Goal: Task Accomplishment & Management: Manage account settings

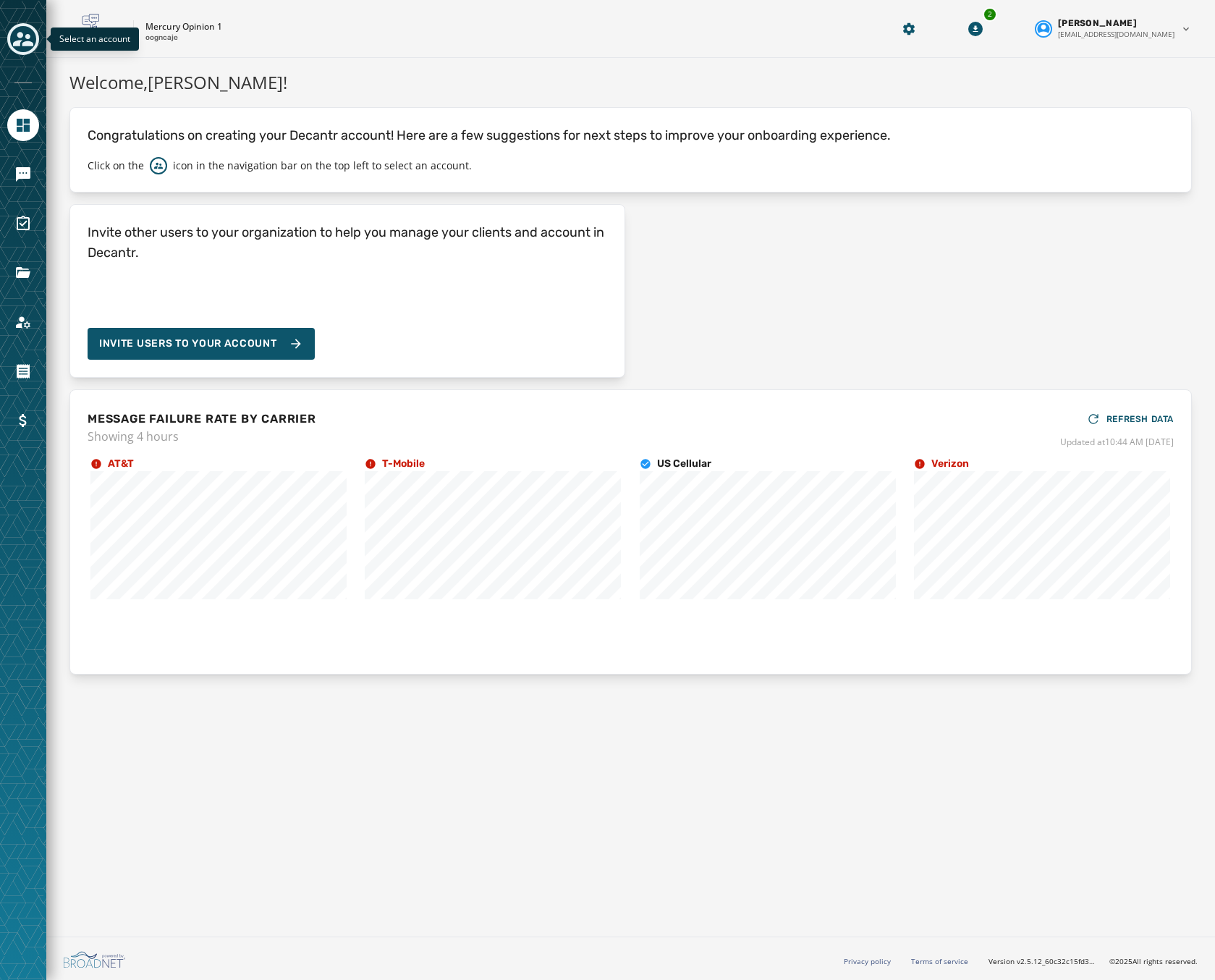
click at [29, 37] on icon "Toggle account select drawer" at bounding box center [23, 39] width 21 height 14
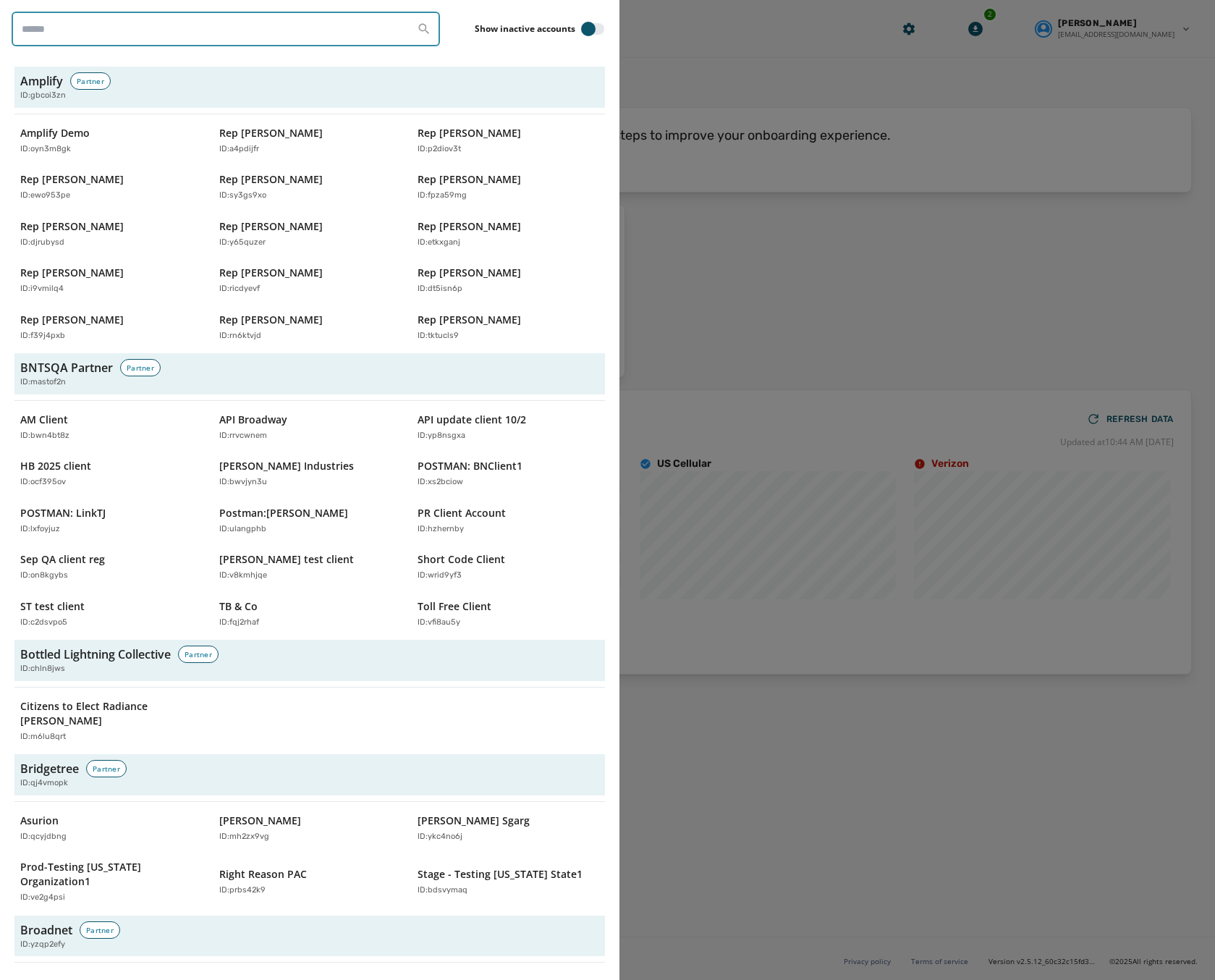
click at [89, 32] on input "search" at bounding box center [226, 29] width 429 height 35
paste input "********"
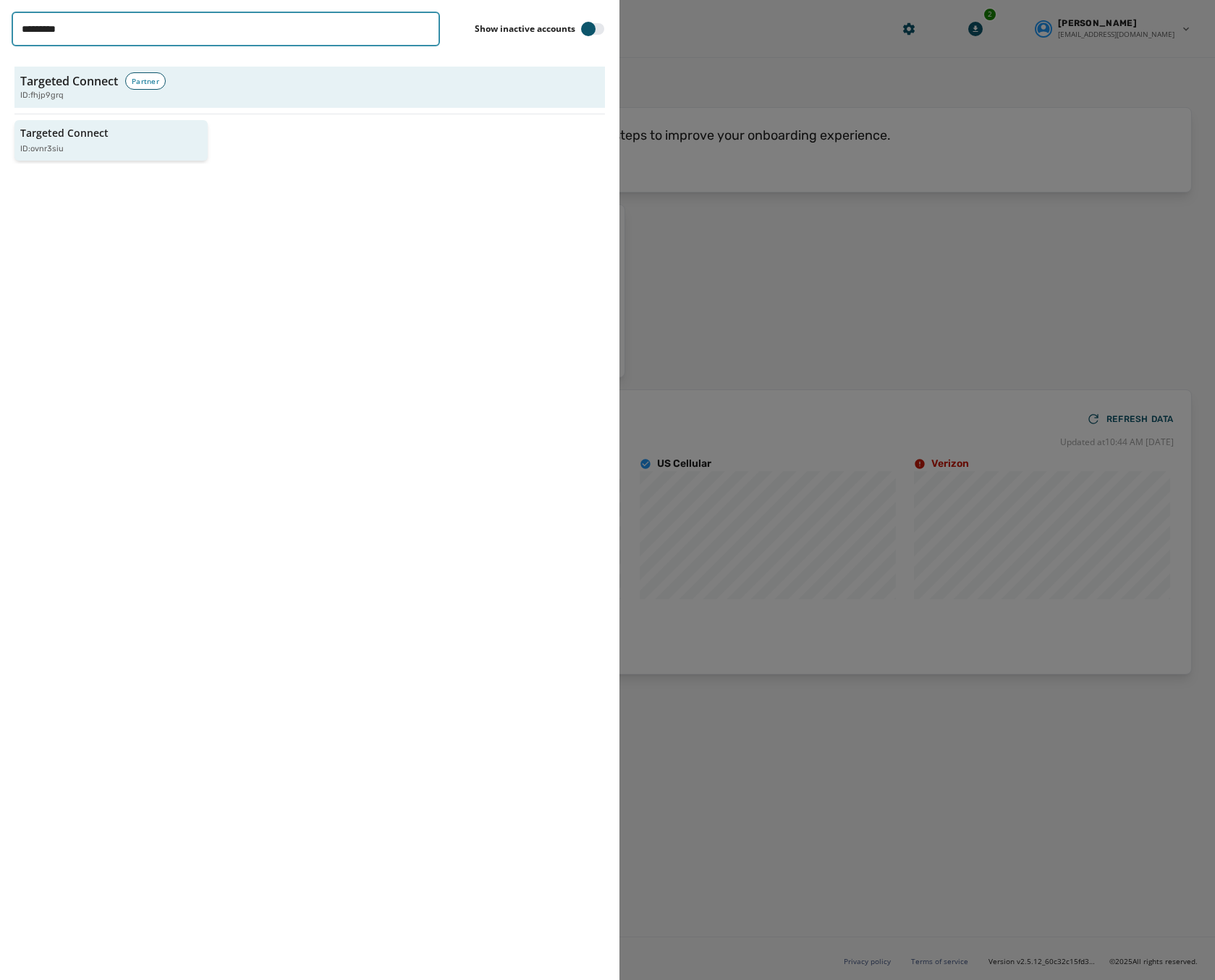
type input "********"
click at [55, 138] on p "Targeted Connect" at bounding box center [65, 133] width 89 height 14
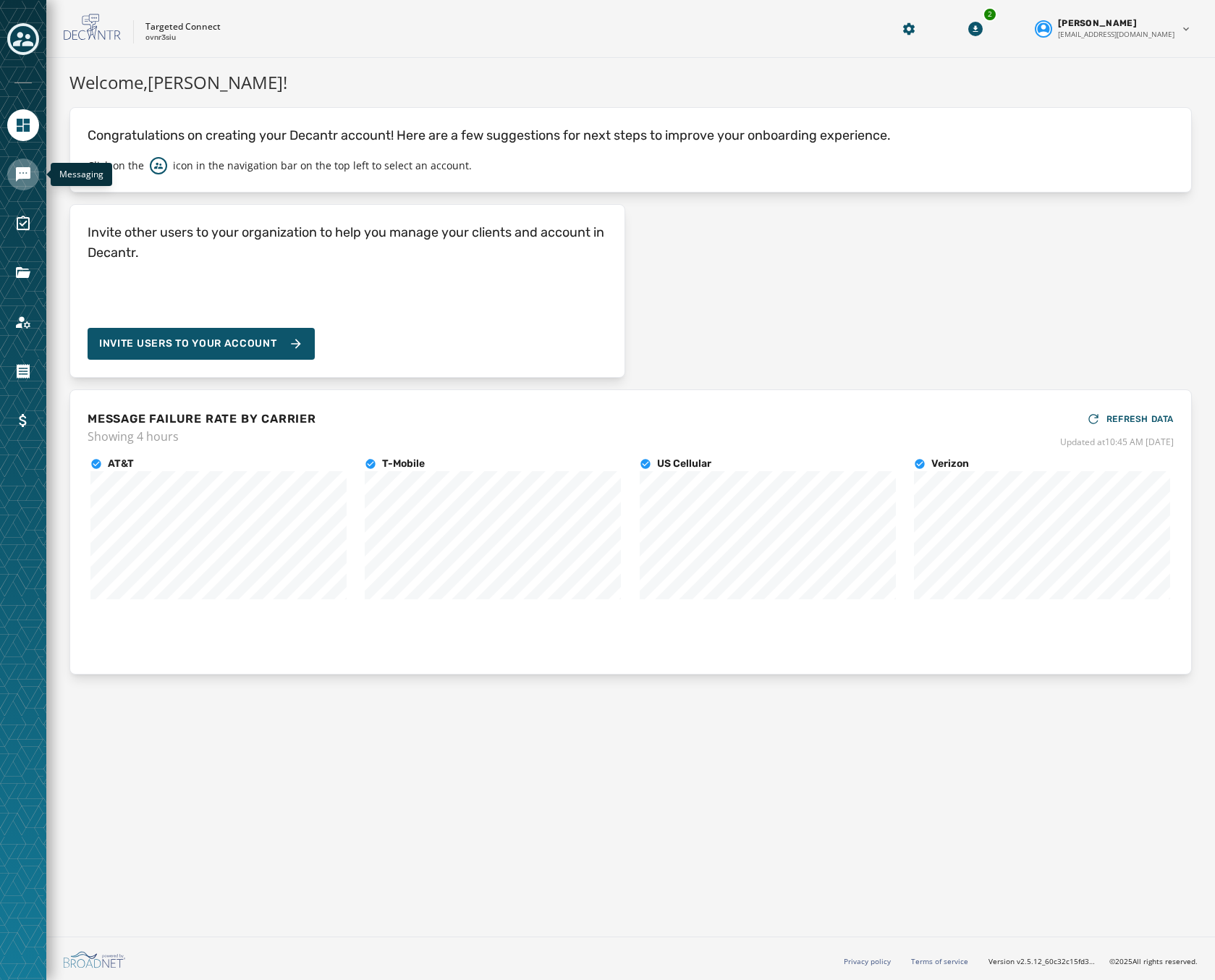
click at [20, 170] on icon "Navigate to Messaging" at bounding box center [23, 174] width 14 height 14
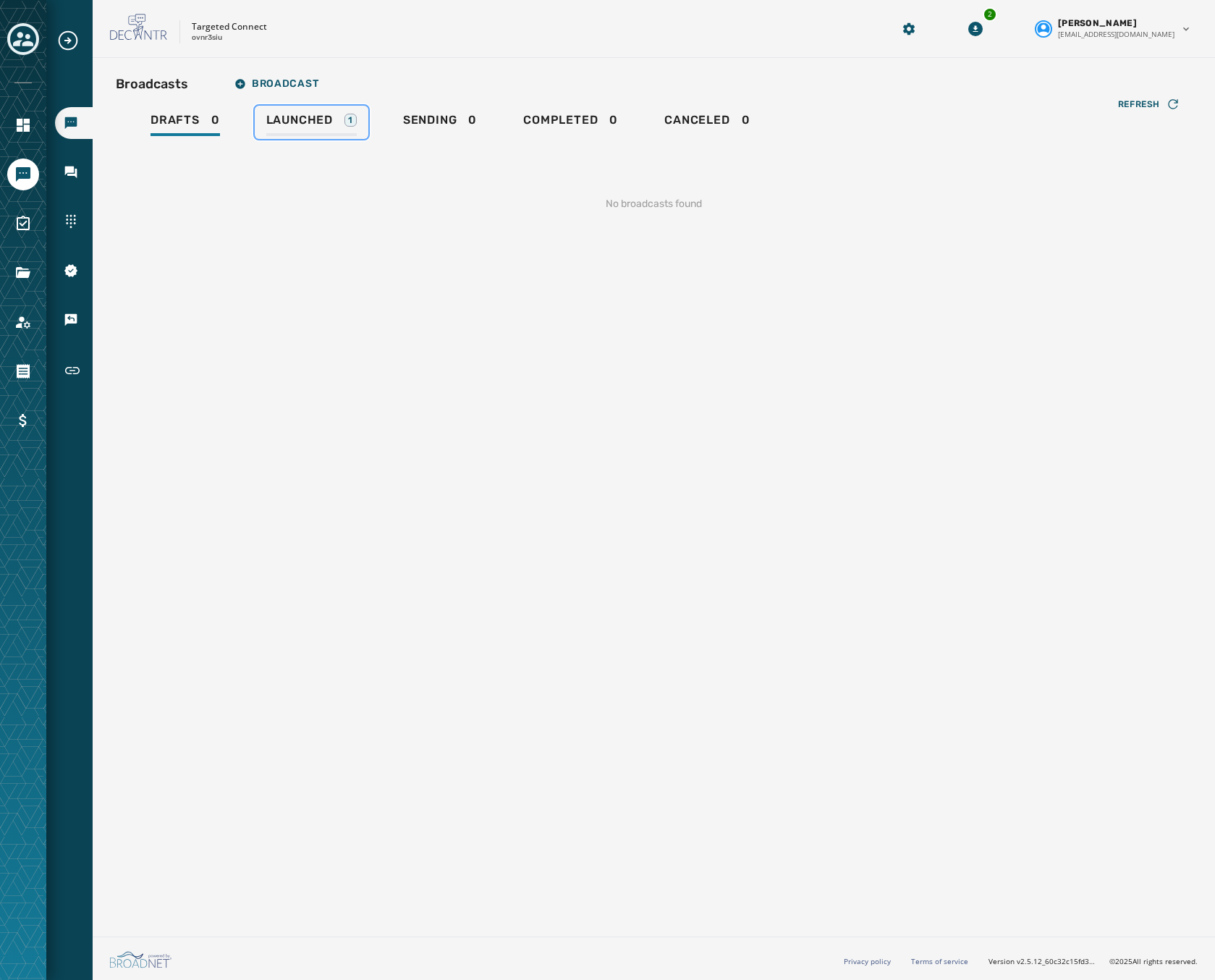
click at [324, 115] on span "Launched" at bounding box center [300, 120] width 66 height 14
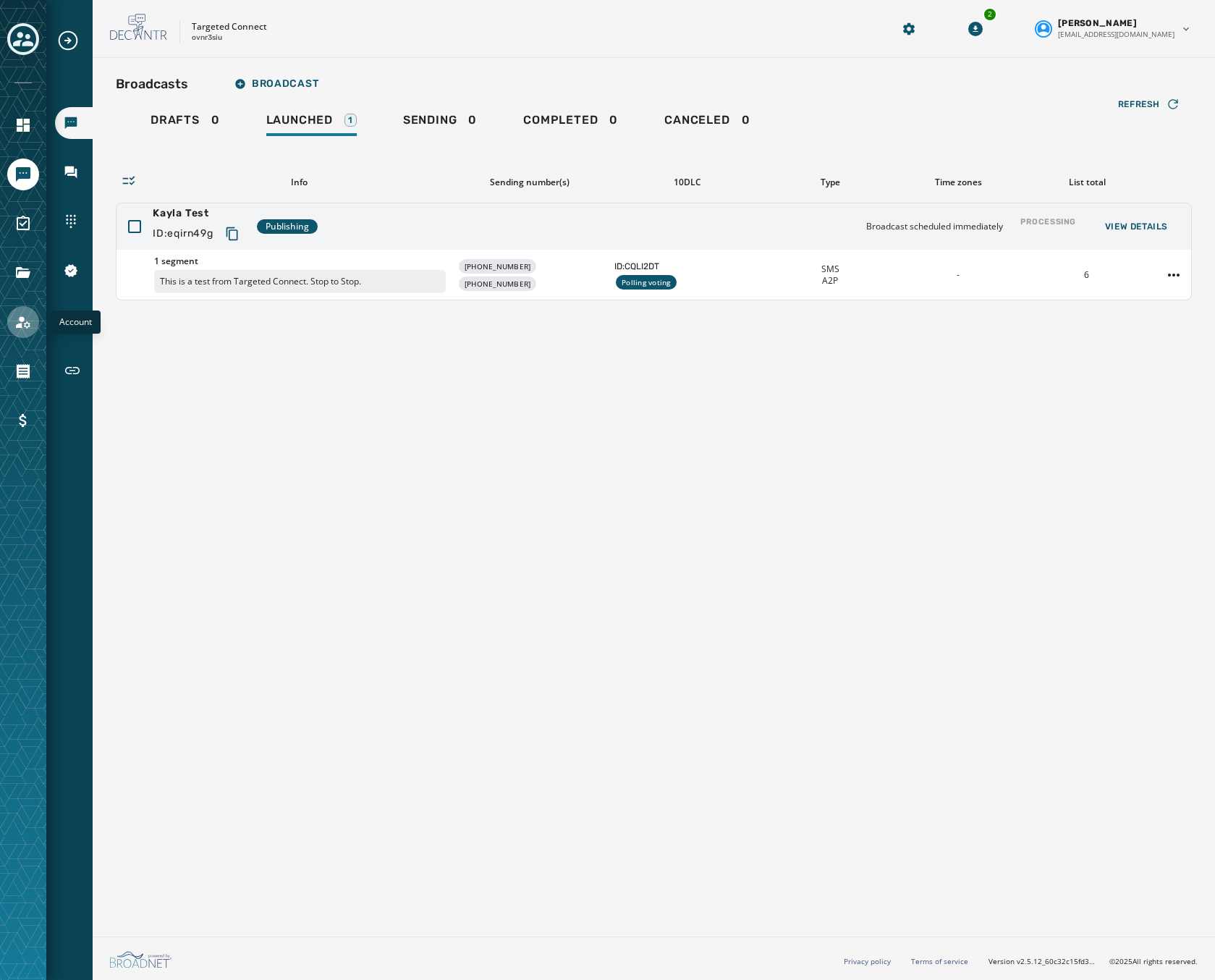
click at [19, 327] on icon "Navigate to Account" at bounding box center [23, 323] width 14 height 13
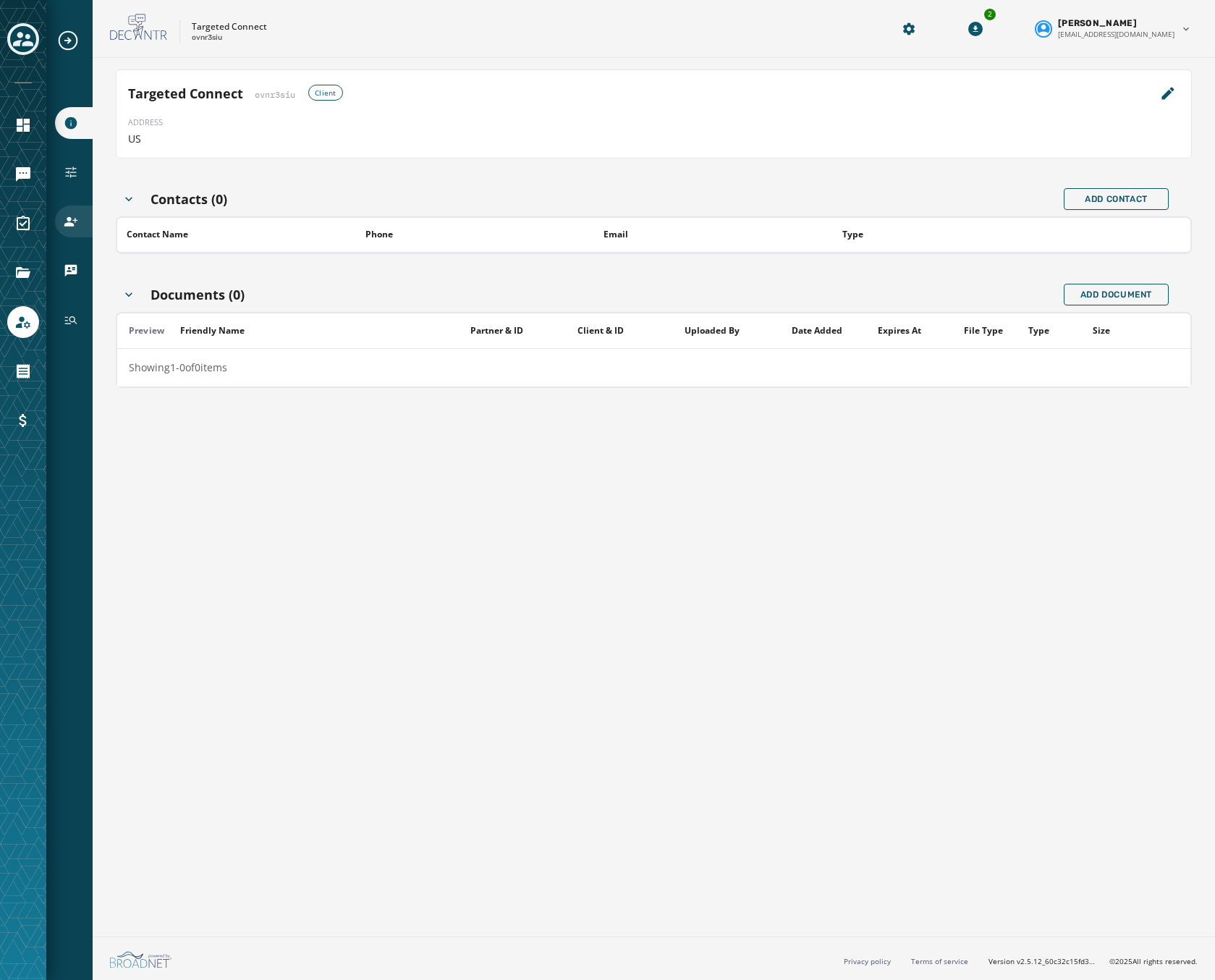
click at [70, 219] on icon "Navigate to Users" at bounding box center [70, 221] width 13 height 9
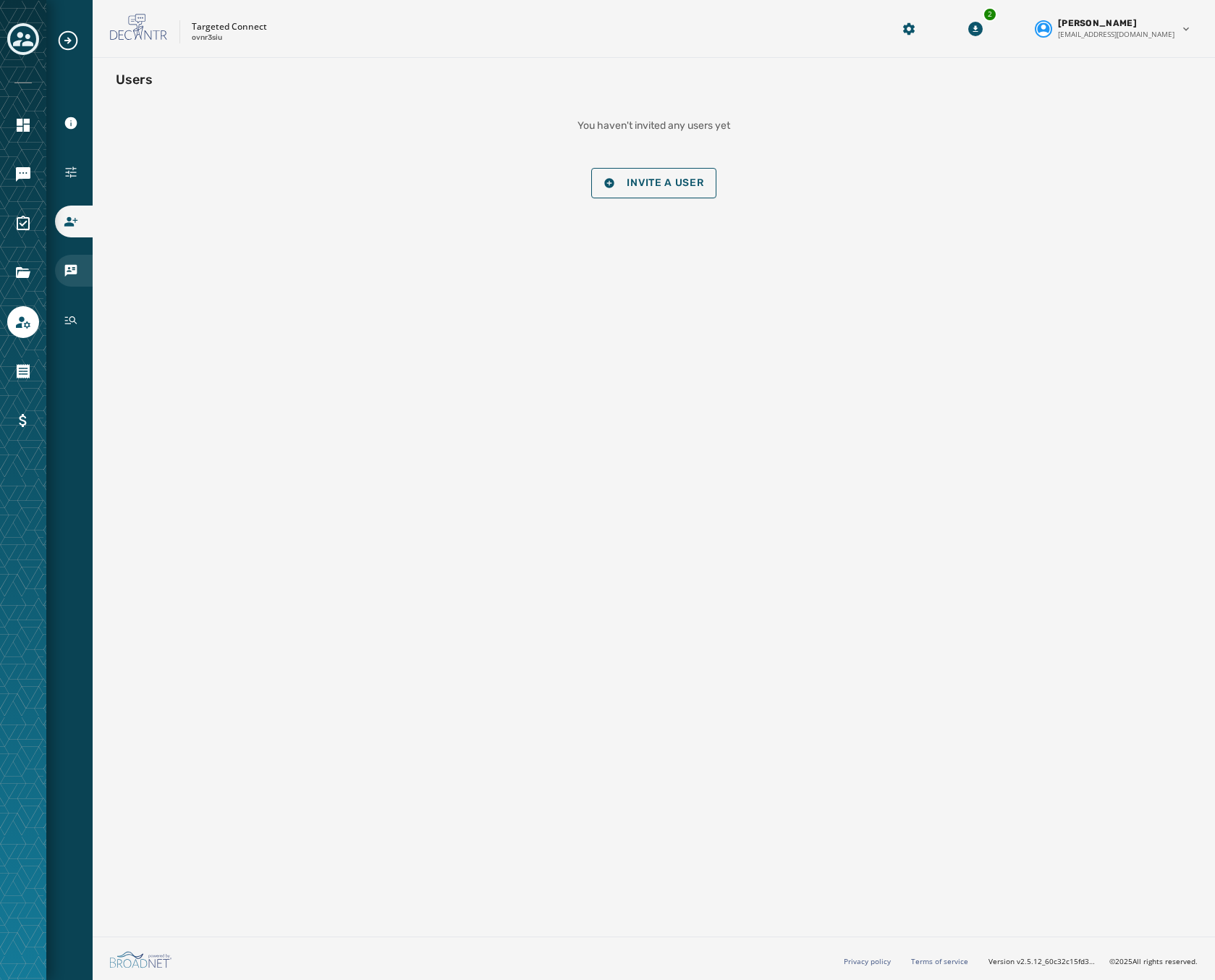
click at [70, 269] on icon "Navigate to vCards" at bounding box center [71, 271] width 13 height 13
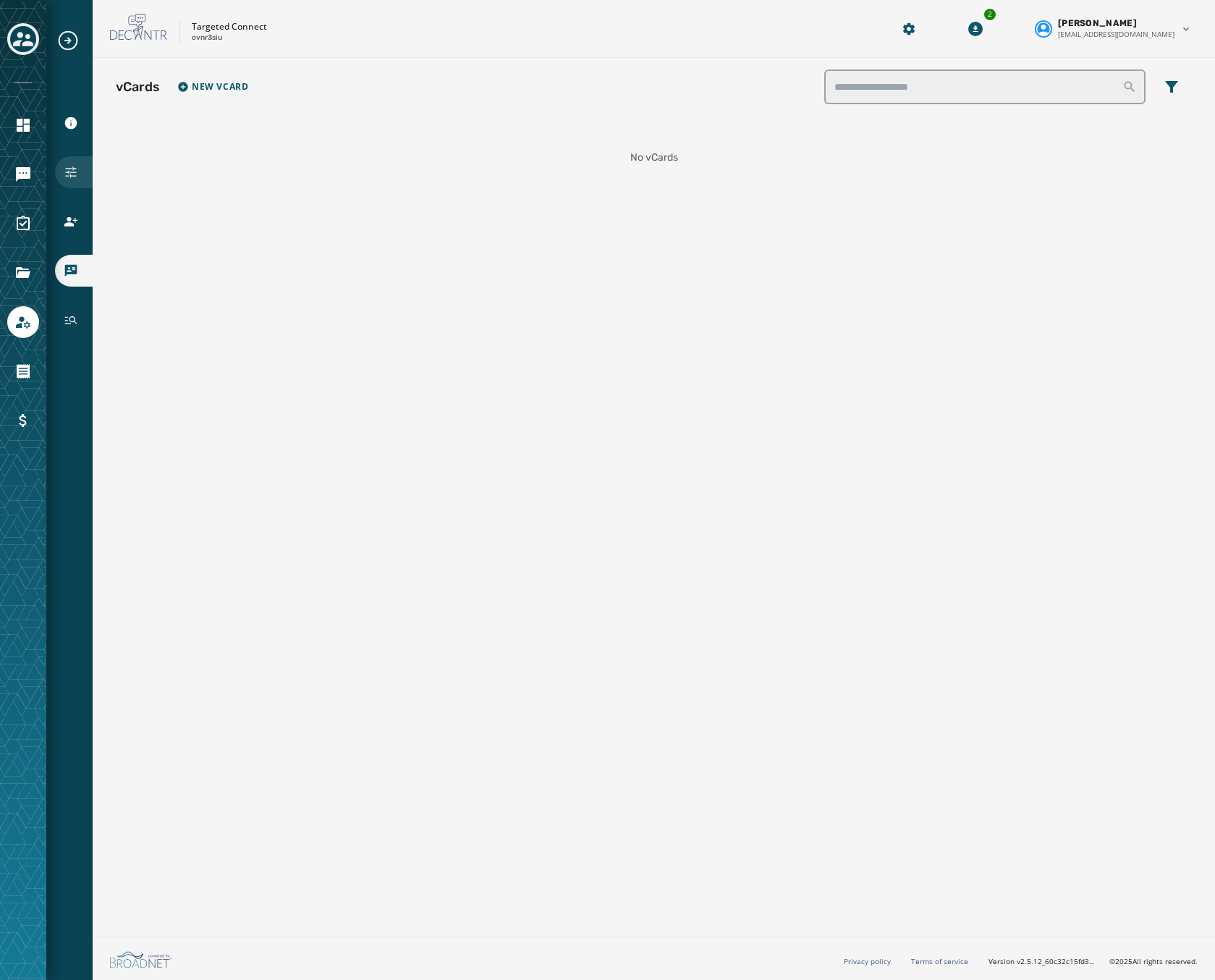
click at [77, 183] on div "Configuration" at bounding box center [74, 172] width 38 height 32
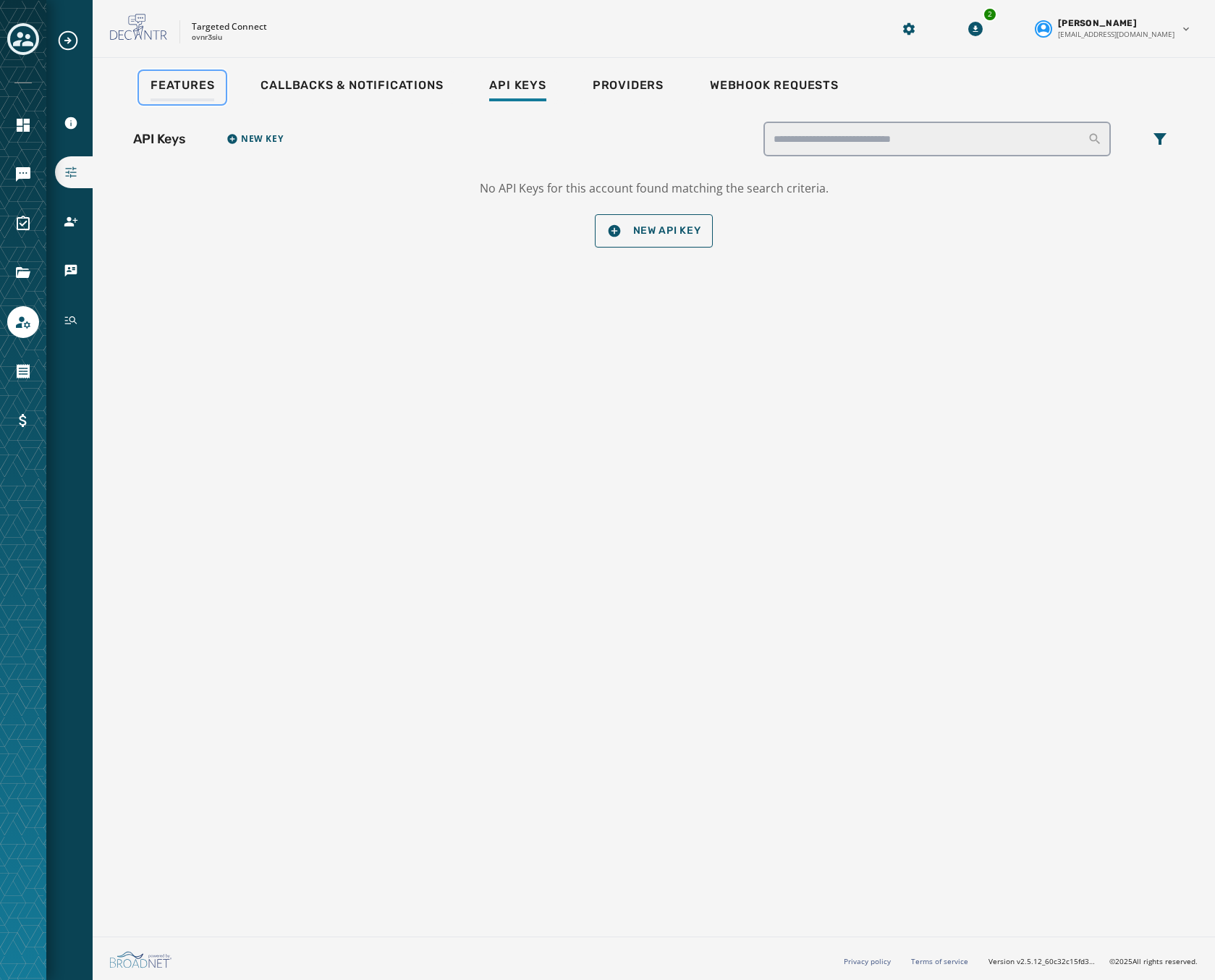
click at [157, 92] on span "Features" at bounding box center [182, 85] width 64 height 14
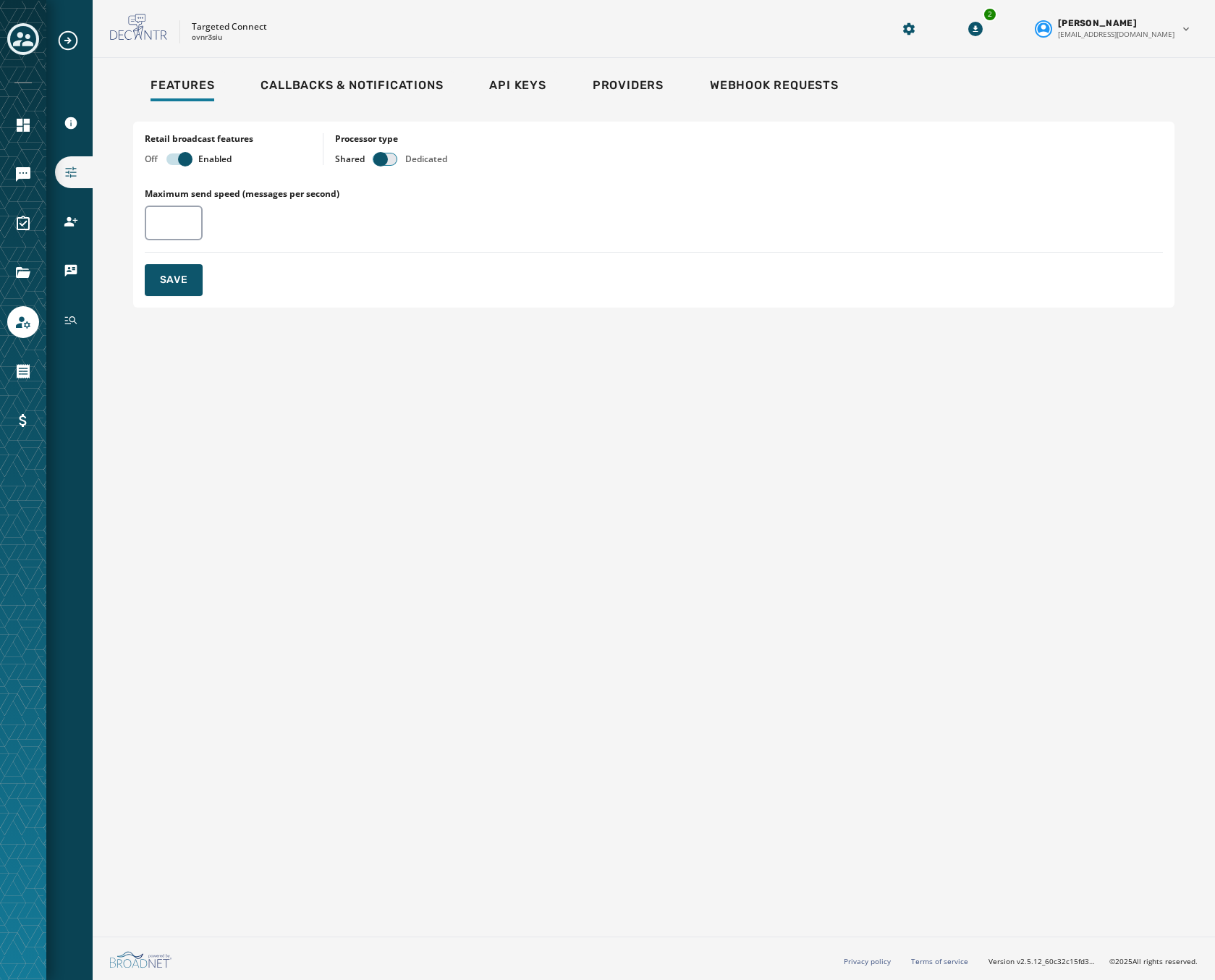
click at [386, 164] on span "button" at bounding box center [380, 159] width 14 height 14
click at [170, 282] on span "Save" at bounding box center [174, 280] width 28 height 14
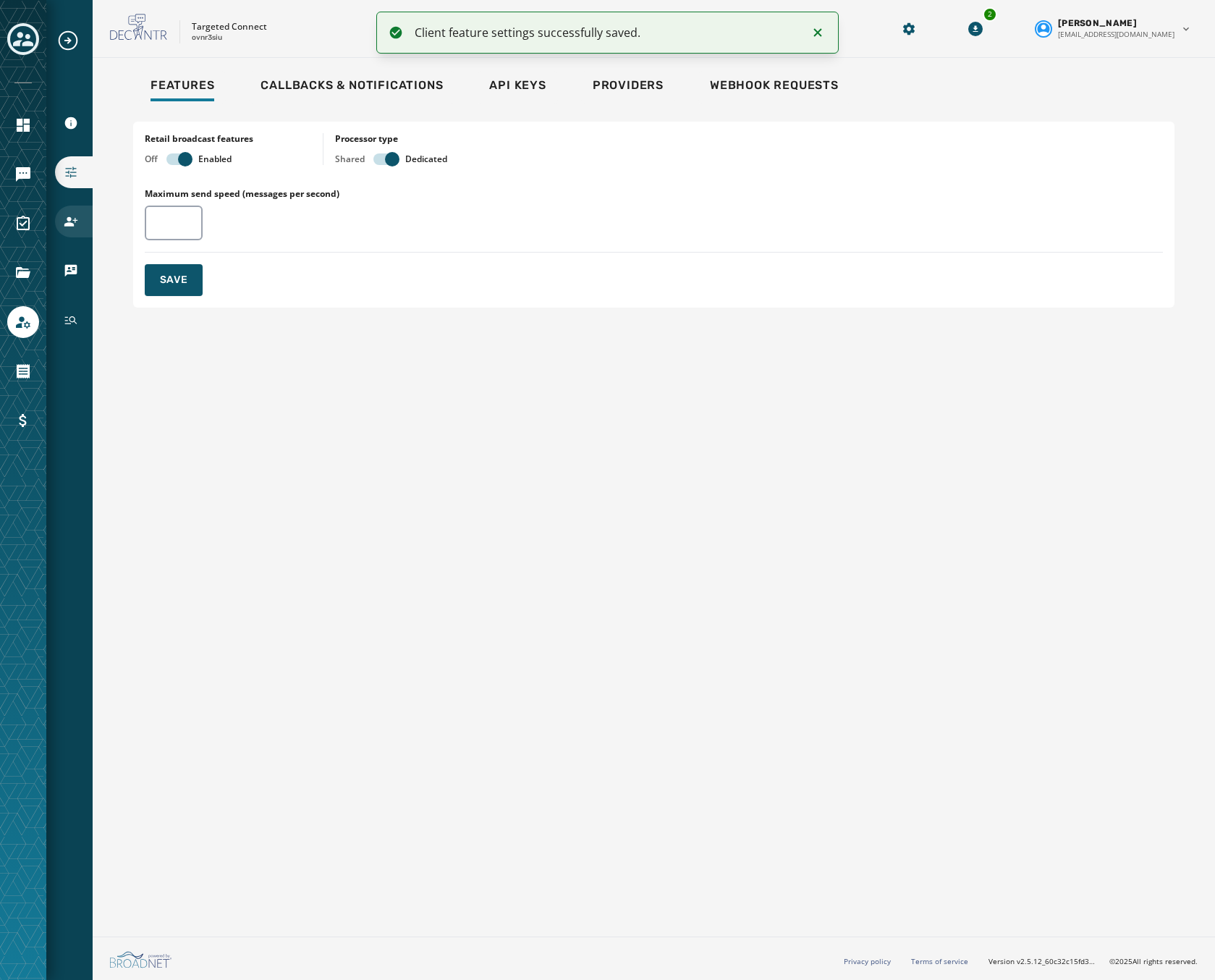
click at [66, 224] on icon "Navigate to Users" at bounding box center [70, 221] width 13 height 9
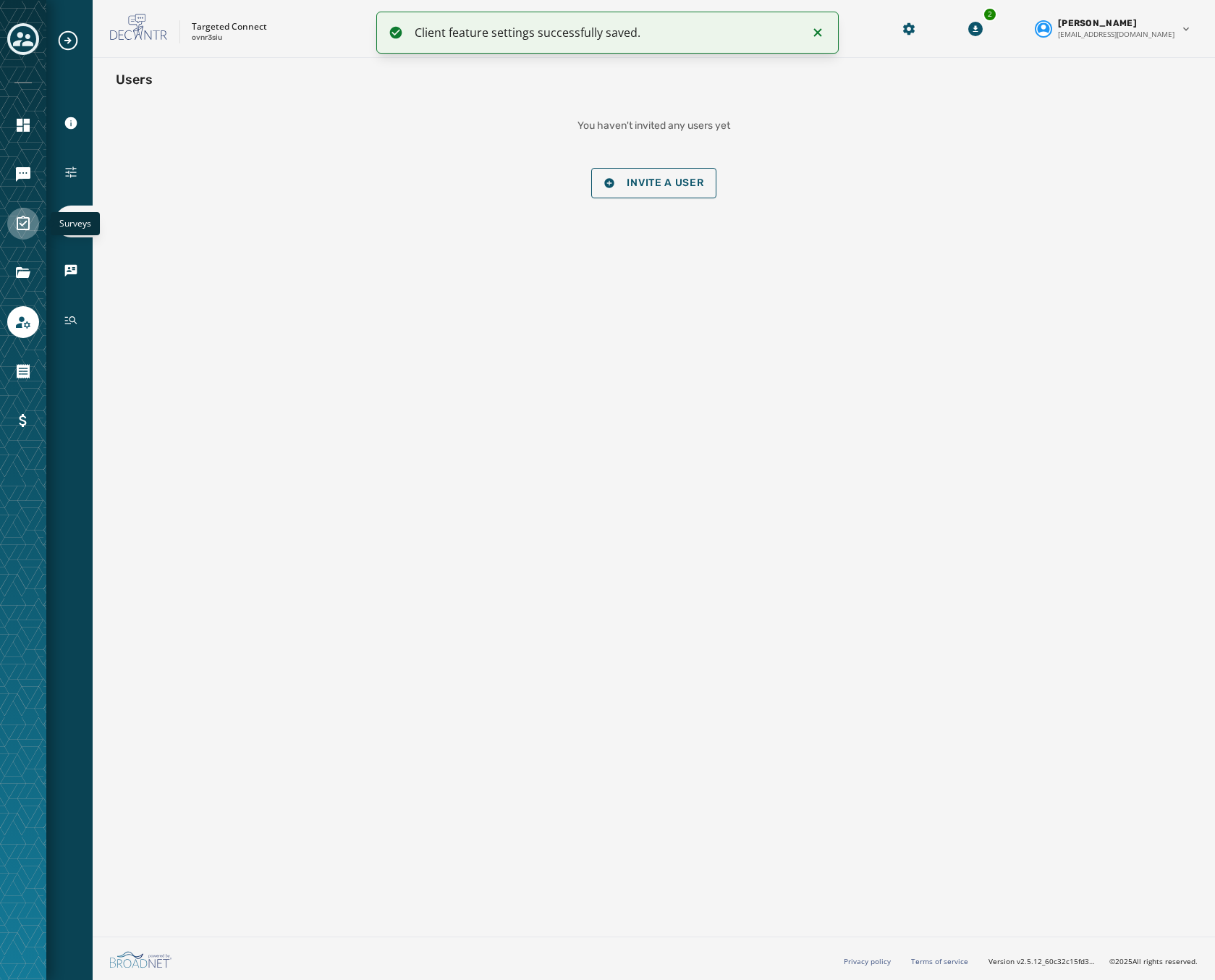
click at [29, 223] on icon "Navigate to Surveys" at bounding box center [23, 223] width 13 height 14
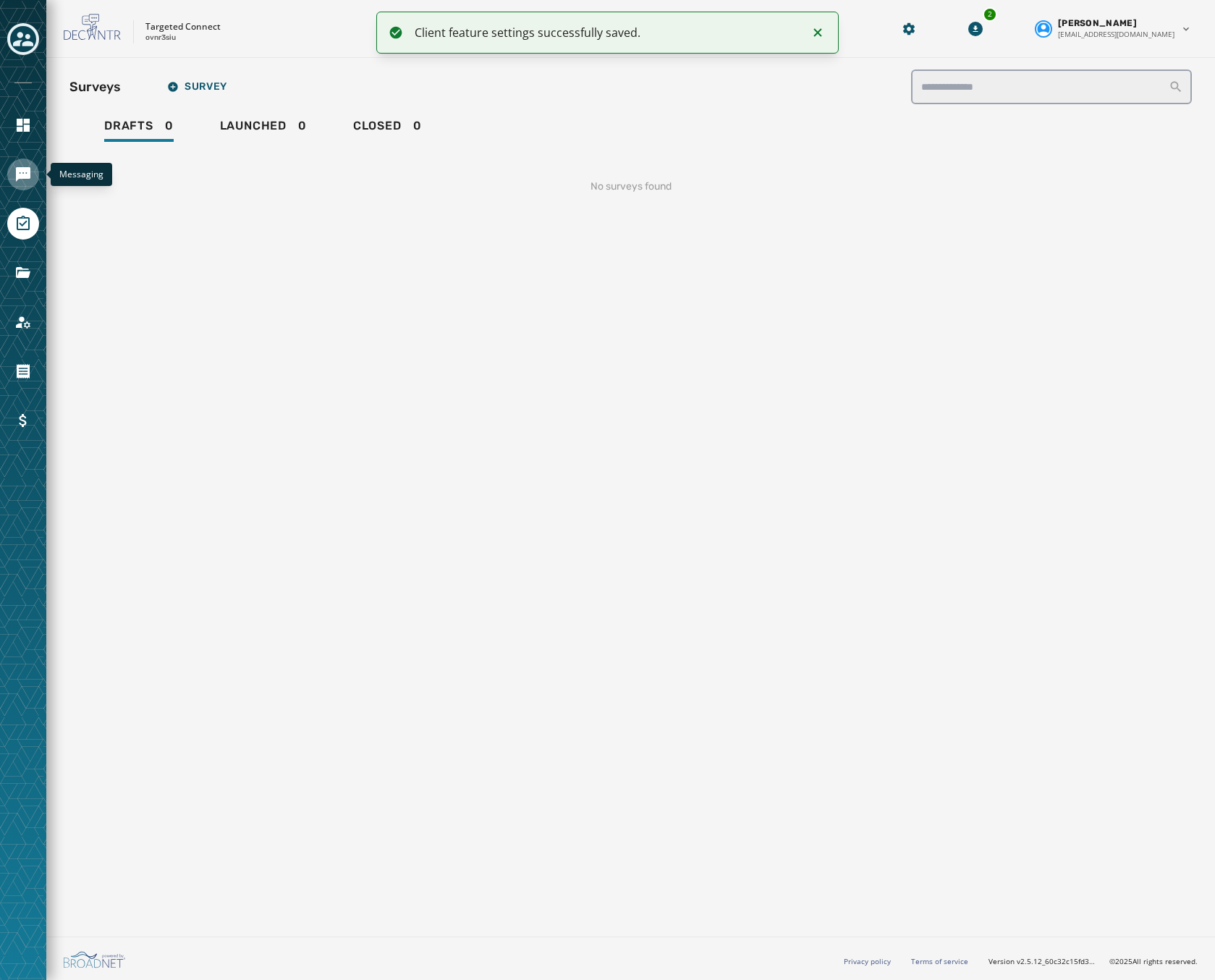
click at [19, 165] on icon "Navigate to Messaging" at bounding box center [23, 174] width 17 height 17
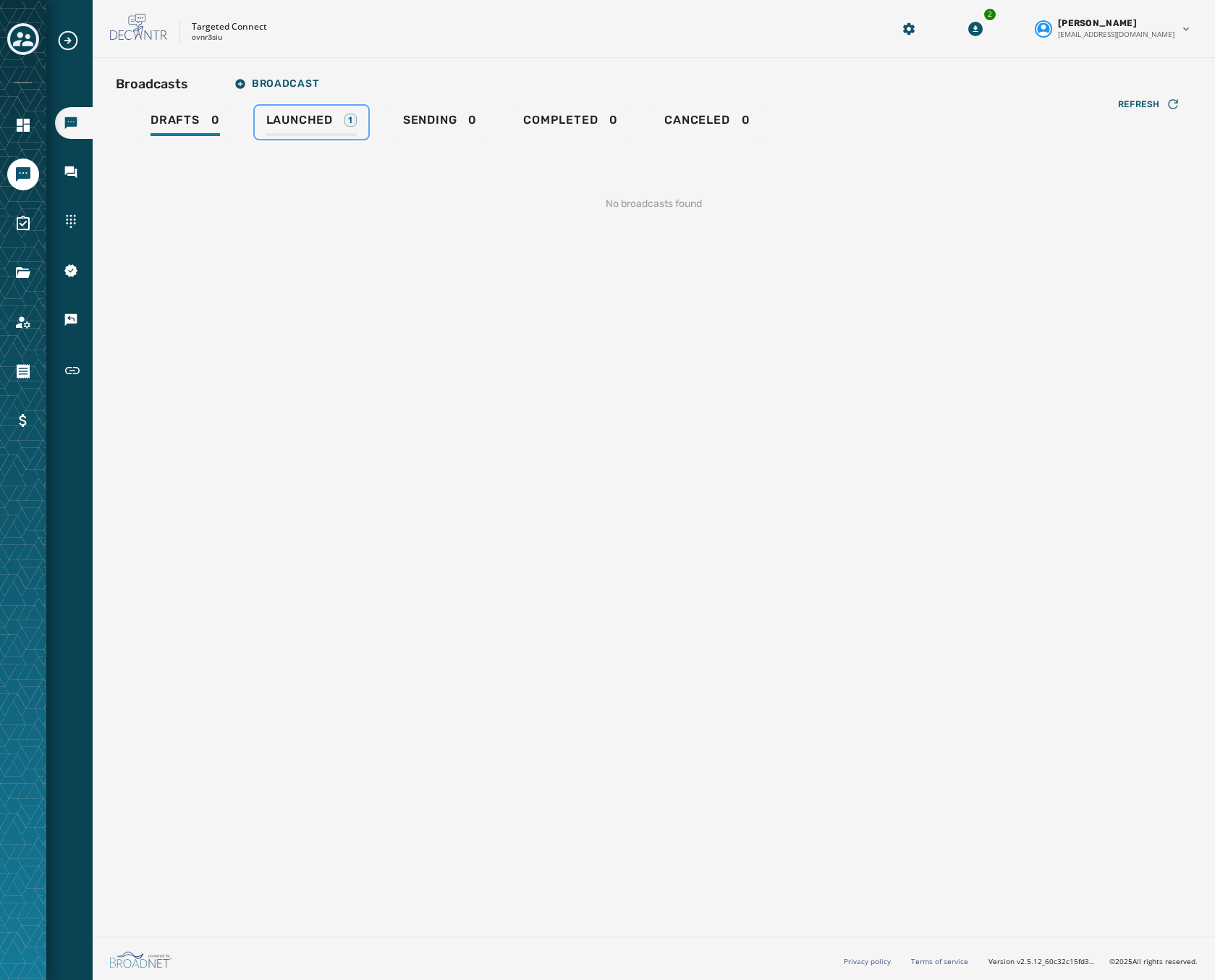
click at [315, 123] on span "Launched" at bounding box center [300, 120] width 66 height 14
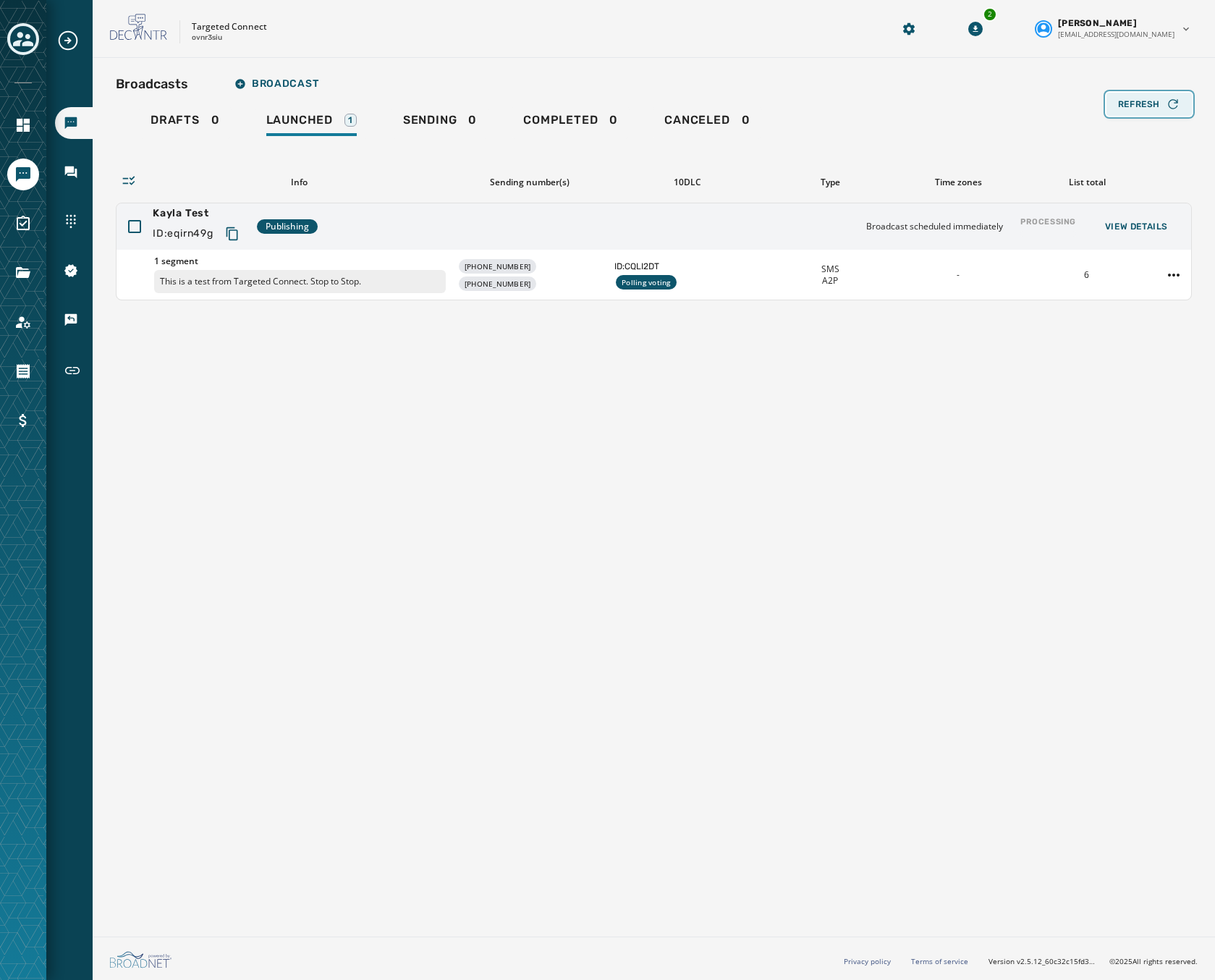
click at [1131, 107] on span "Refresh" at bounding box center [1138, 104] width 42 height 12
click at [1132, 105] on span "Refresh" at bounding box center [1138, 104] width 42 height 12
click at [502, 251] on div "1 segment This is a test from Targeted Connect. Stop to Stop. [PHONE_NUMBER] [P…" at bounding box center [653, 274] width 1074 height 50
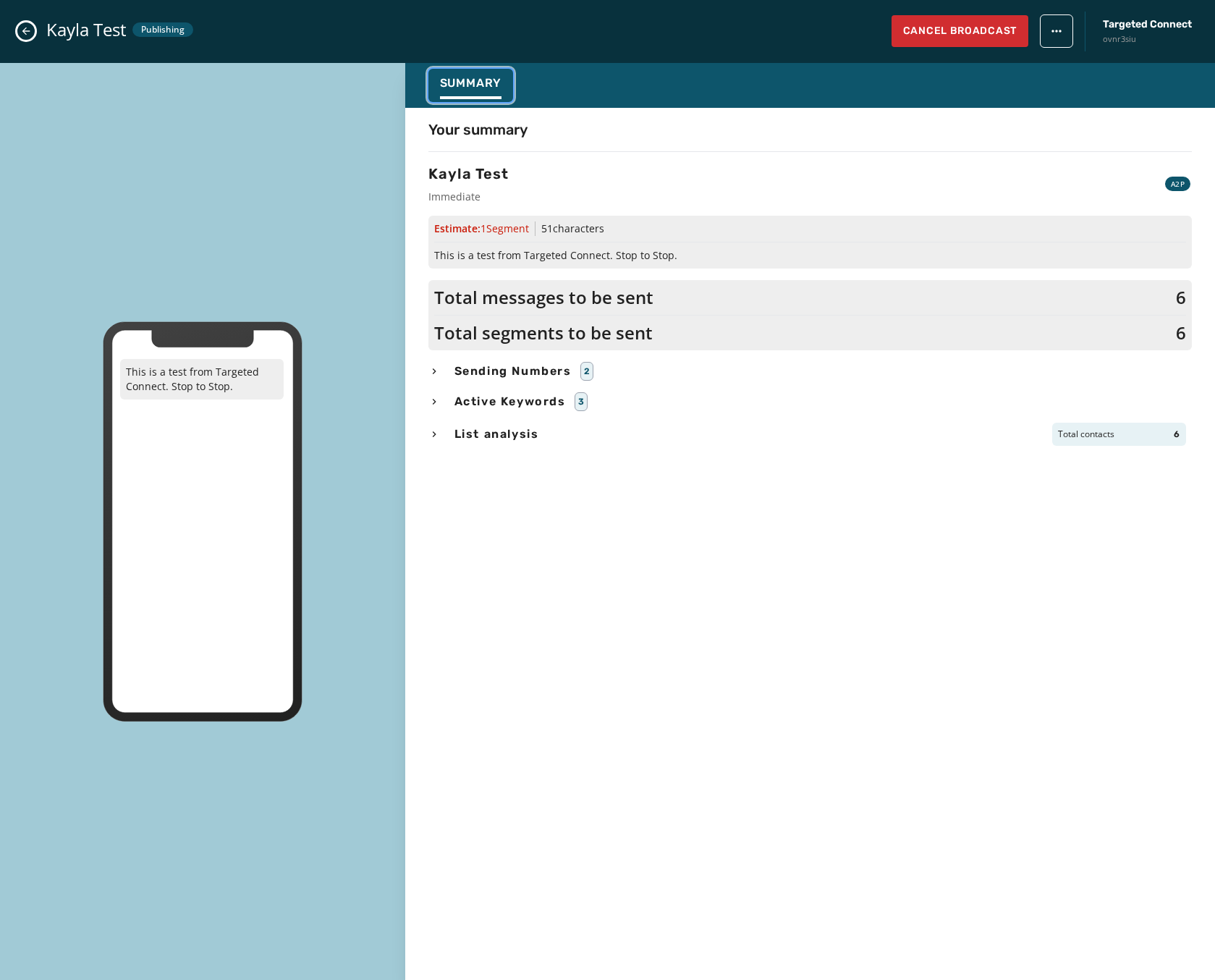
click at [475, 80] on span "Summary" at bounding box center [471, 83] width 62 height 14
click at [44, 36] on div "Kayla Test Publishing Cancel Broadcast Targeted Connect ovnr3siu" at bounding box center [608, 32] width 1215 height 63
click at [32, 34] on button "Close admin drawer" at bounding box center [26, 31] width 17 height 17
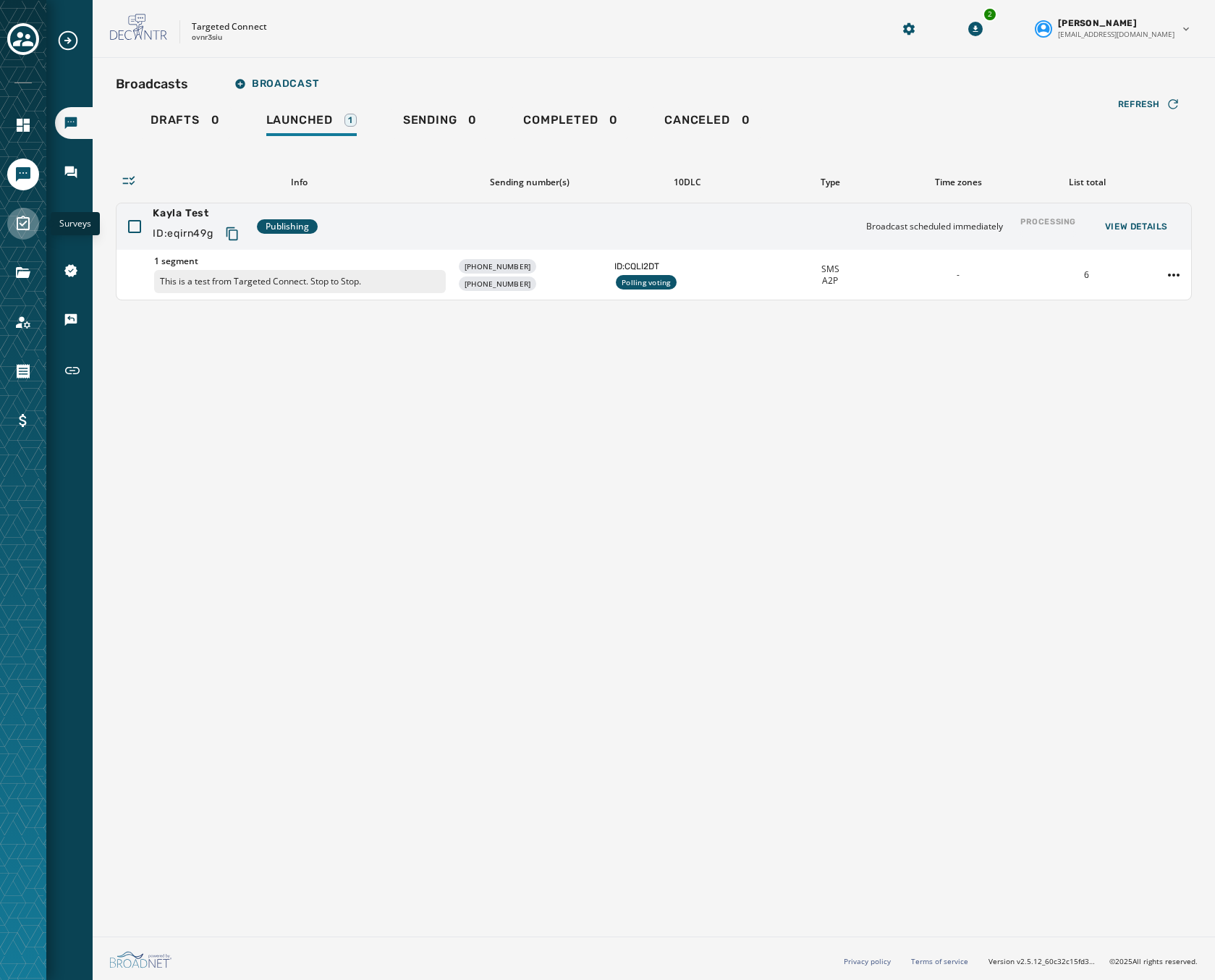
click at [19, 218] on icon "Navigate to Surveys" at bounding box center [23, 223] width 13 height 14
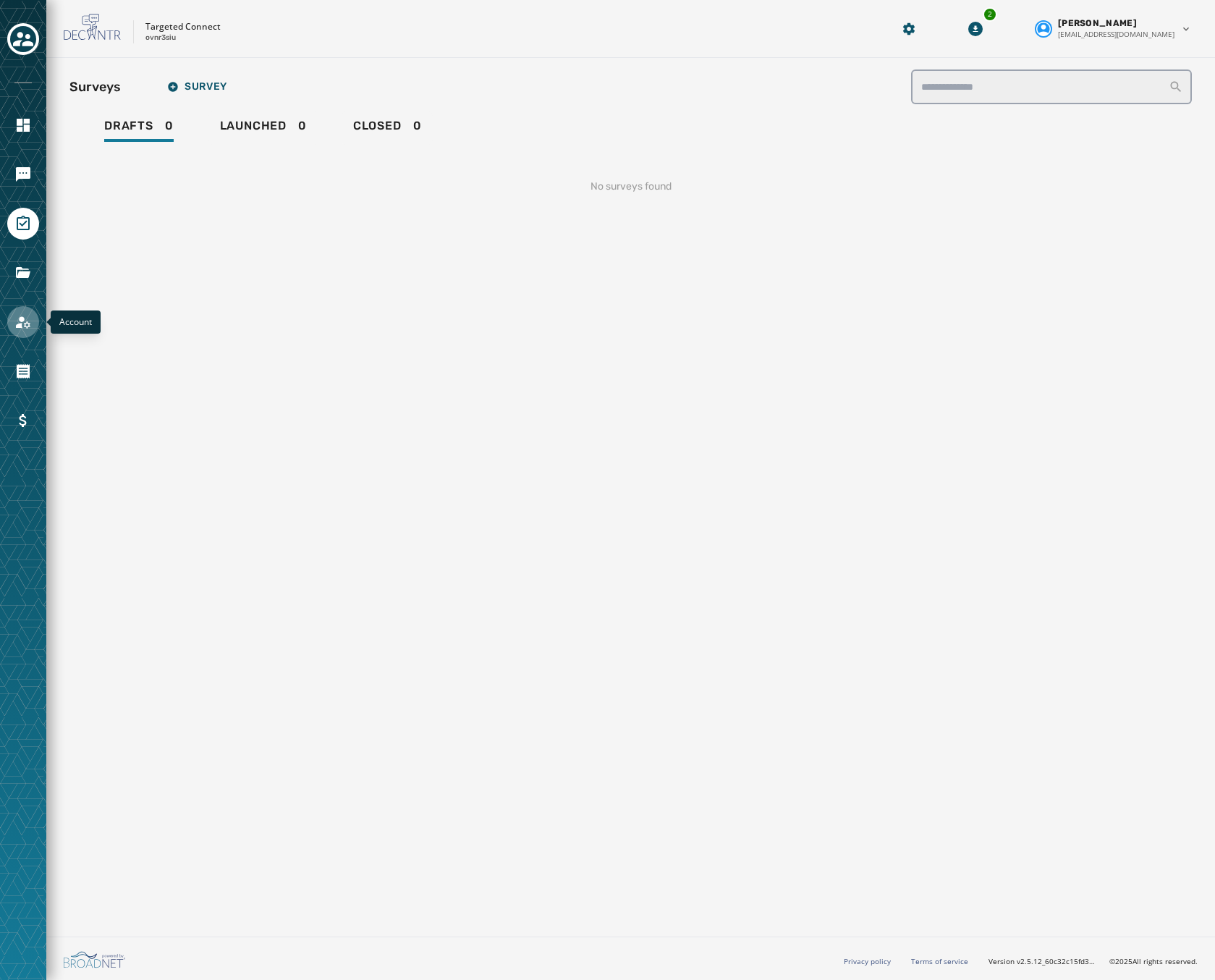
click at [21, 327] on icon "Navigate to Account" at bounding box center [23, 322] width 17 height 17
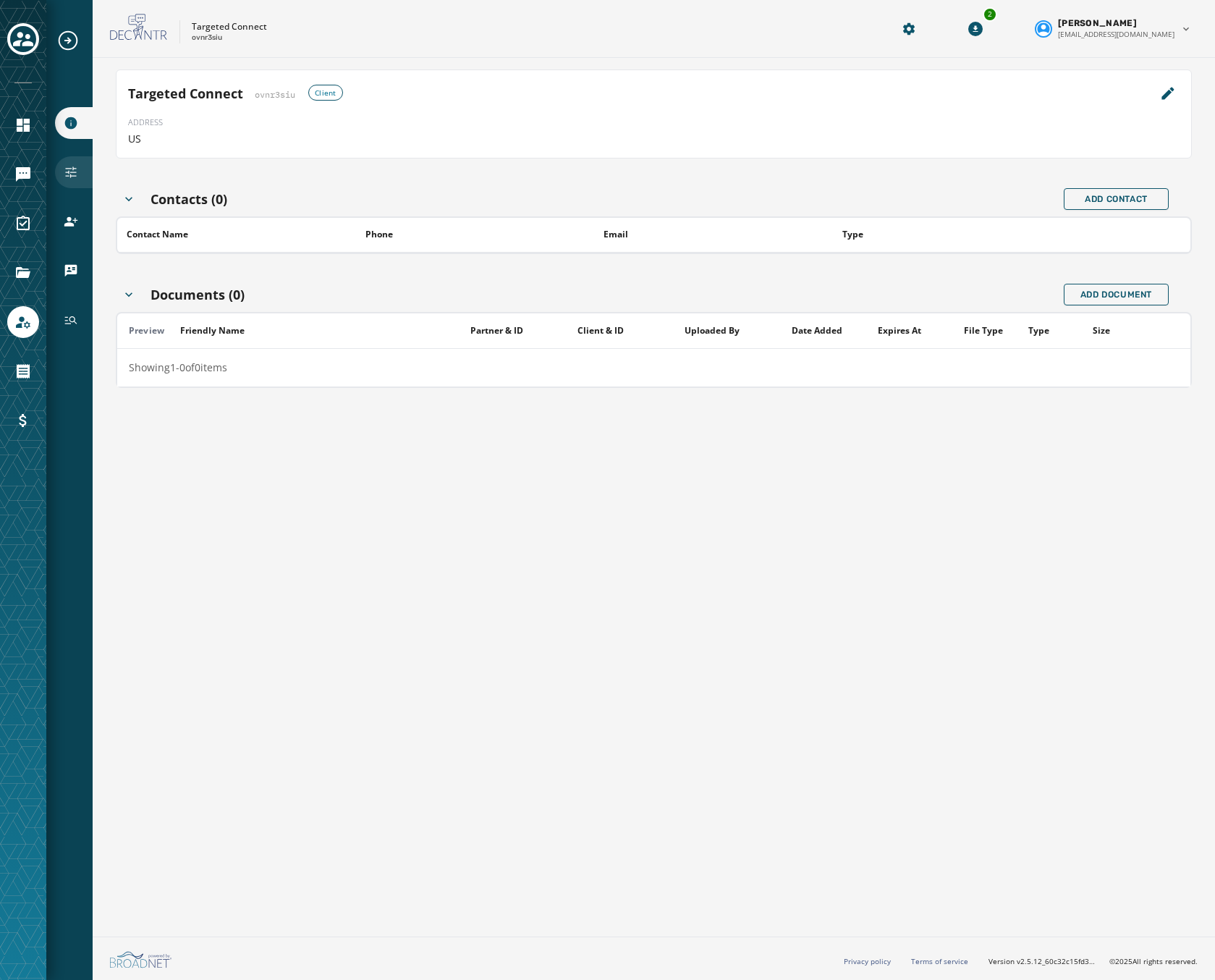
click at [69, 160] on div "Configuration" at bounding box center [74, 172] width 38 height 32
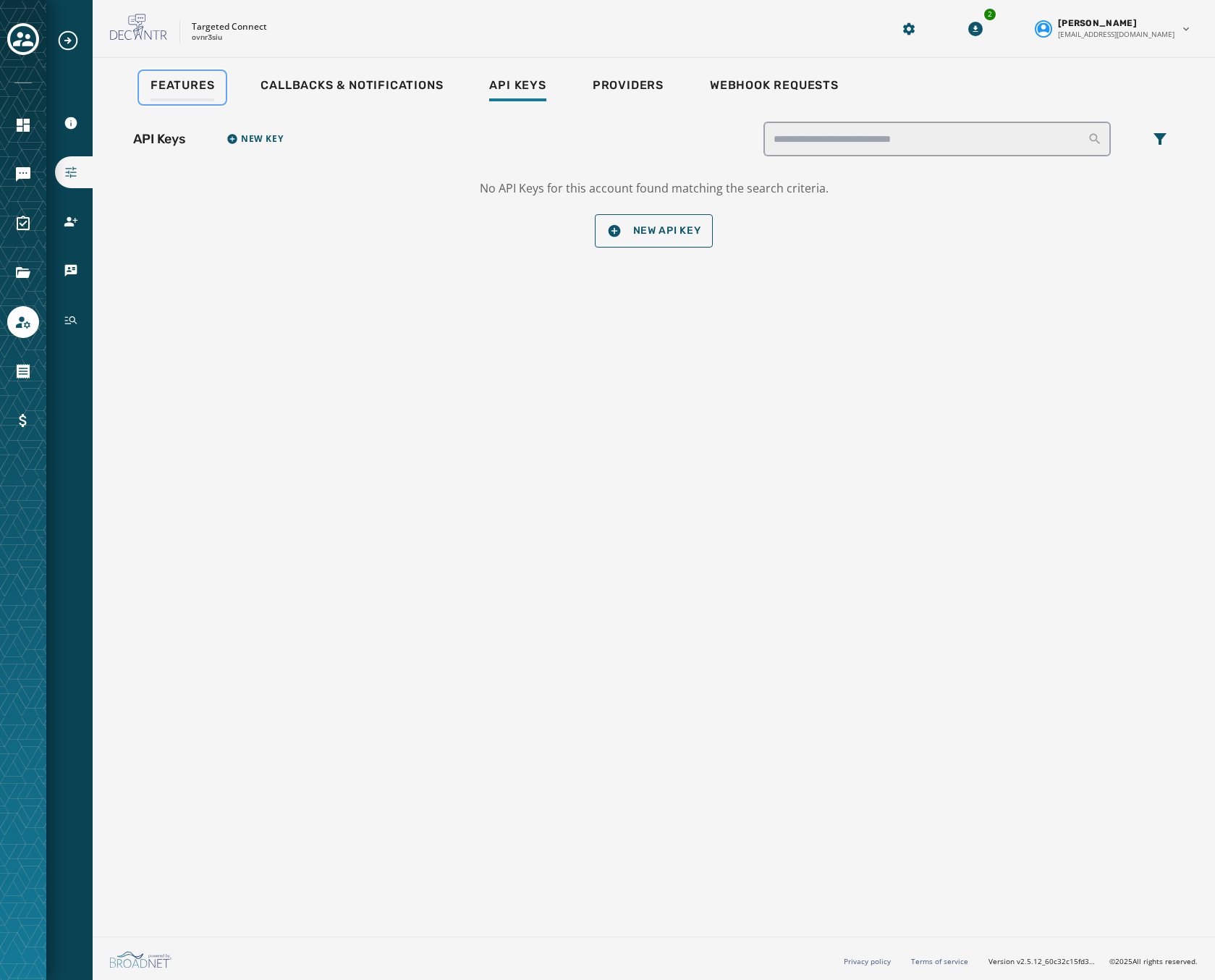
click at [188, 81] on span "Features" at bounding box center [182, 85] width 64 height 14
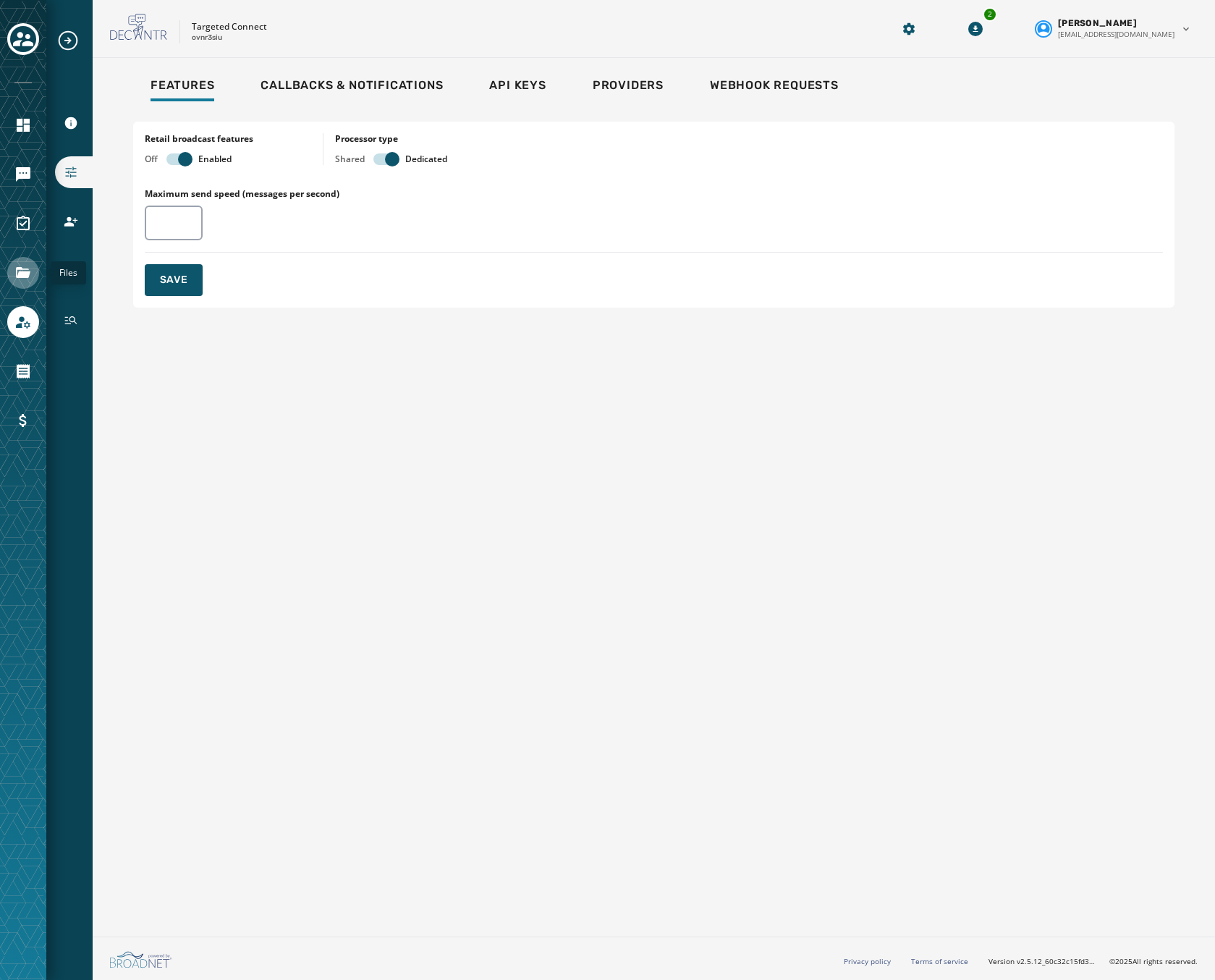
click at [32, 274] on link "Navigate to Files" at bounding box center [23, 273] width 32 height 32
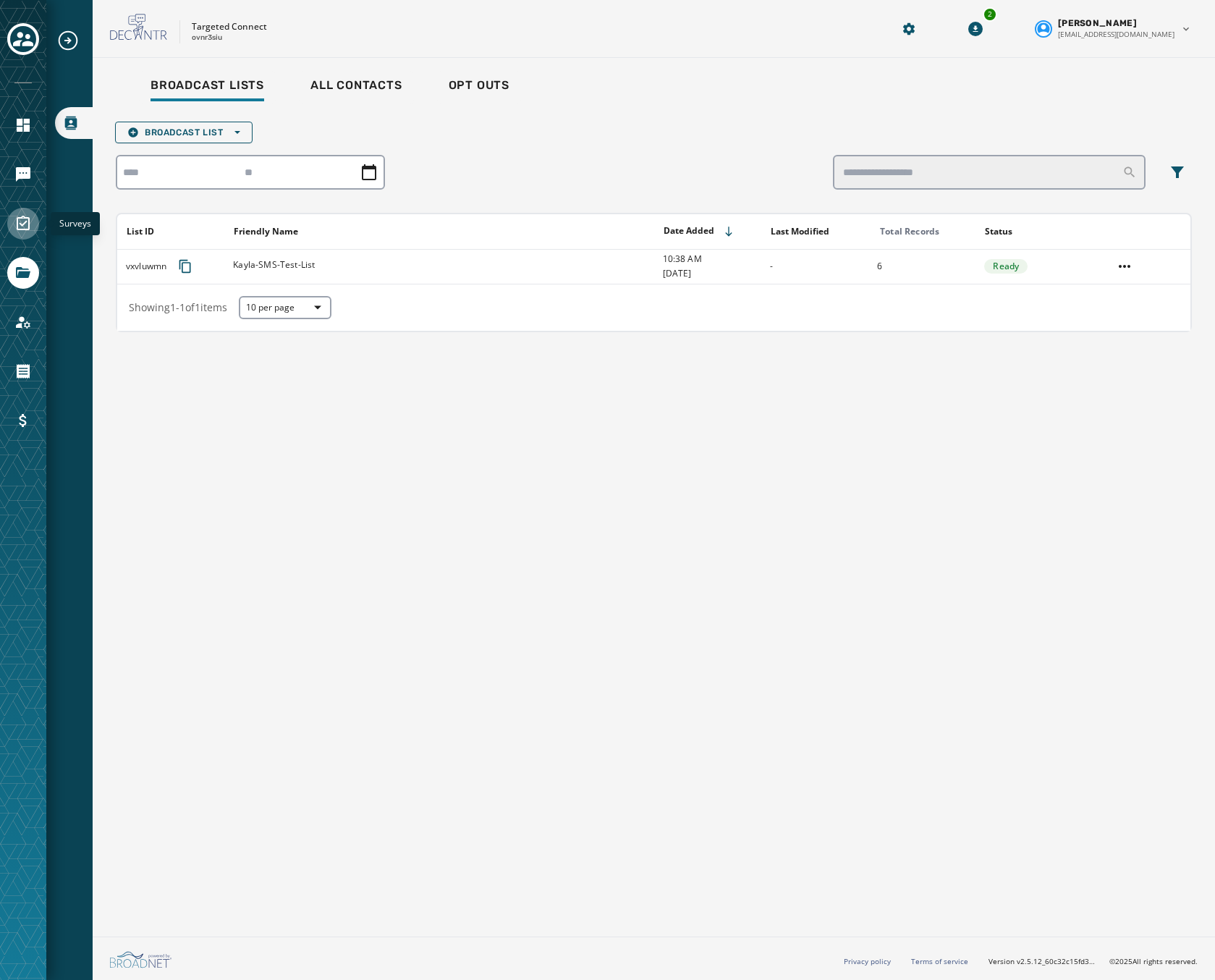
click at [23, 217] on icon "Navigate to Surveys" at bounding box center [23, 224] width 17 height 17
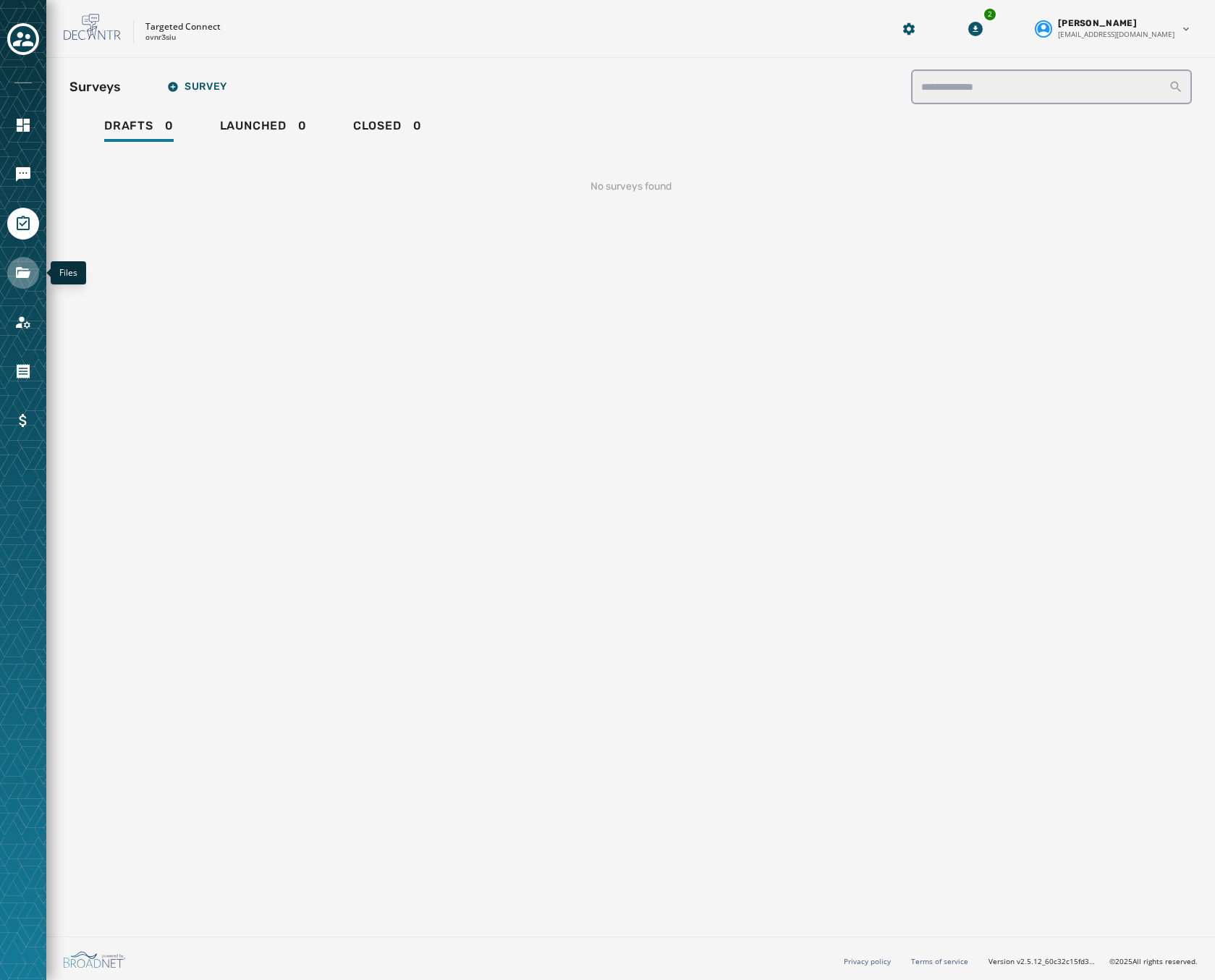
click at [14, 278] on icon "Navigate to Files" at bounding box center [23, 273] width 17 height 17
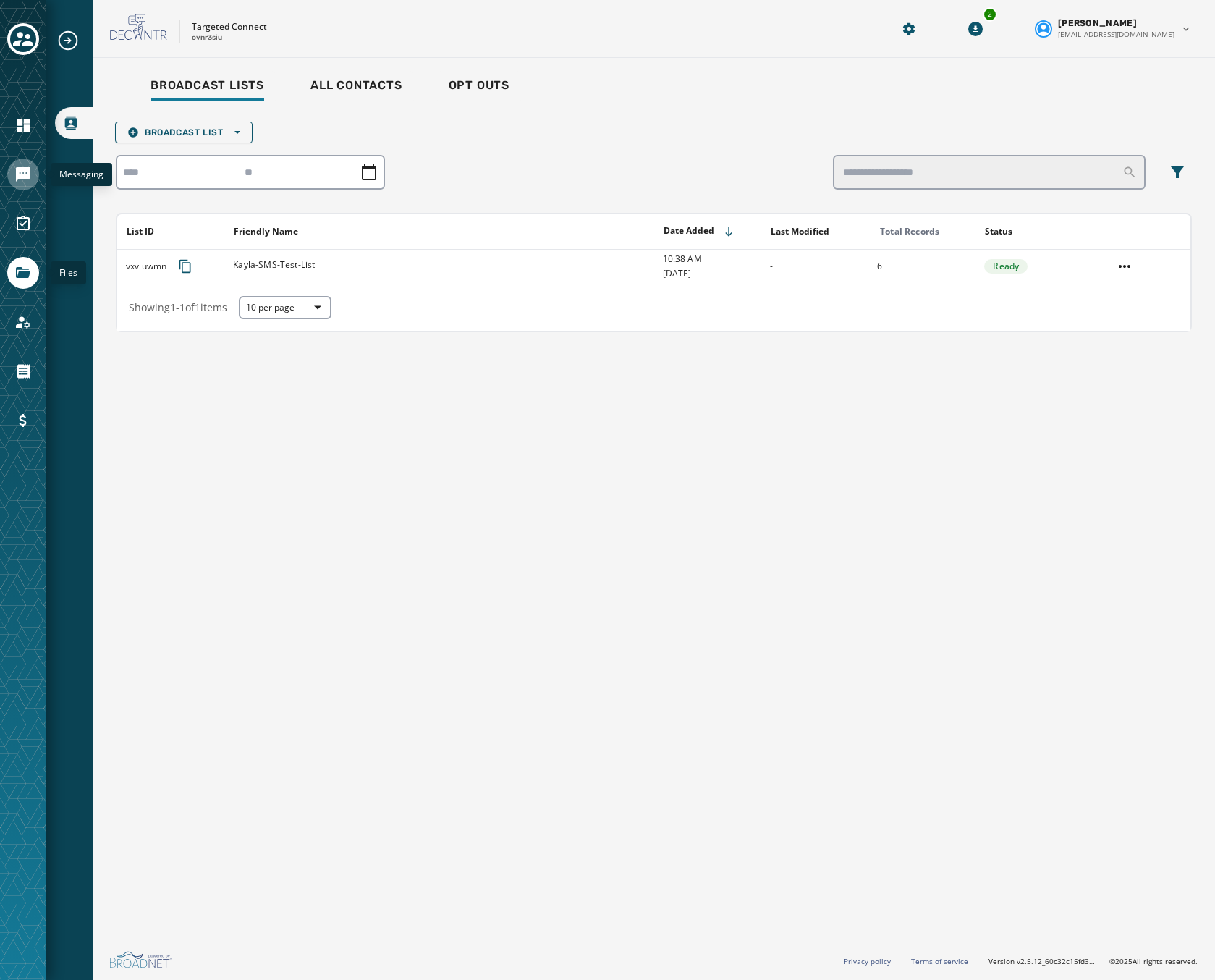
click at [36, 172] on link "Navigate to Messaging" at bounding box center [23, 174] width 32 height 32
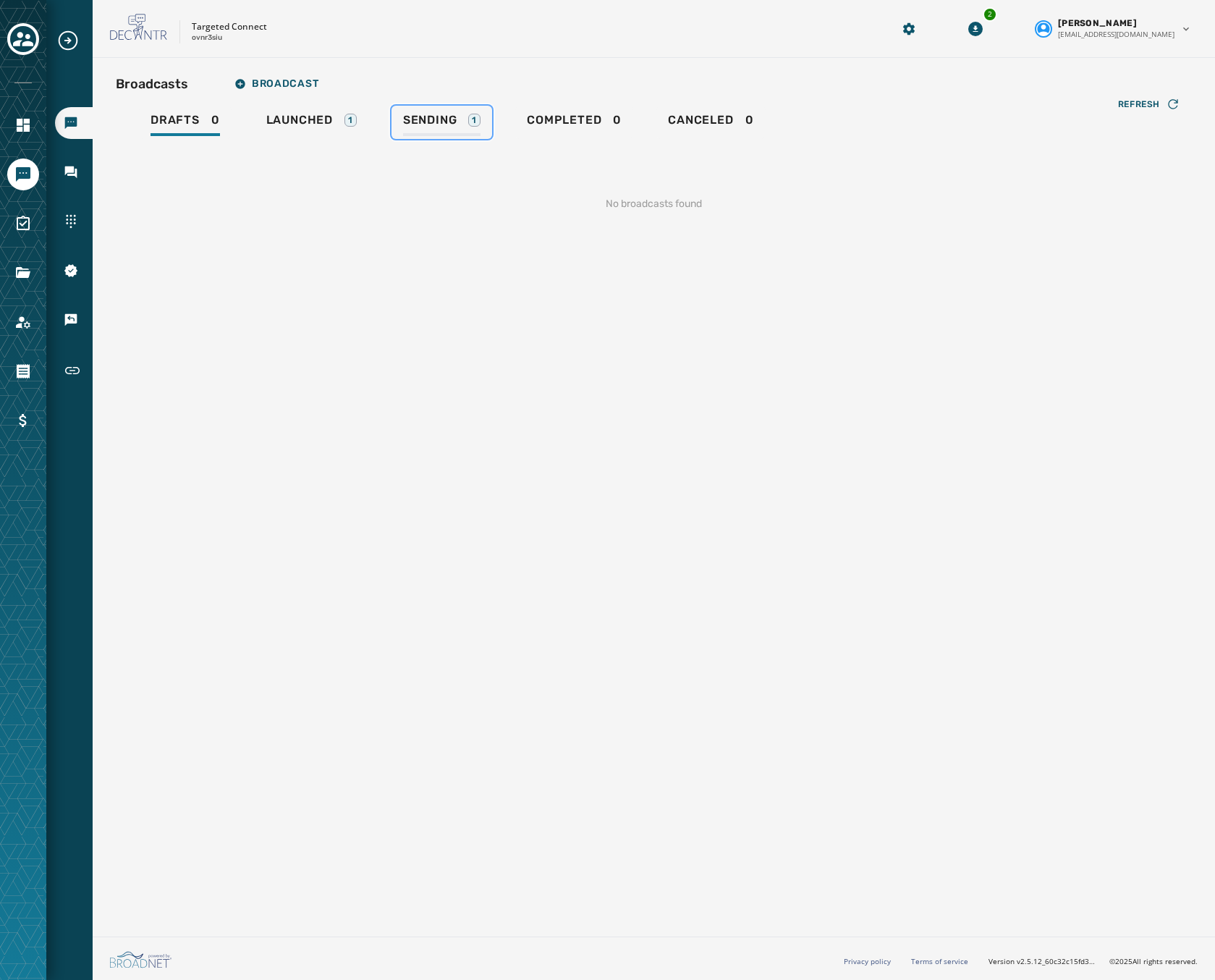
click at [421, 113] on span "Sending" at bounding box center [430, 120] width 55 height 14
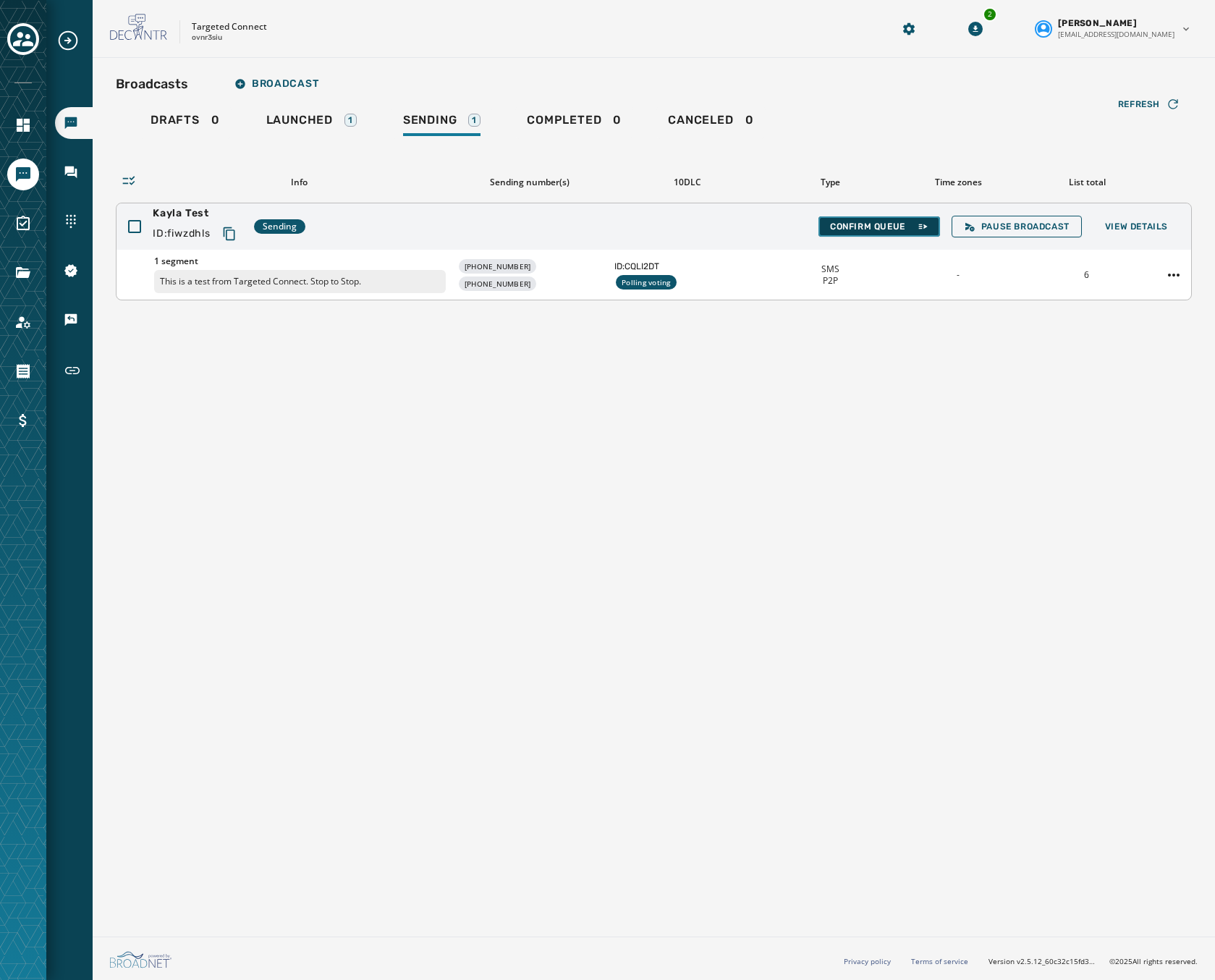
click at [891, 233] on button "Confirm Queue" at bounding box center [880, 227] width 122 height 21
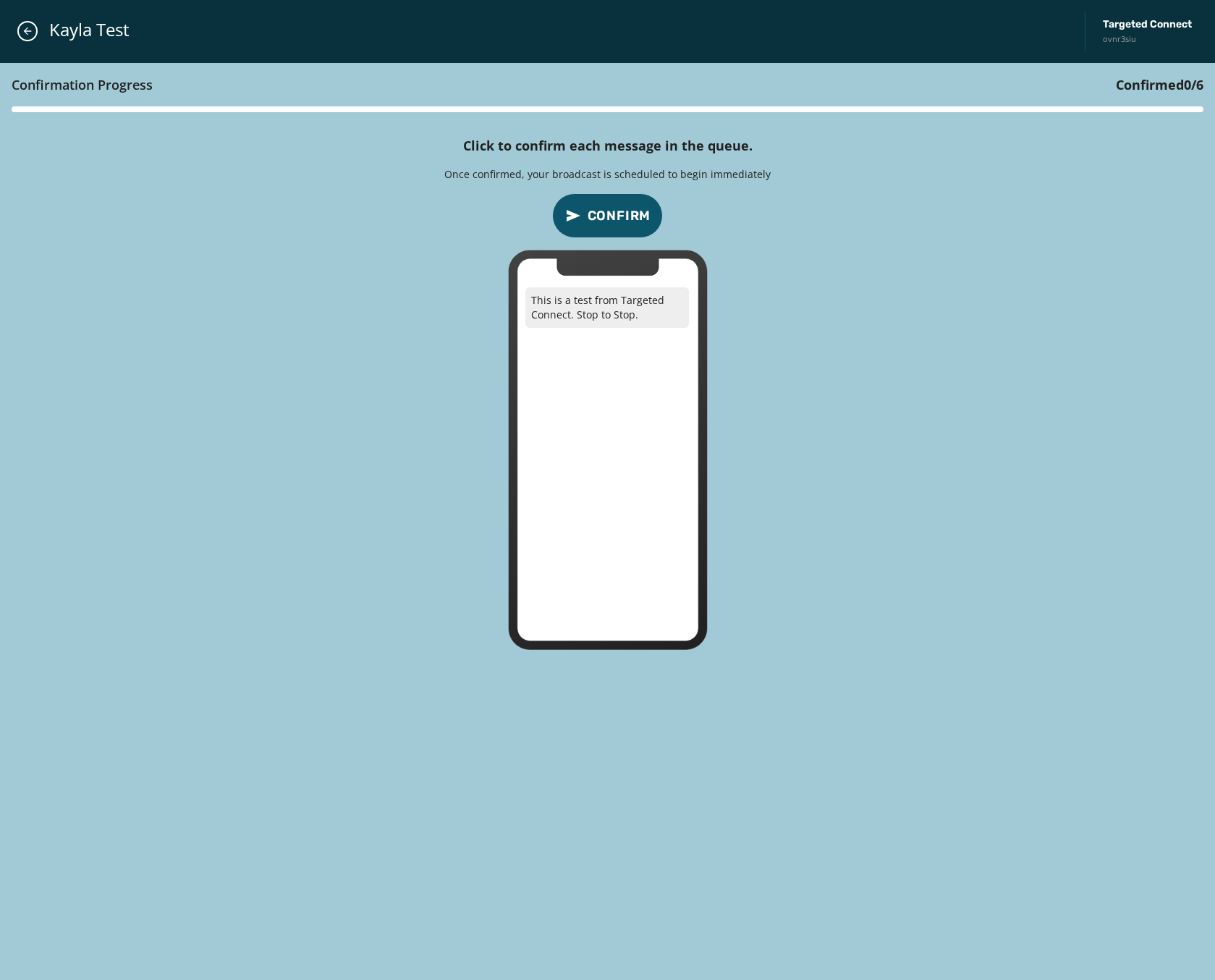
drag, startPoint x: 789, startPoint y: 466, endPoint x: 888, endPoint y: 742, distance: 293.2
click at [888, 742] on div "Confirmation Progress Confirmed 0 / 6 Click to confirm each message in the queu…" at bounding box center [608, 522] width 1215 height 918
click at [599, 211] on span "Confirm" at bounding box center [619, 216] width 64 height 21
click at [585, 213] on button "Confirm" at bounding box center [608, 215] width 112 height 45
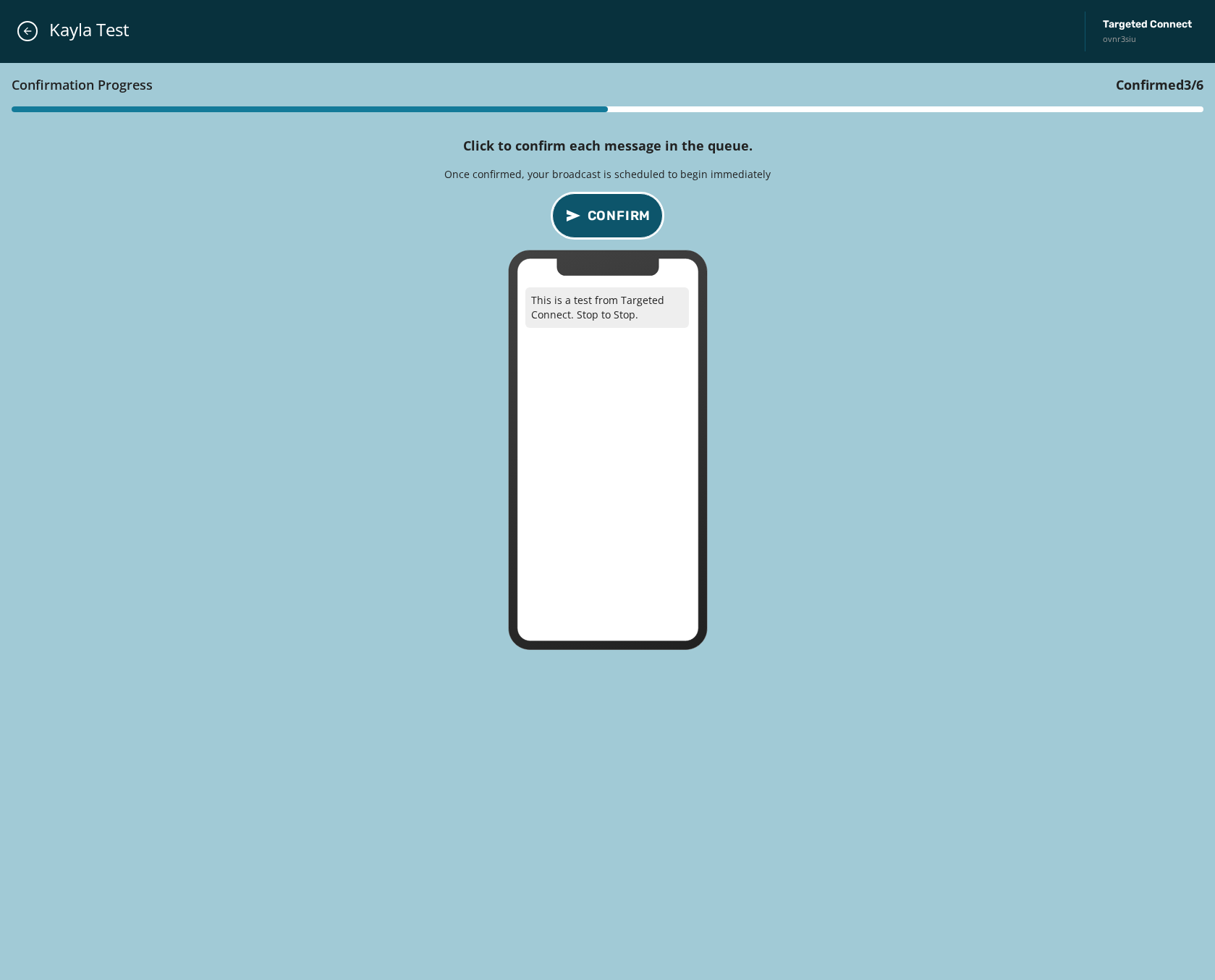
click at [623, 206] on span "Confirm" at bounding box center [619, 216] width 64 height 21
click at [645, 201] on button "Confirm" at bounding box center [608, 215] width 112 height 45
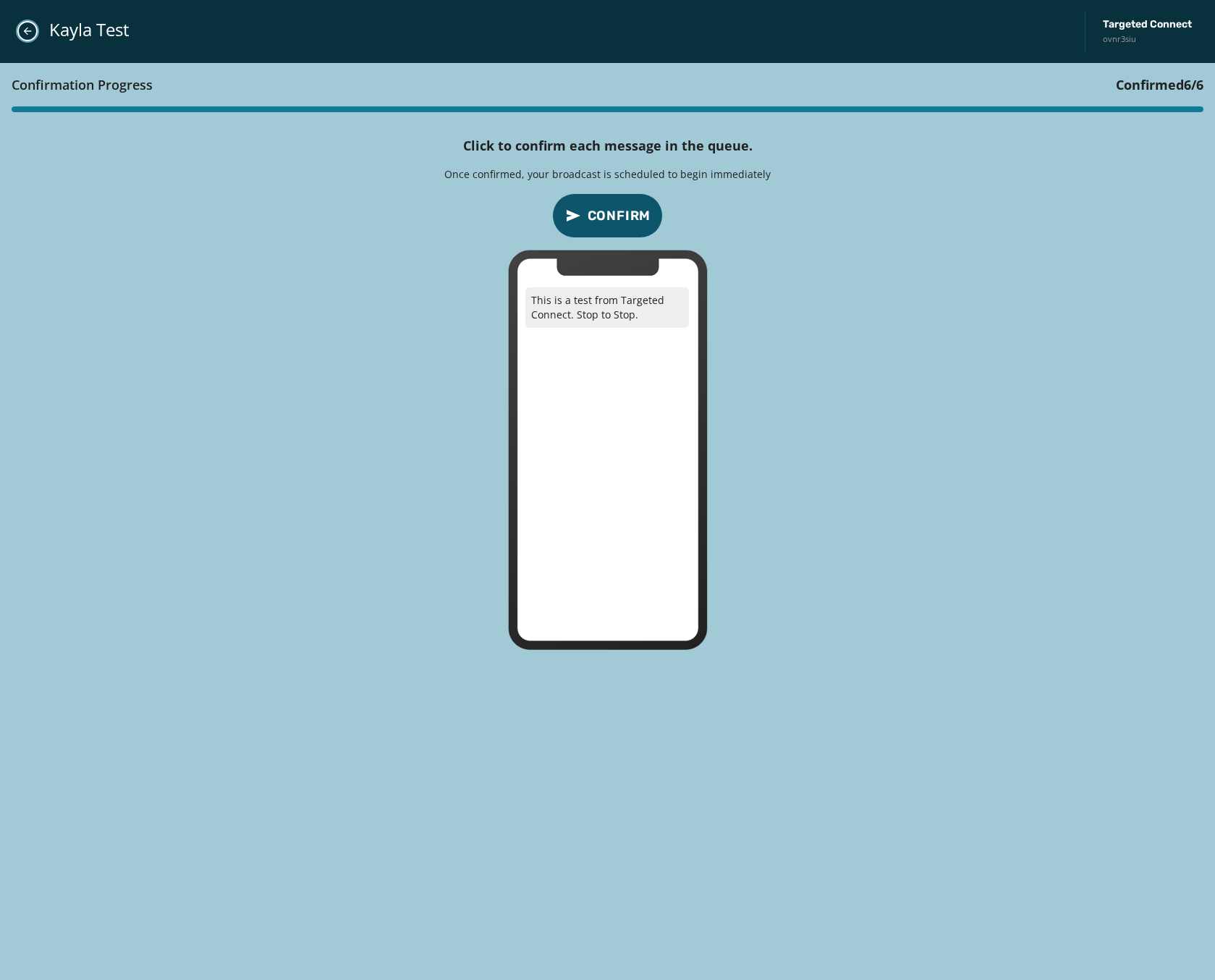
click at [29, 25] on icon "Close admin drawer" at bounding box center [27, 31] width 12 height 12
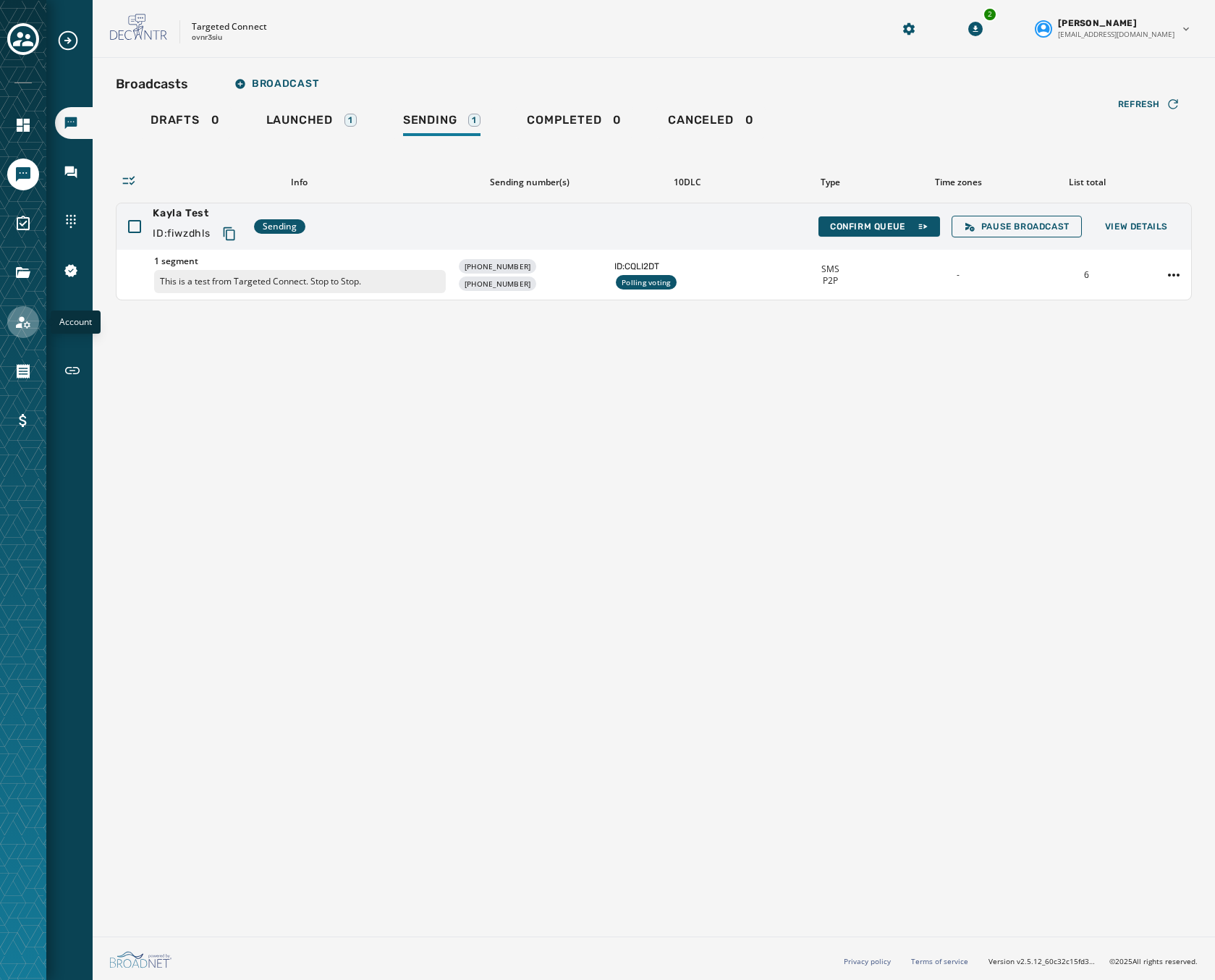
click at [22, 327] on icon "Navigate to Account" at bounding box center [23, 322] width 17 height 17
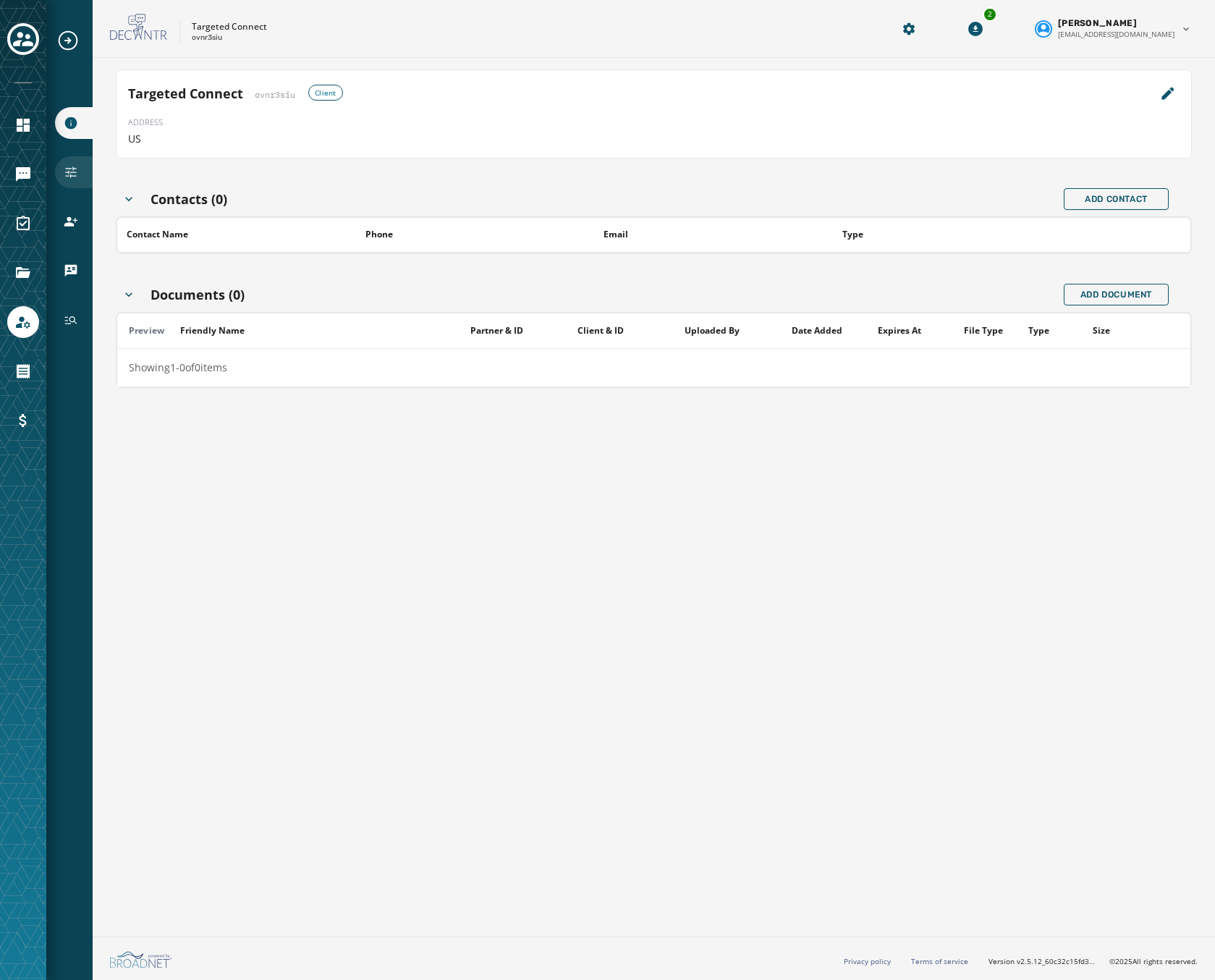
click at [66, 174] on icon "Navigate to Configuration" at bounding box center [71, 172] width 14 height 14
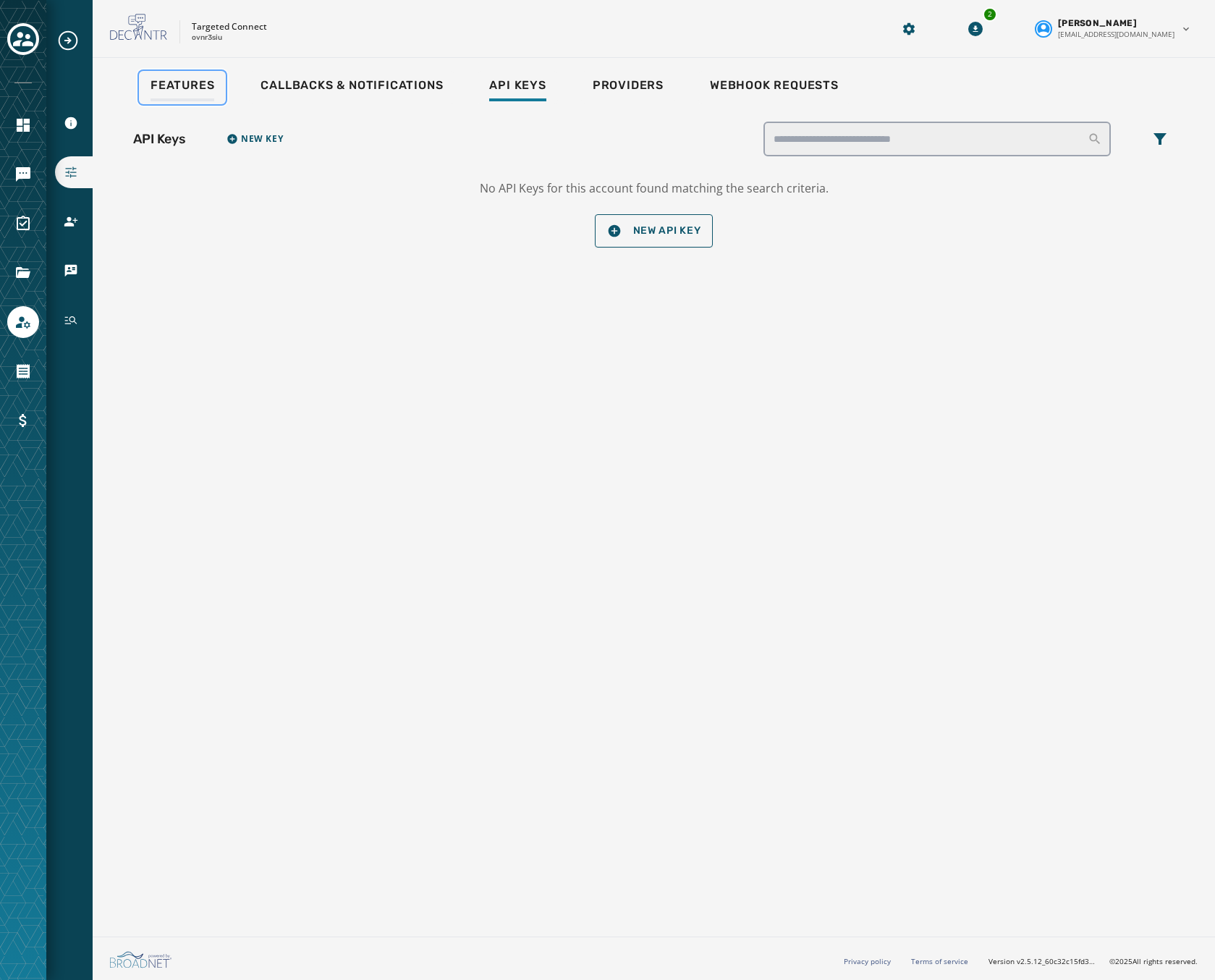
click at [180, 71] on link "Features" at bounding box center [183, 88] width 87 height 33
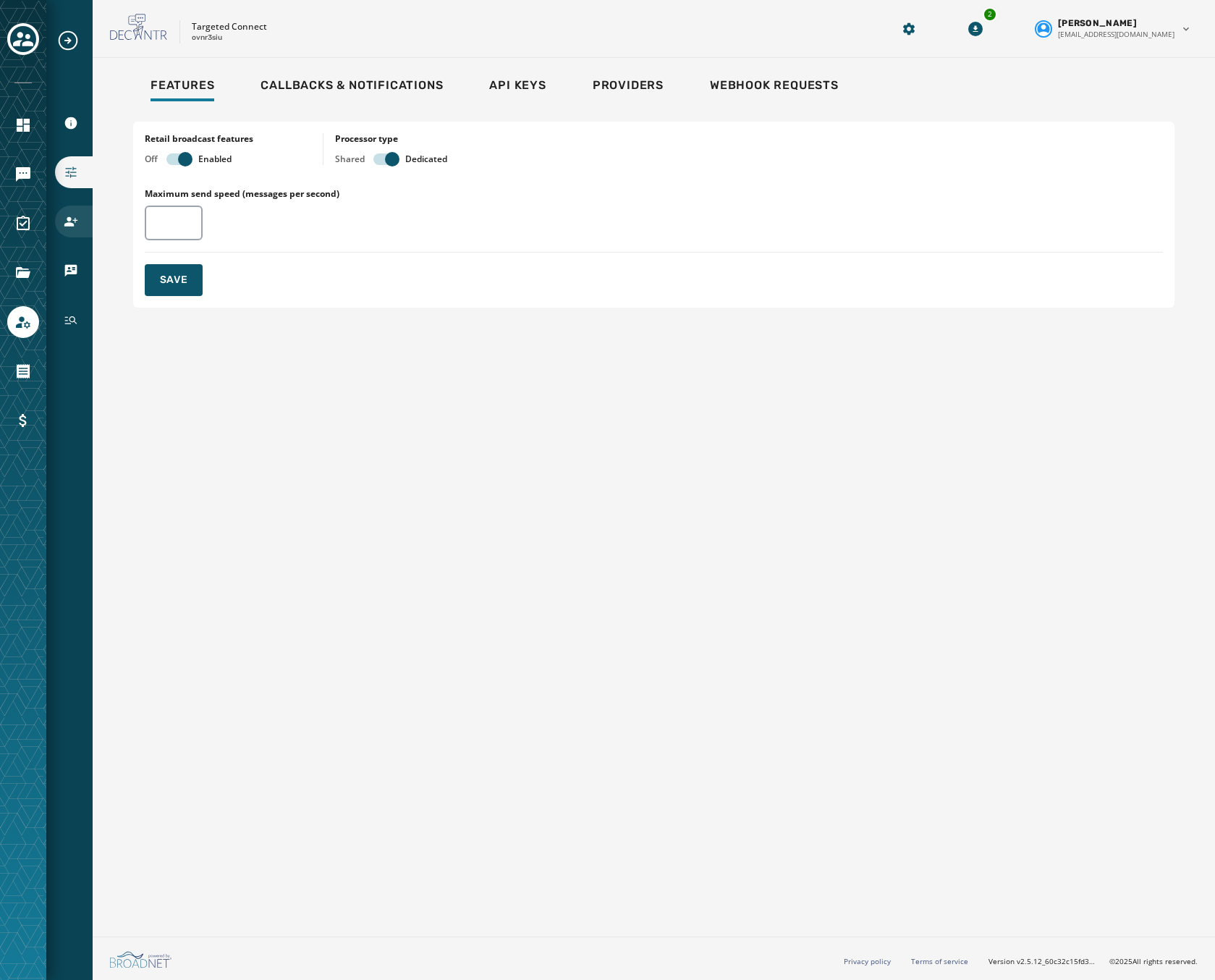
click at [63, 221] on div "Users" at bounding box center [74, 221] width 38 height 32
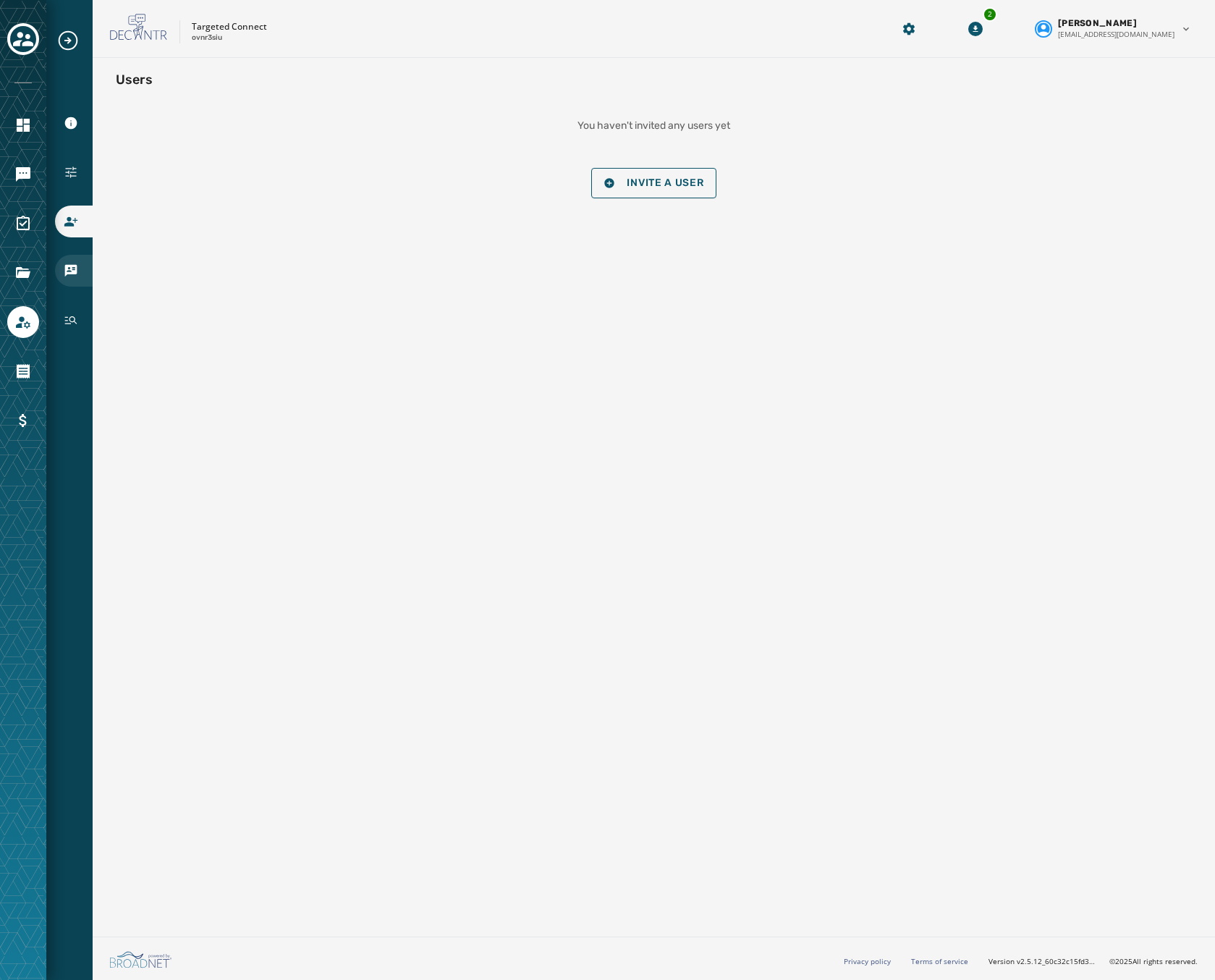
click at [64, 269] on icon "Navigate to vCards" at bounding box center [71, 271] width 14 height 14
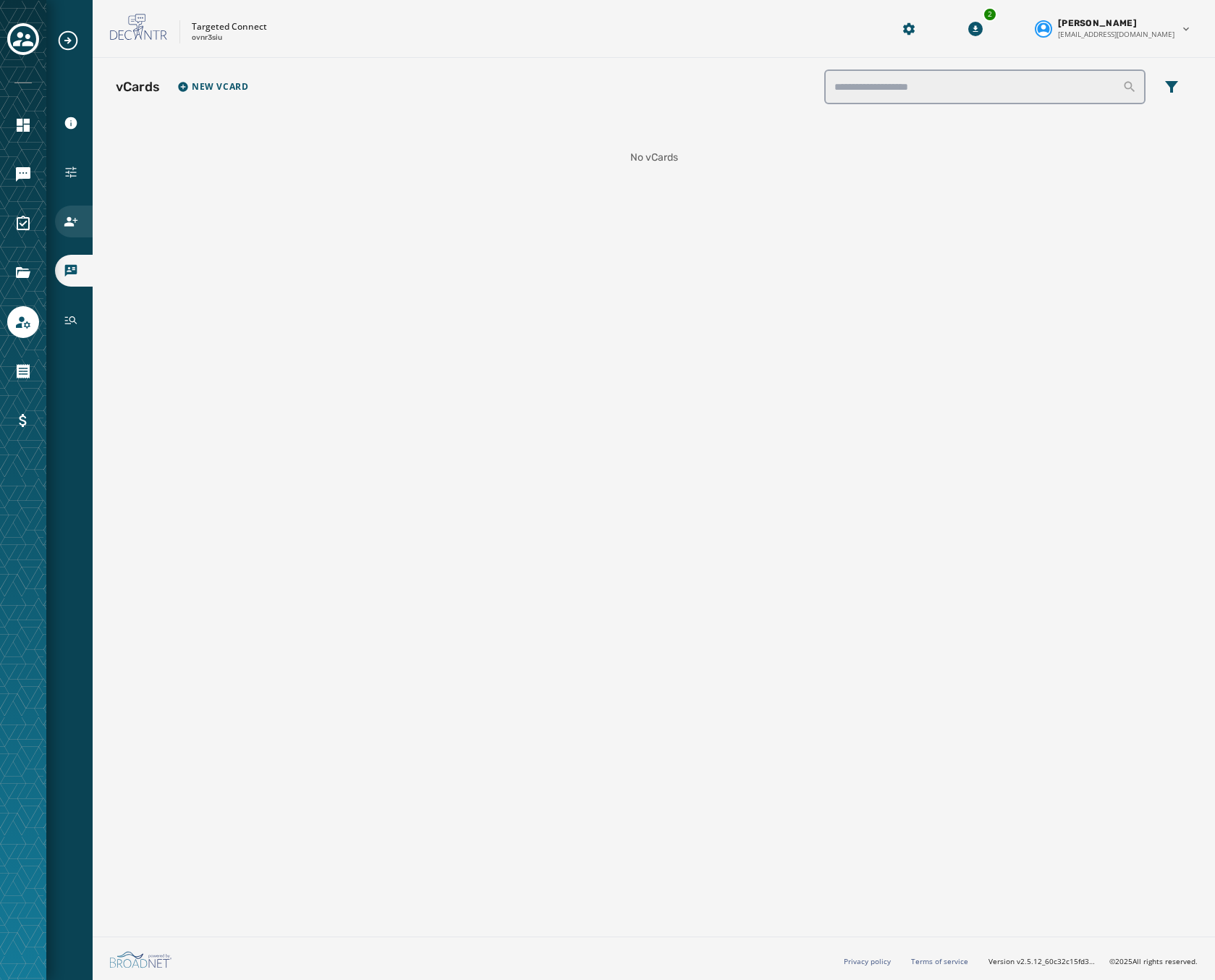
click at [67, 212] on div "Users" at bounding box center [74, 221] width 38 height 32
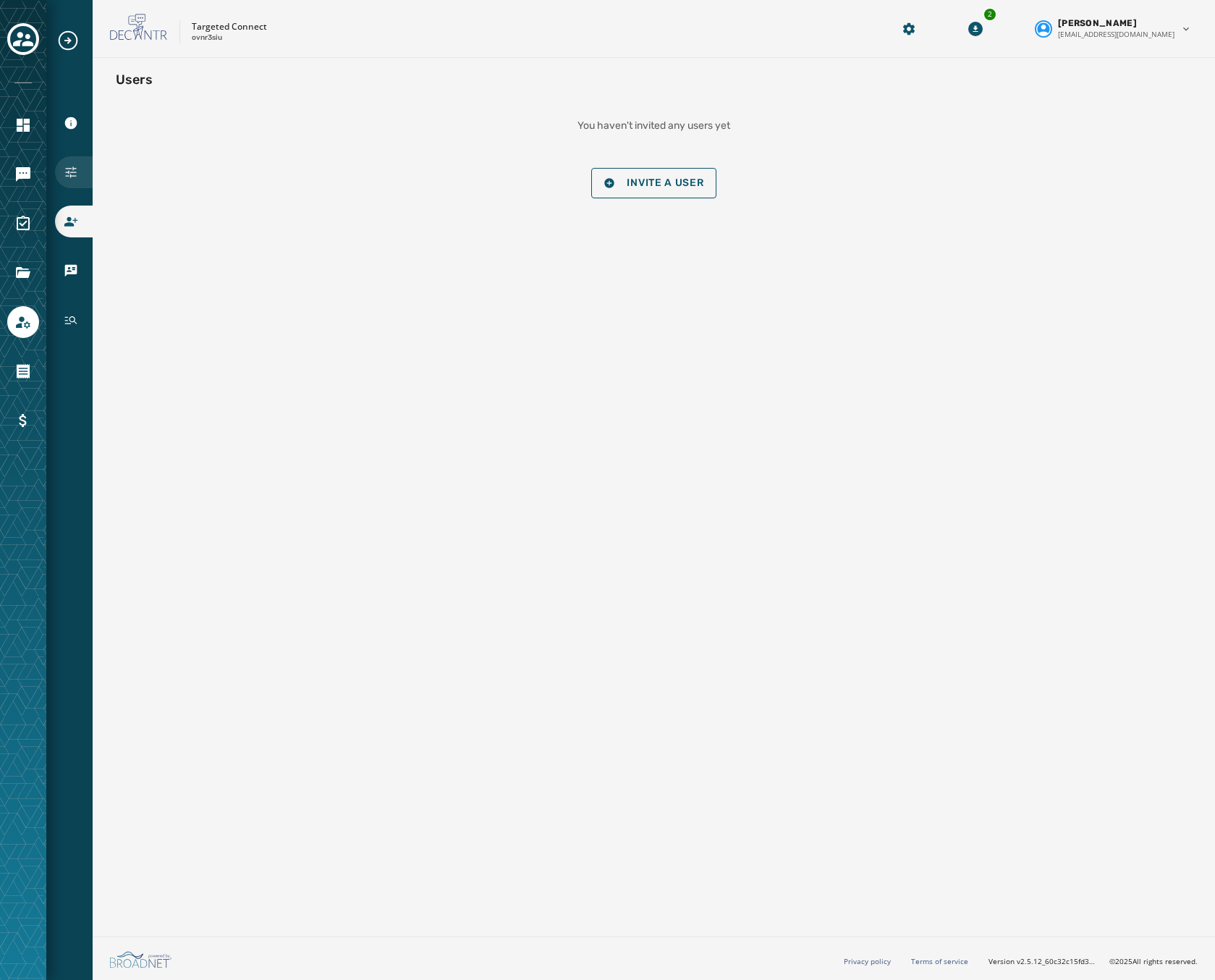
click at [70, 165] on icon "Navigate to Configuration" at bounding box center [71, 172] width 14 height 14
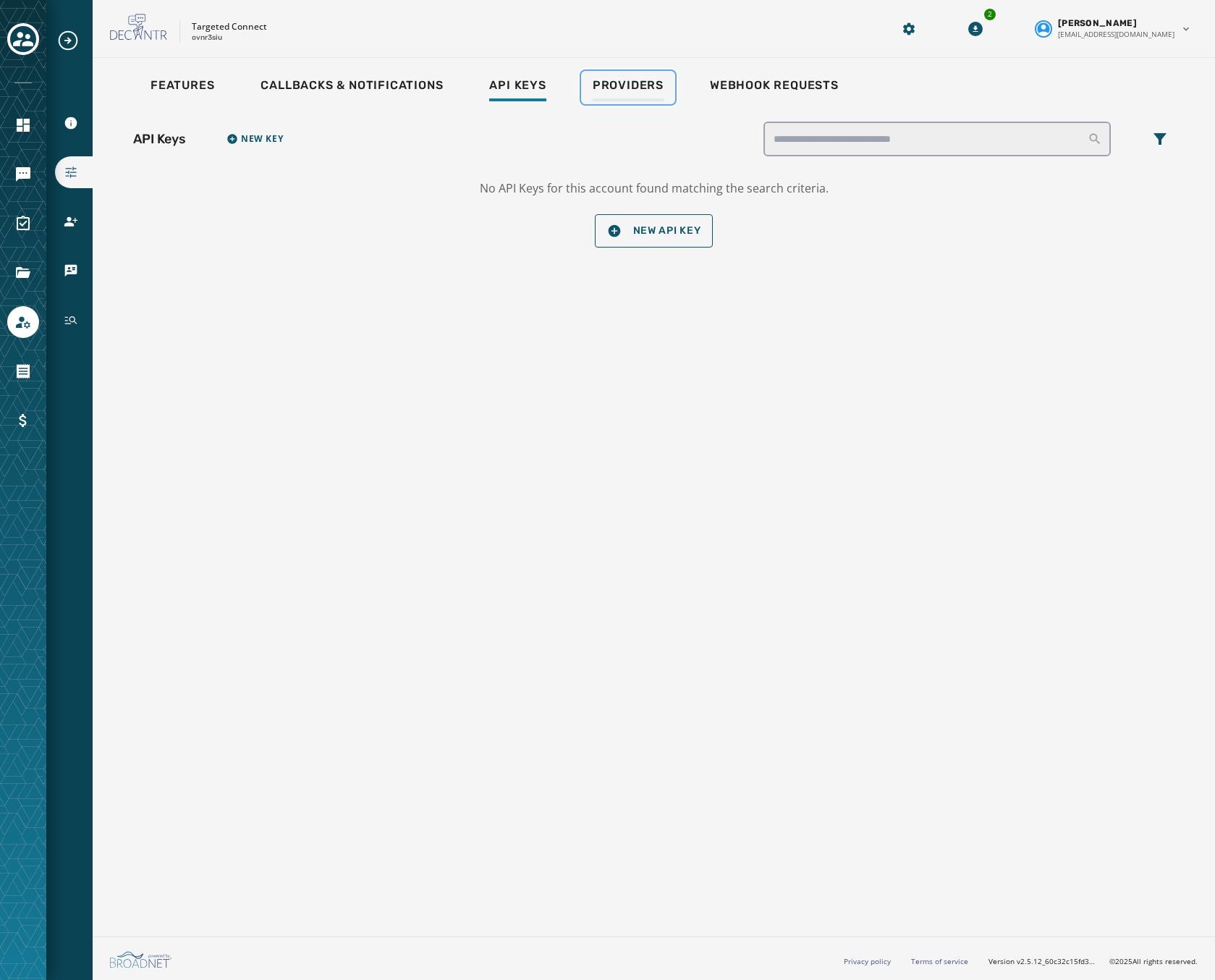
click at [621, 89] on span "Providers" at bounding box center [628, 85] width 71 height 14
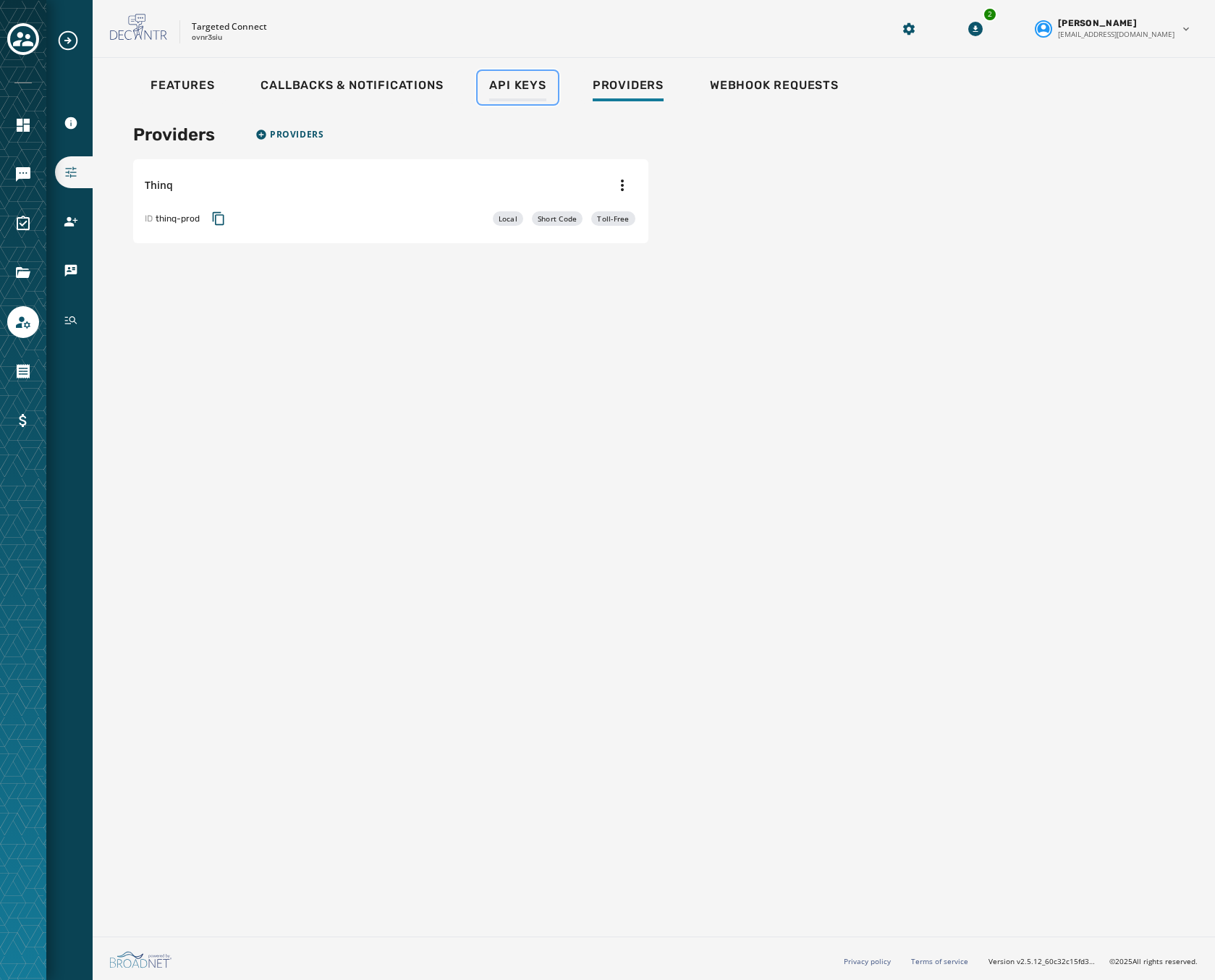
click at [480, 78] on link "Api Keys" at bounding box center [517, 88] width 80 height 33
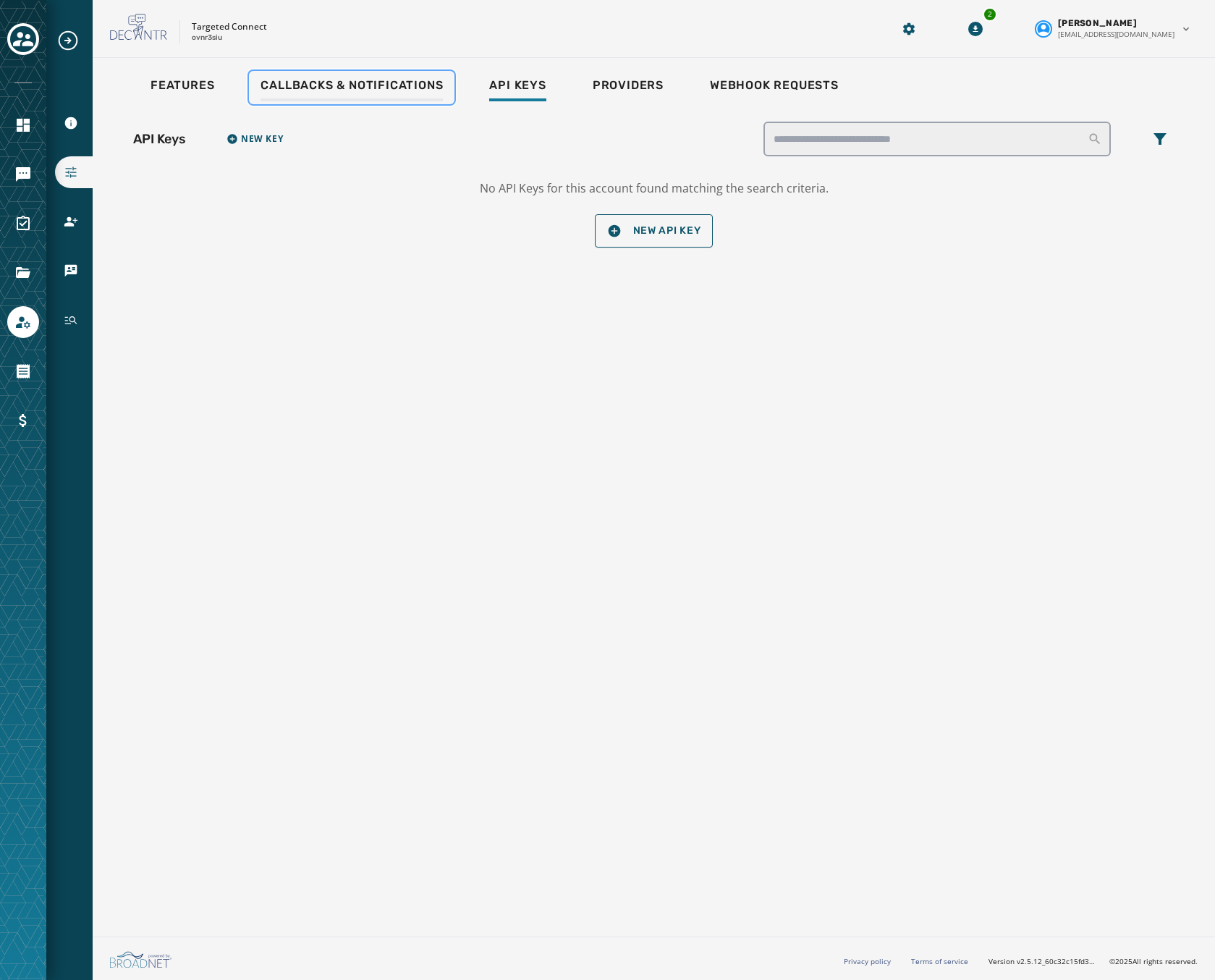
click at [392, 73] on link "Callbacks & Notifications" at bounding box center [352, 88] width 206 height 33
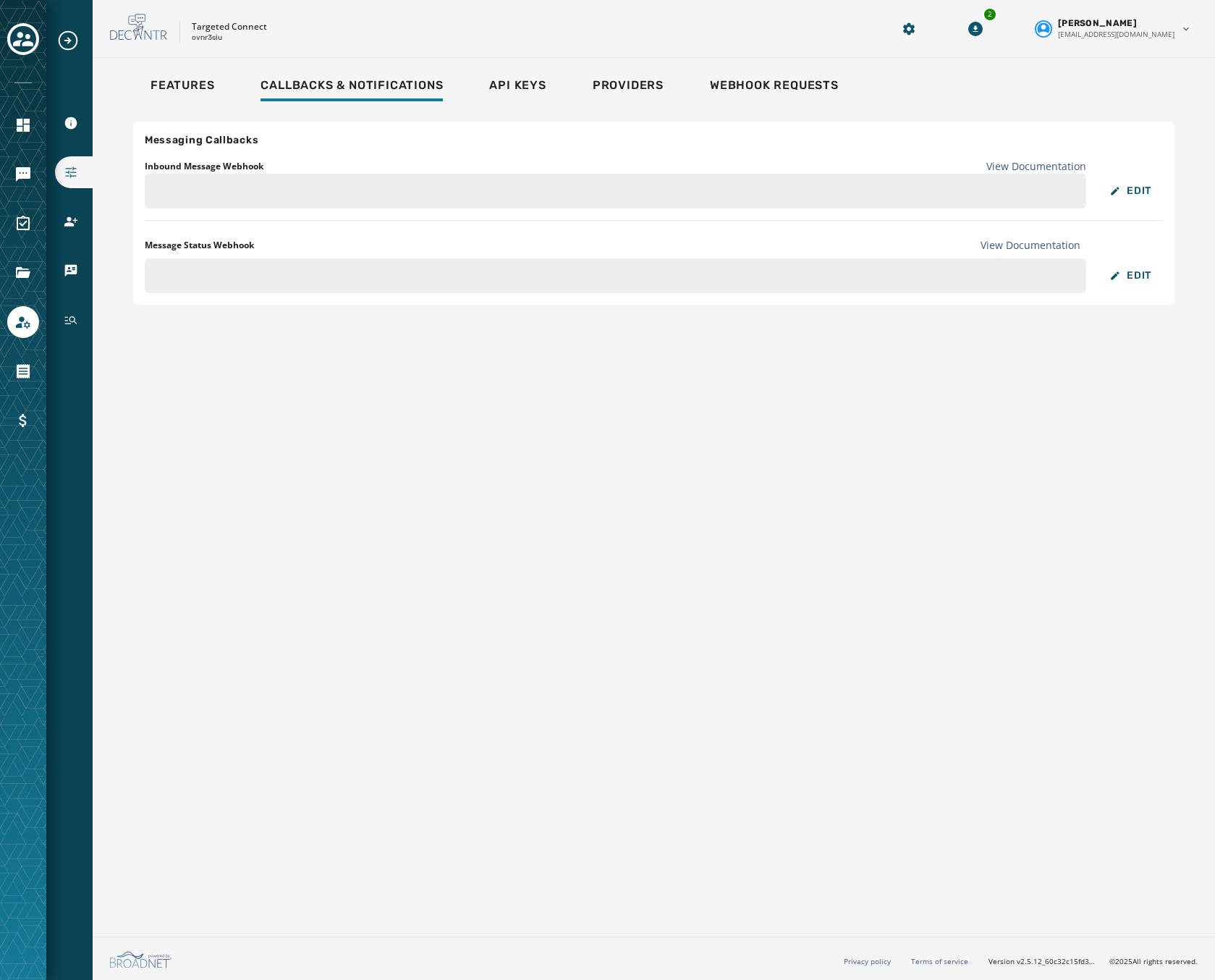
click at [570, 86] on div "Features Callbacks & Notifications Api Keys Providers Webhook Requests" at bounding box center [653, 88] width 1076 height 33
click at [615, 87] on span "Providers" at bounding box center [628, 85] width 71 height 14
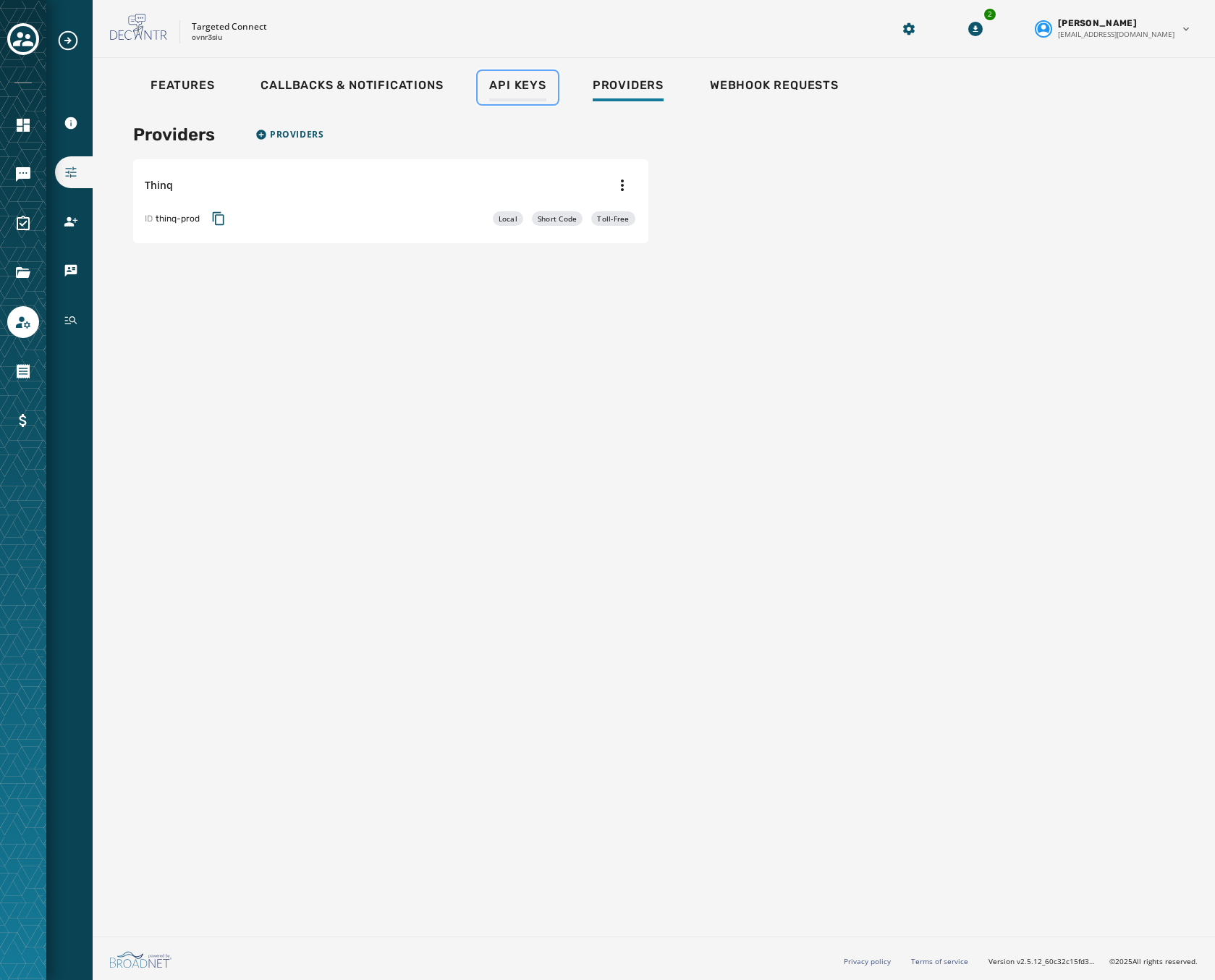
click at [502, 85] on span "Api Keys" at bounding box center [517, 85] width 56 height 14
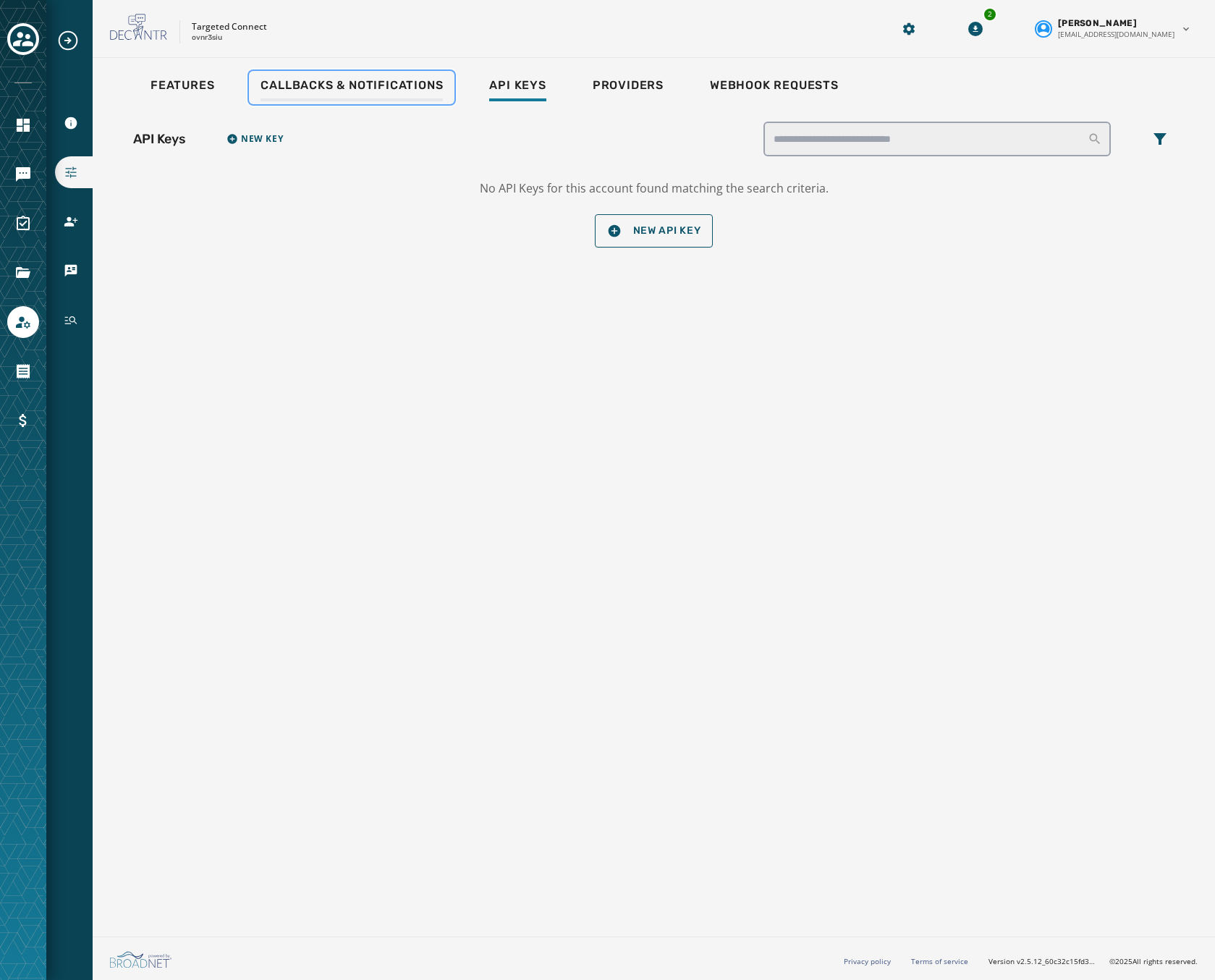
click at [375, 74] on link "Callbacks & Notifications" at bounding box center [352, 88] width 206 height 33
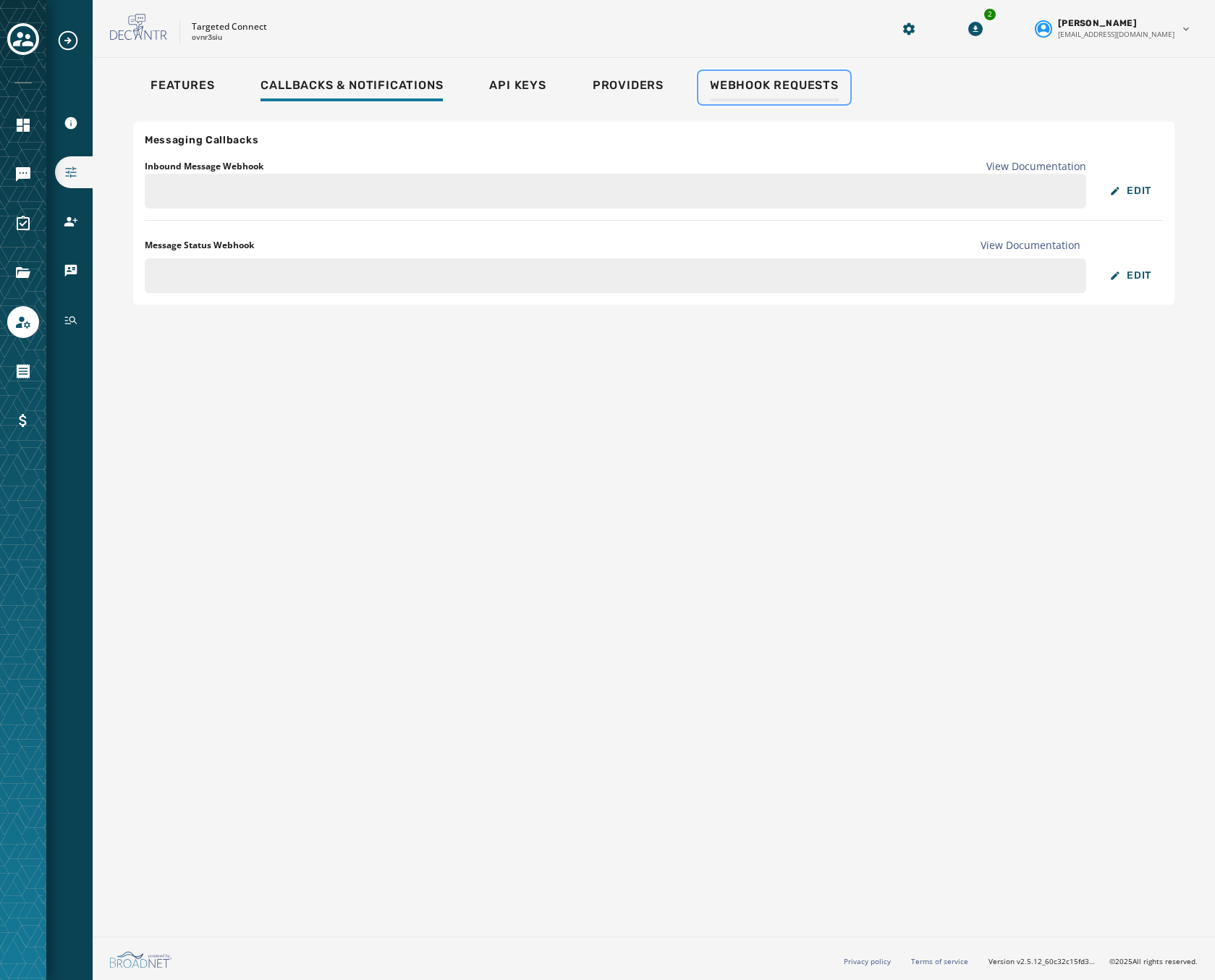
click at [760, 74] on link "Webhook Requests" at bounding box center [774, 88] width 152 height 33
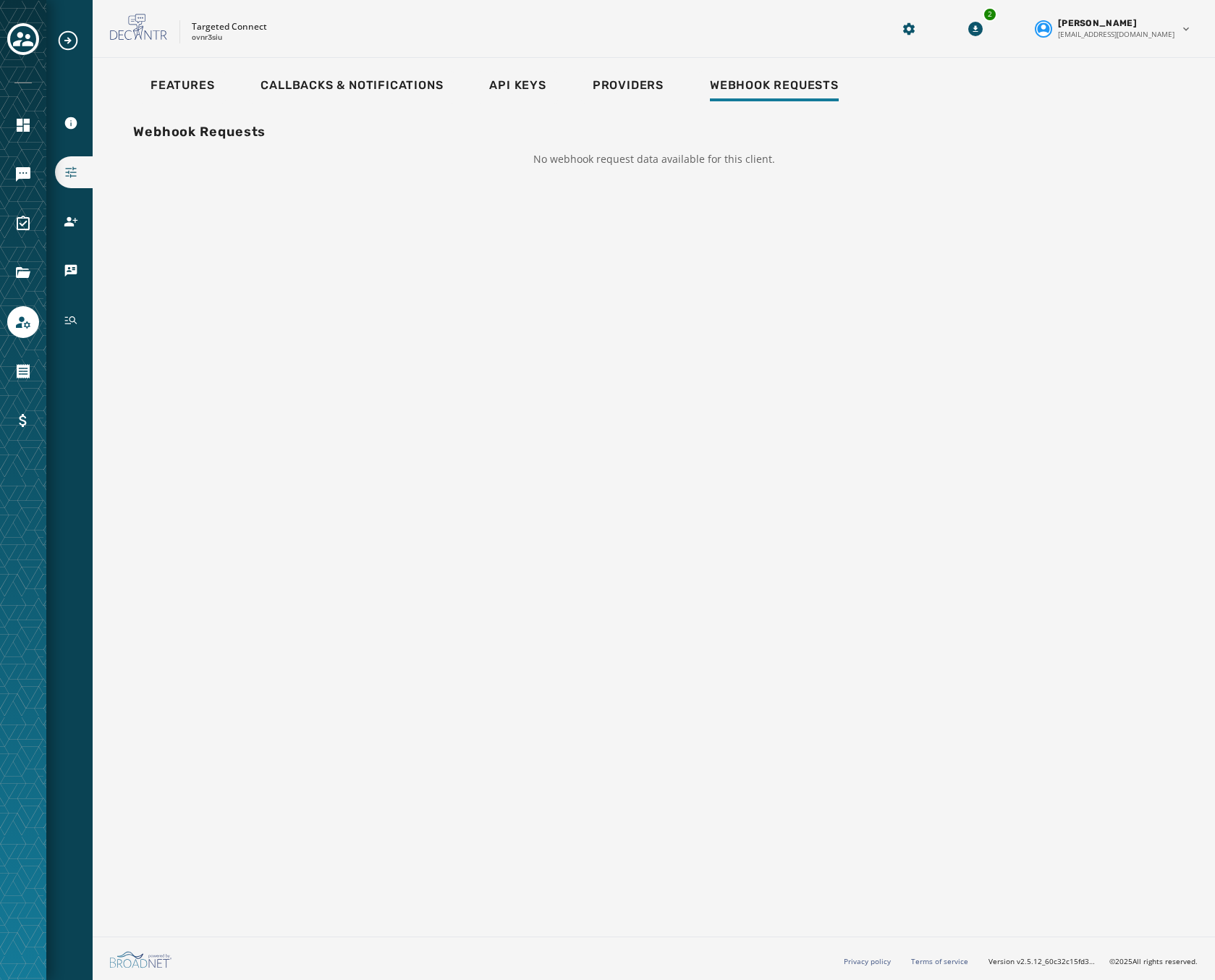
click at [183, 67] on div "Features Callbacks & Notifications Api Keys Providers Webhook Requests Webhook …" at bounding box center [653, 494] width 1122 height 872
drag, startPoint x: 183, startPoint y: 67, endPoint x: 174, endPoint y: 80, distance: 15.8
click at [174, 80] on span "Features" at bounding box center [182, 85] width 64 height 14
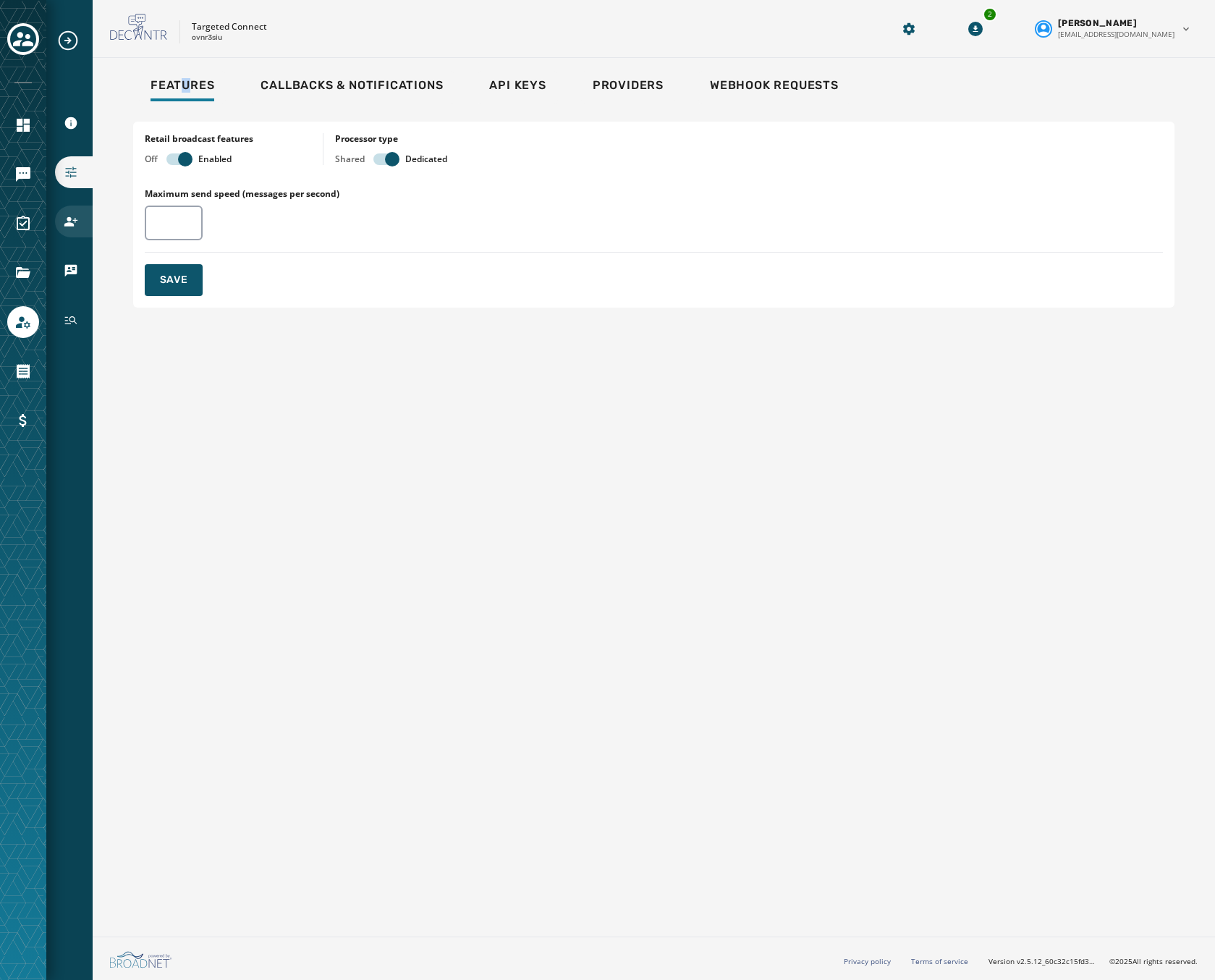
click at [62, 226] on div "Users" at bounding box center [74, 221] width 38 height 32
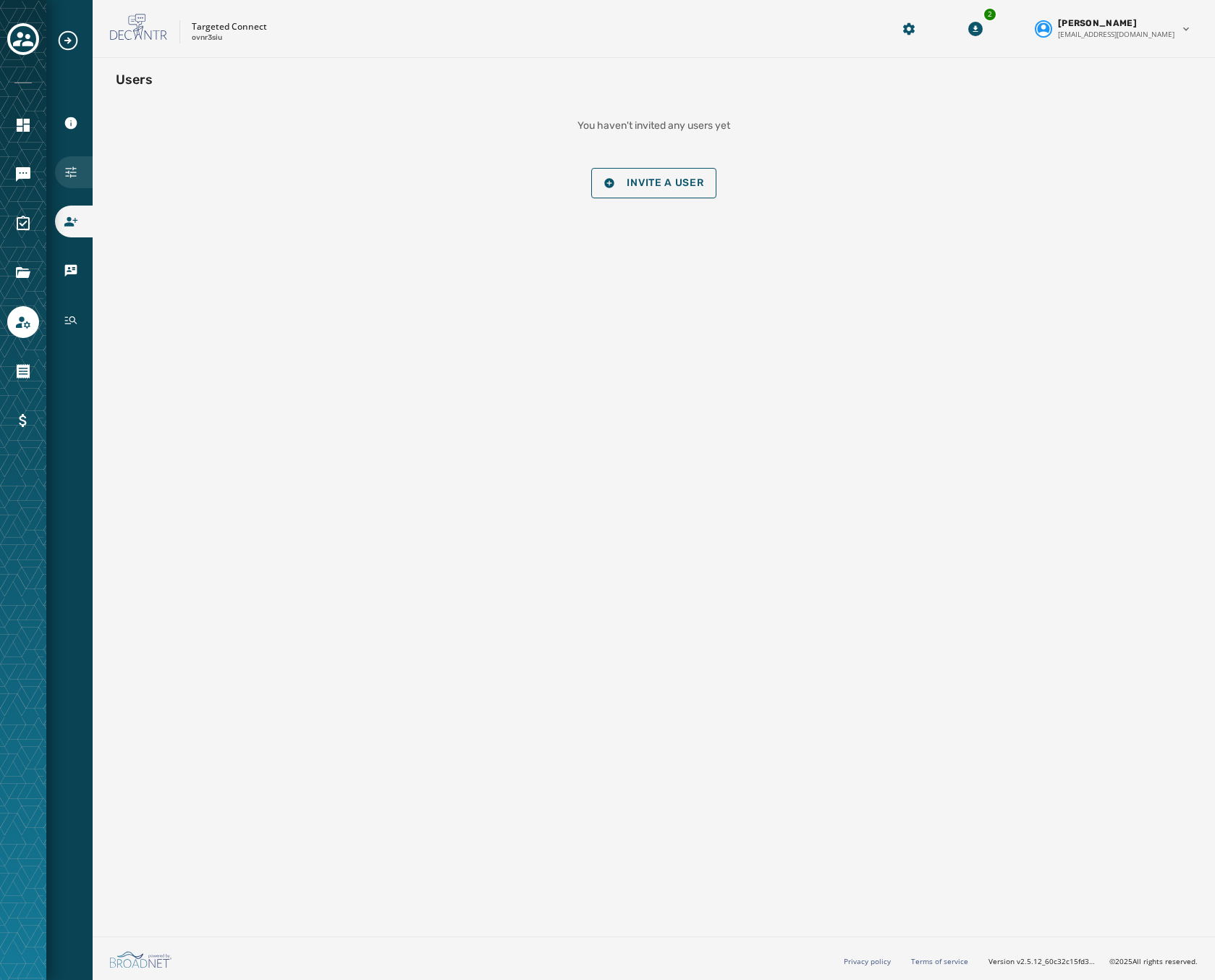
drag, startPoint x: 65, startPoint y: 149, endPoint x: 68, endPoint y: 159, distance: 10.4
click at [64, 151] on div "Account Information Configuration Users vCards History" at bounding box center [70, 183] width 47 height 307
click at [66, 172] on icon "Navigate to Configuration" at bounding box center [71, 172] width 14 height 14
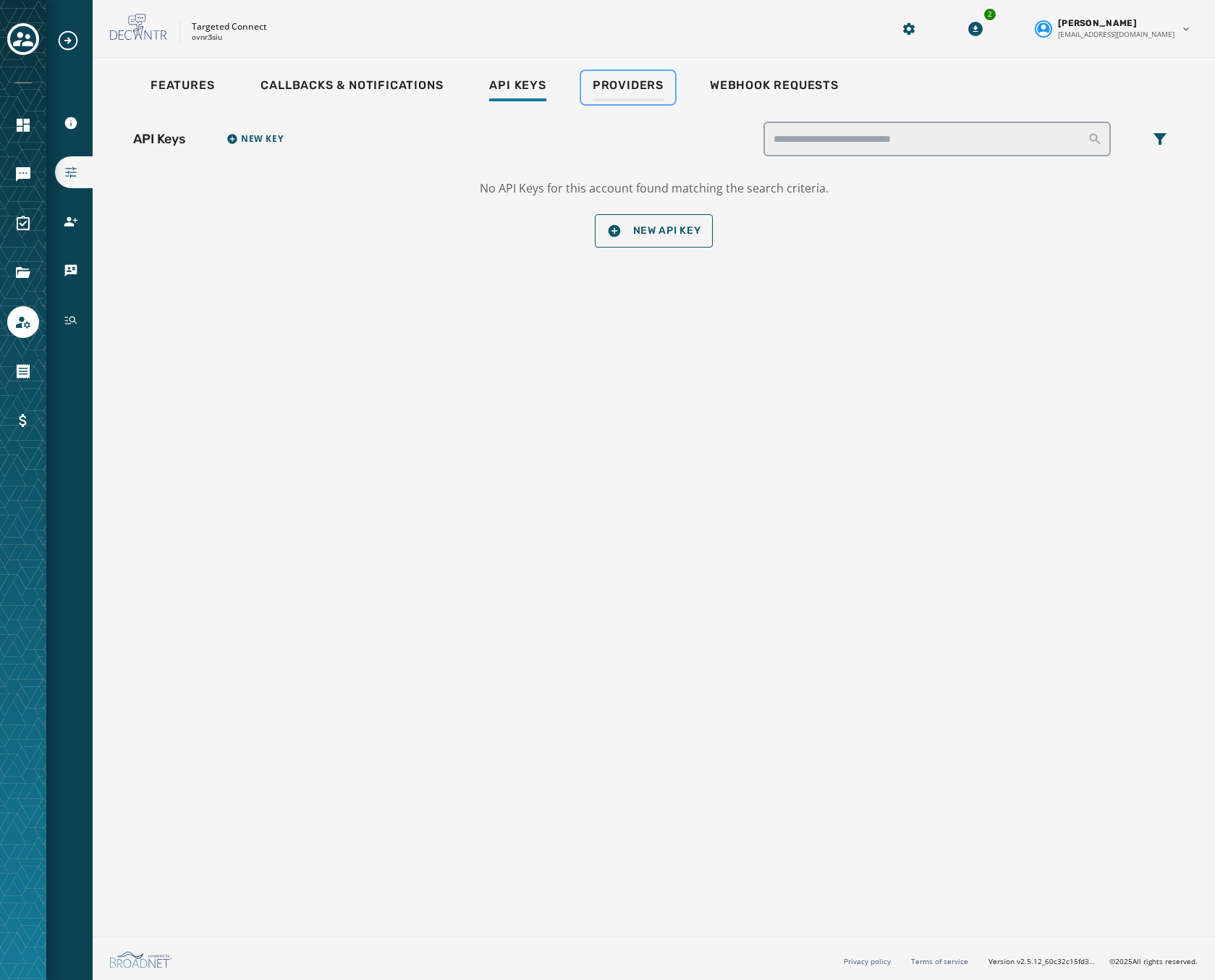
click at [631, 93] on div "Providers" at bounding box center [628, 89] width 71 height 23
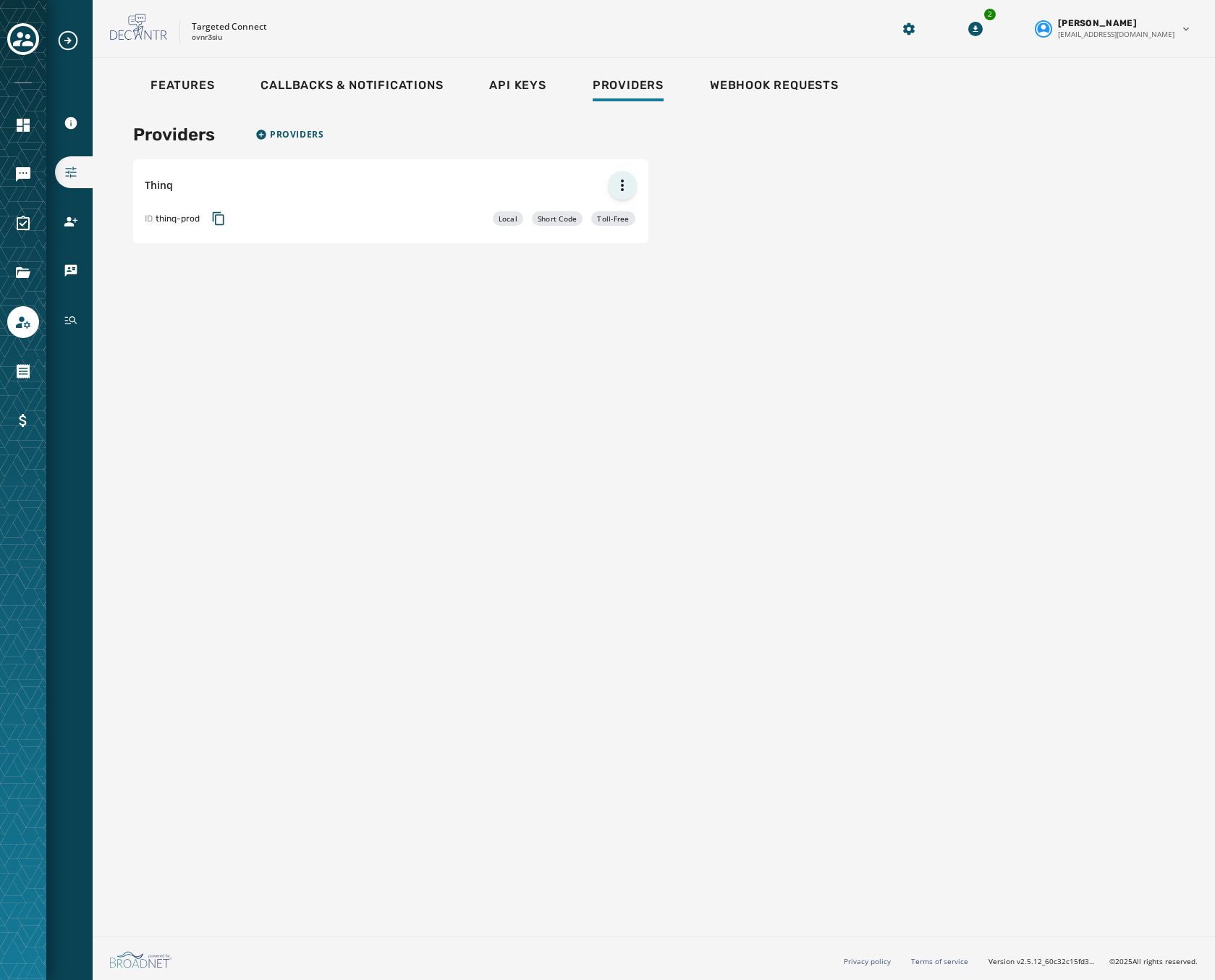
click at [624, 176] on html "Account Information Configuration Users vCards History Skip To Main Content Tar…" at bounding box center [608, 490] width 1215 height 980
click at [582, 212] on div "Edit Provider" at bounding box center [590, 210] width 93 height 23
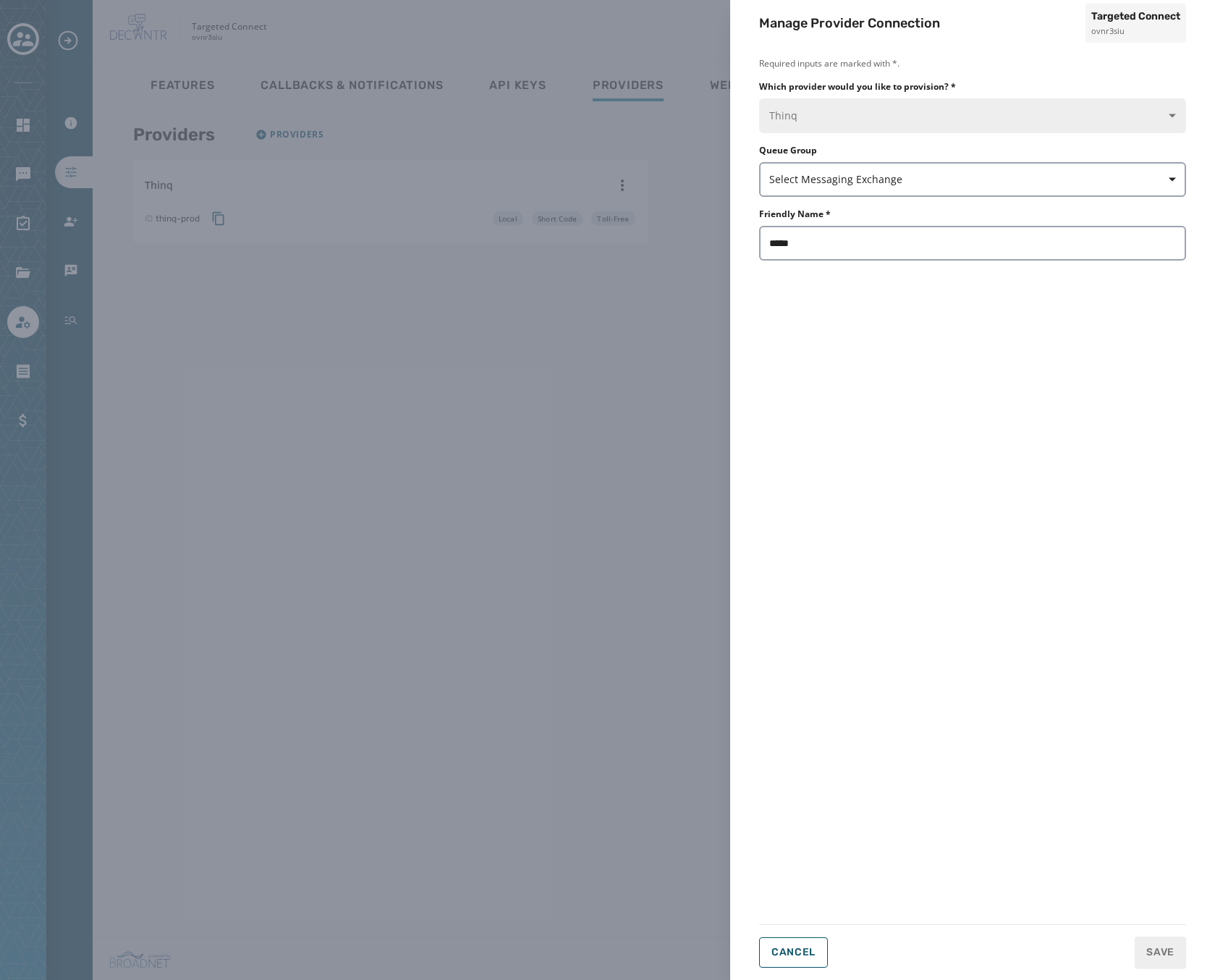
click at [354, 320] on div "Manage Provider Connection Targeted Connect ovnr3siu Required inputs are marked…" at bounding box center [608, 490] width 1215 height 980
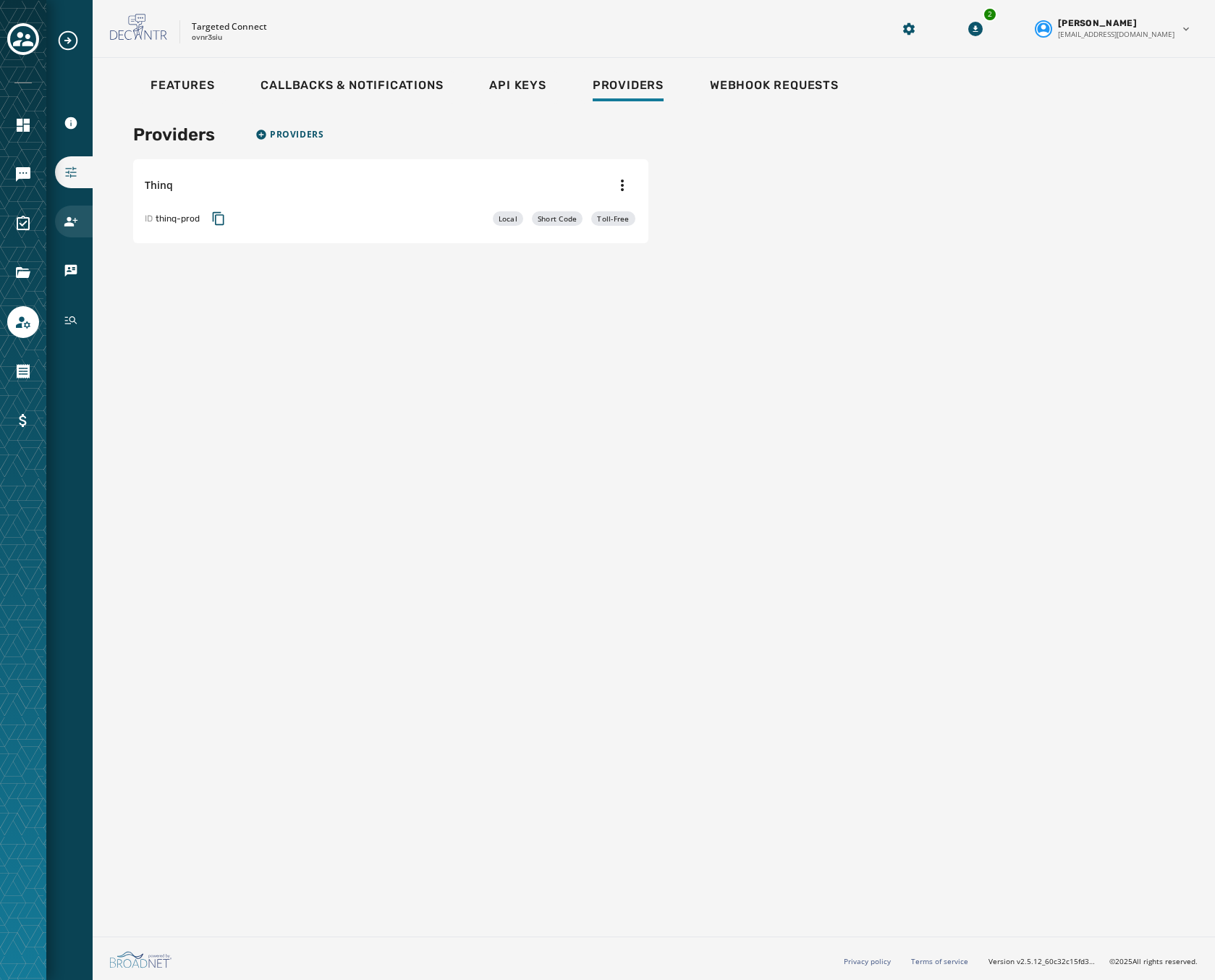
click at [76, 216] on icon "Navigate to Users" at bounding box center [71, 221] width 14 height 14
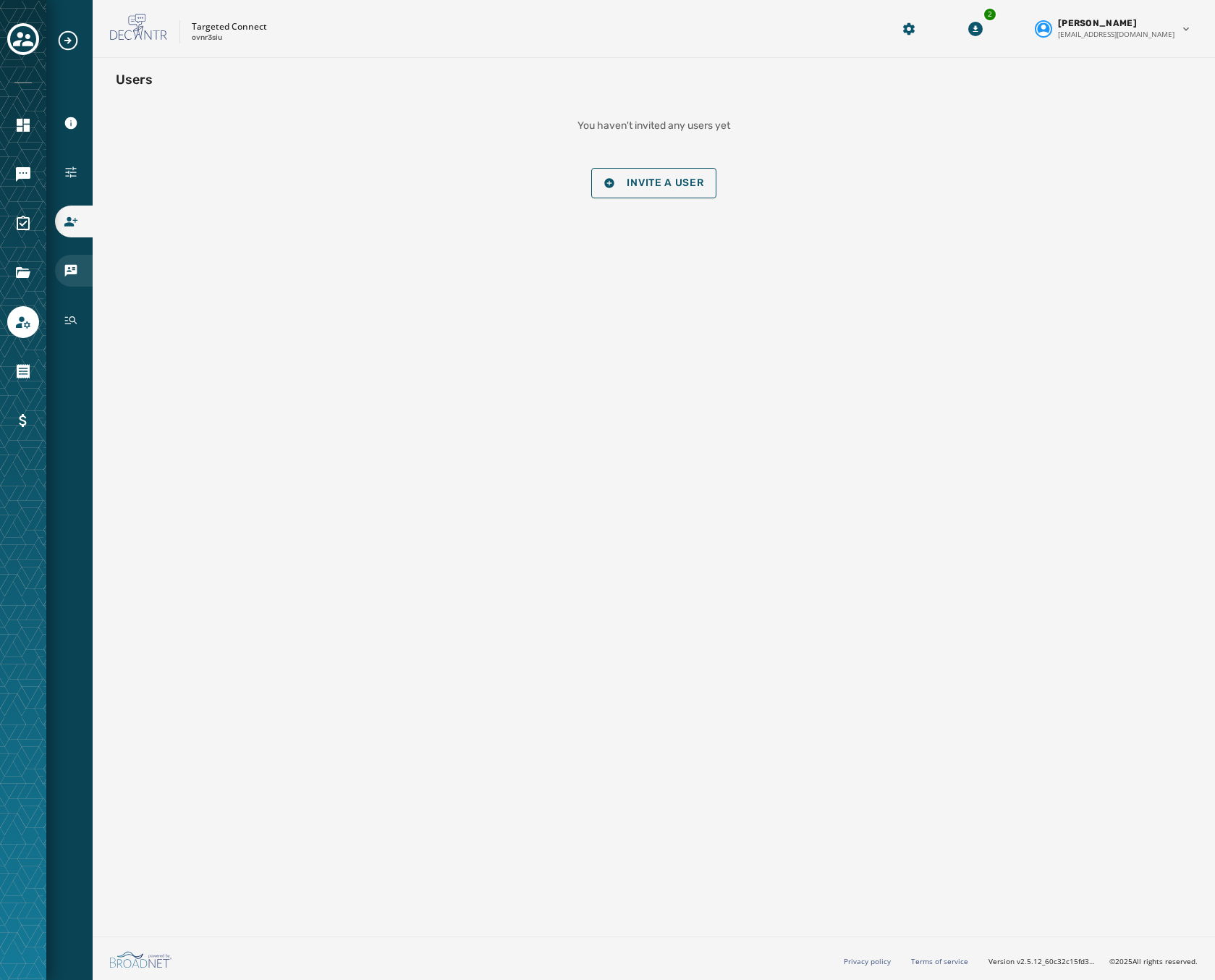
click at [74, 255] on div "vCards" at bounding box center [74, 271] width 38 height 32
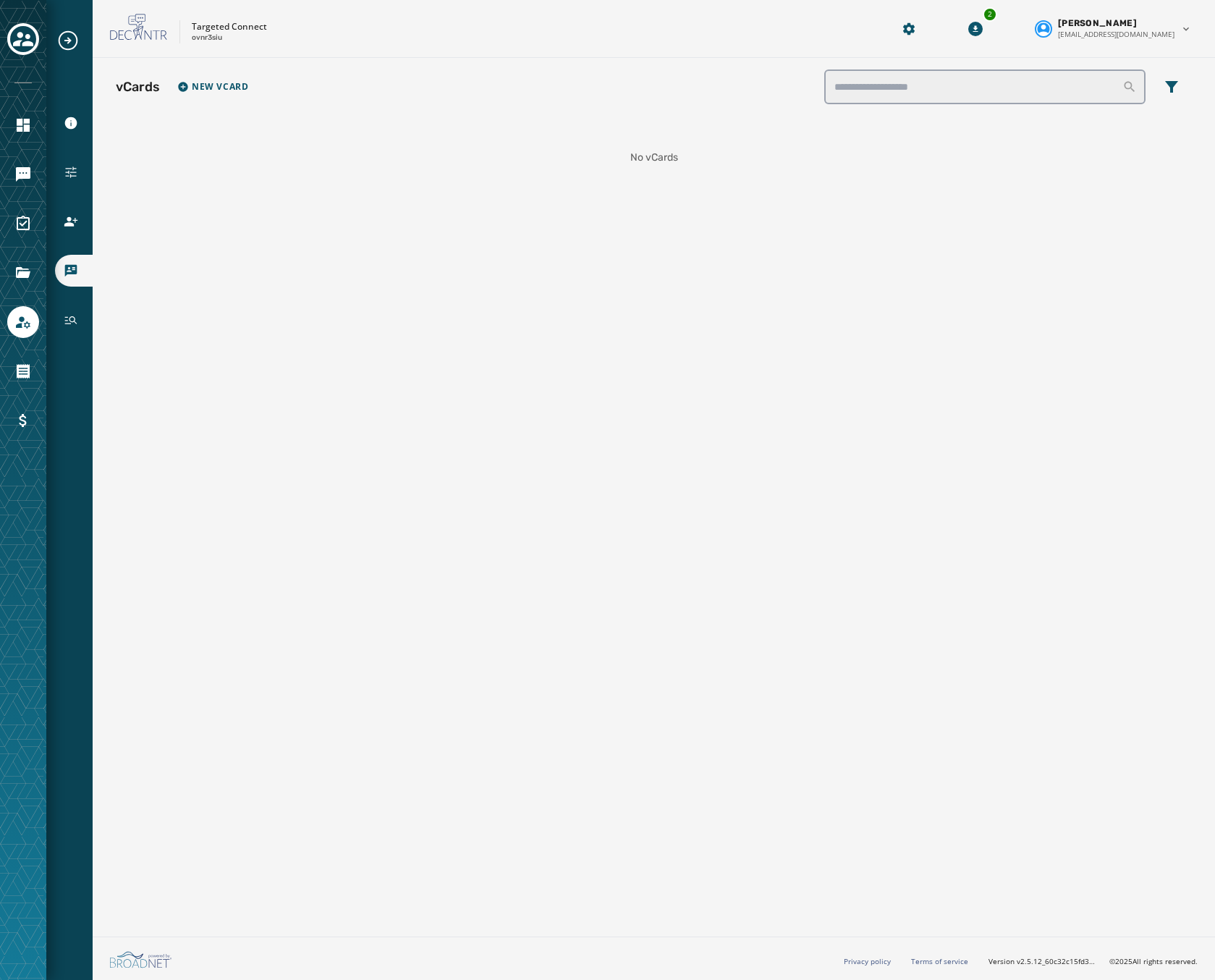
click at [83, 335] on div "Account Information Configuration Users vCards History" at bounding box center [70, 490] width 47 height 980
click at [78, 324] on div "History" at bounding box center [74, 320] width 38 height 32
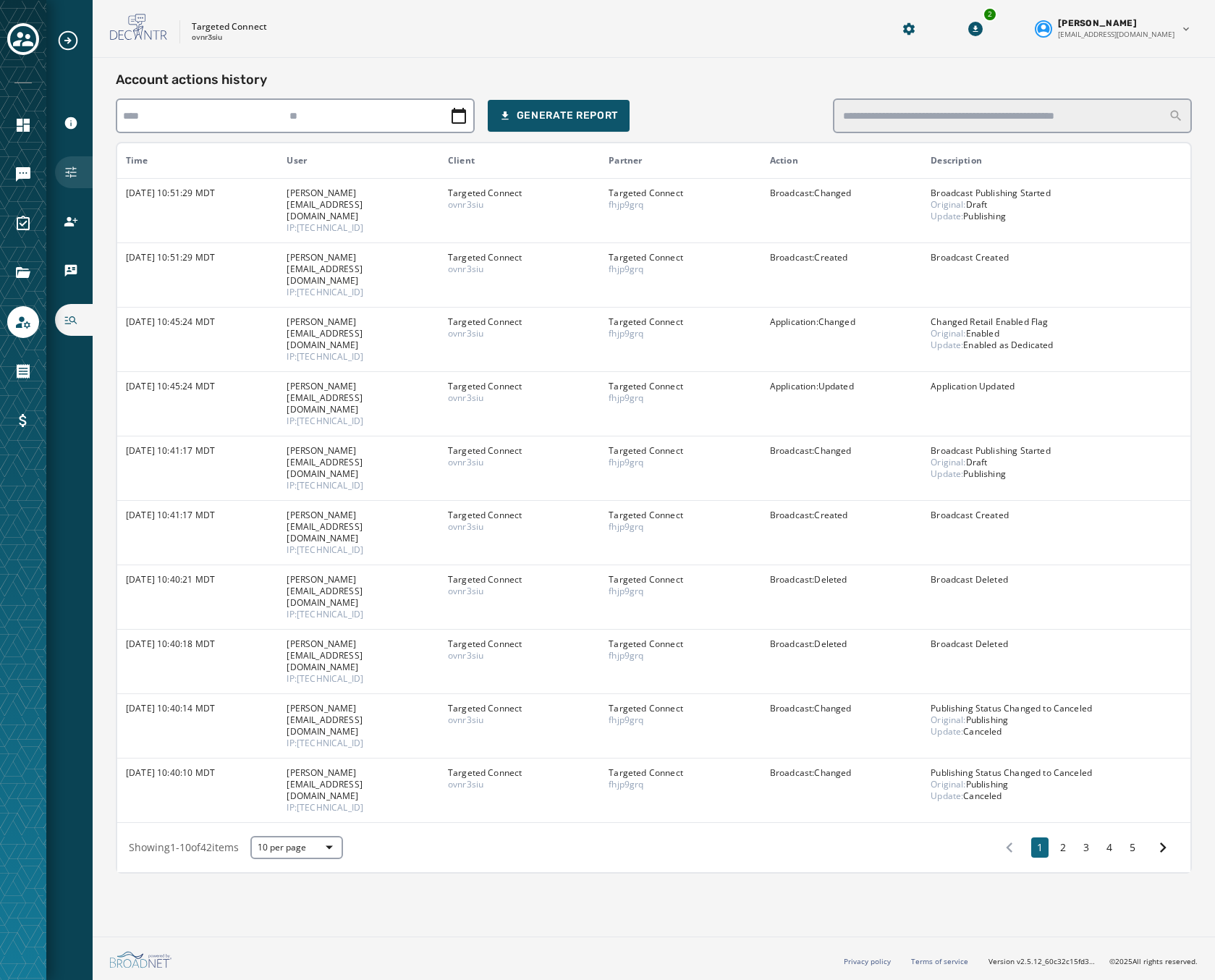
click at [66, 161] on div "Configuration" at bounding box center [74, 172] width 38 height 32
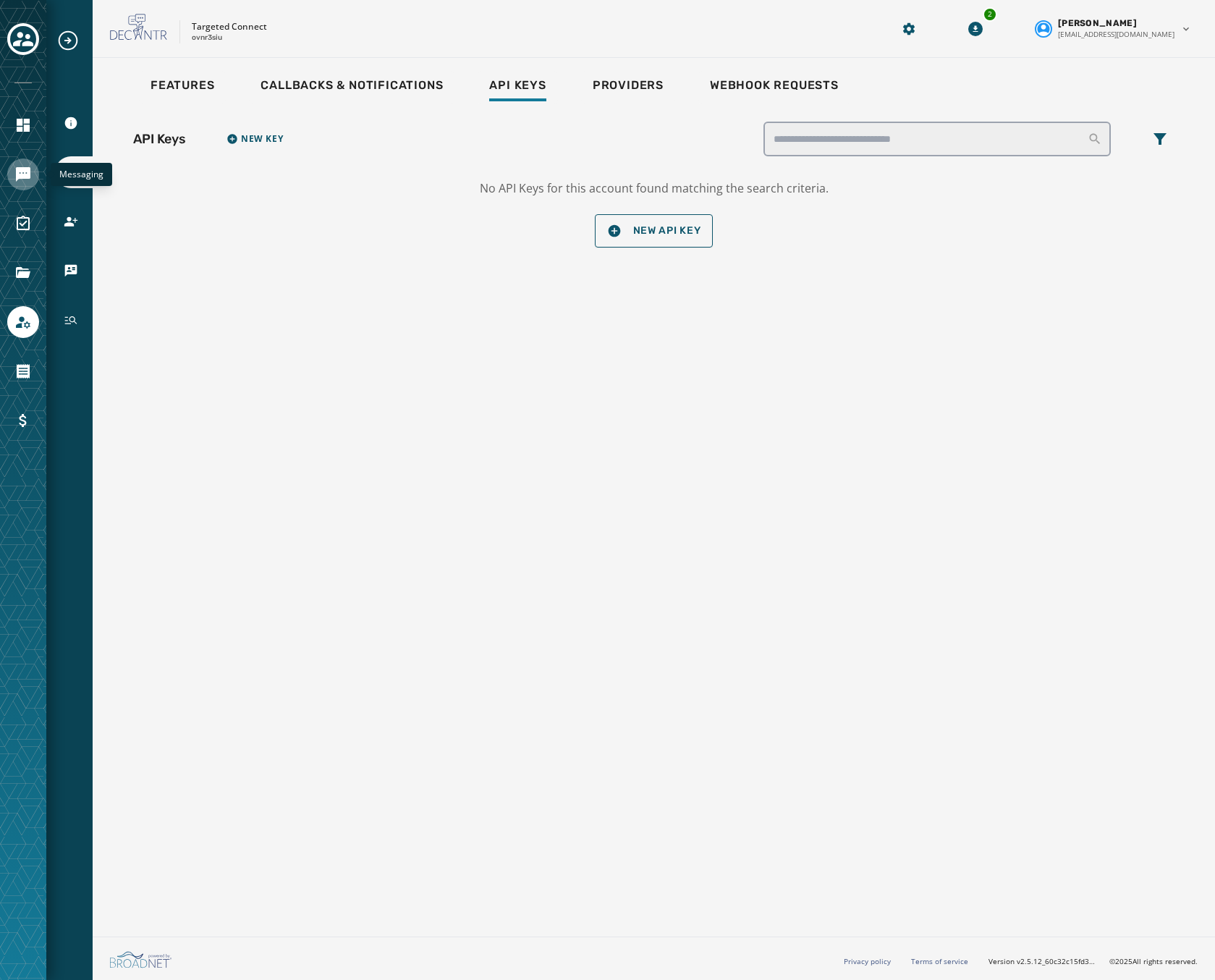
click at [27, 161] on link "Navigate to Messaging" at bounding box center [23, 174] width 32 height 32
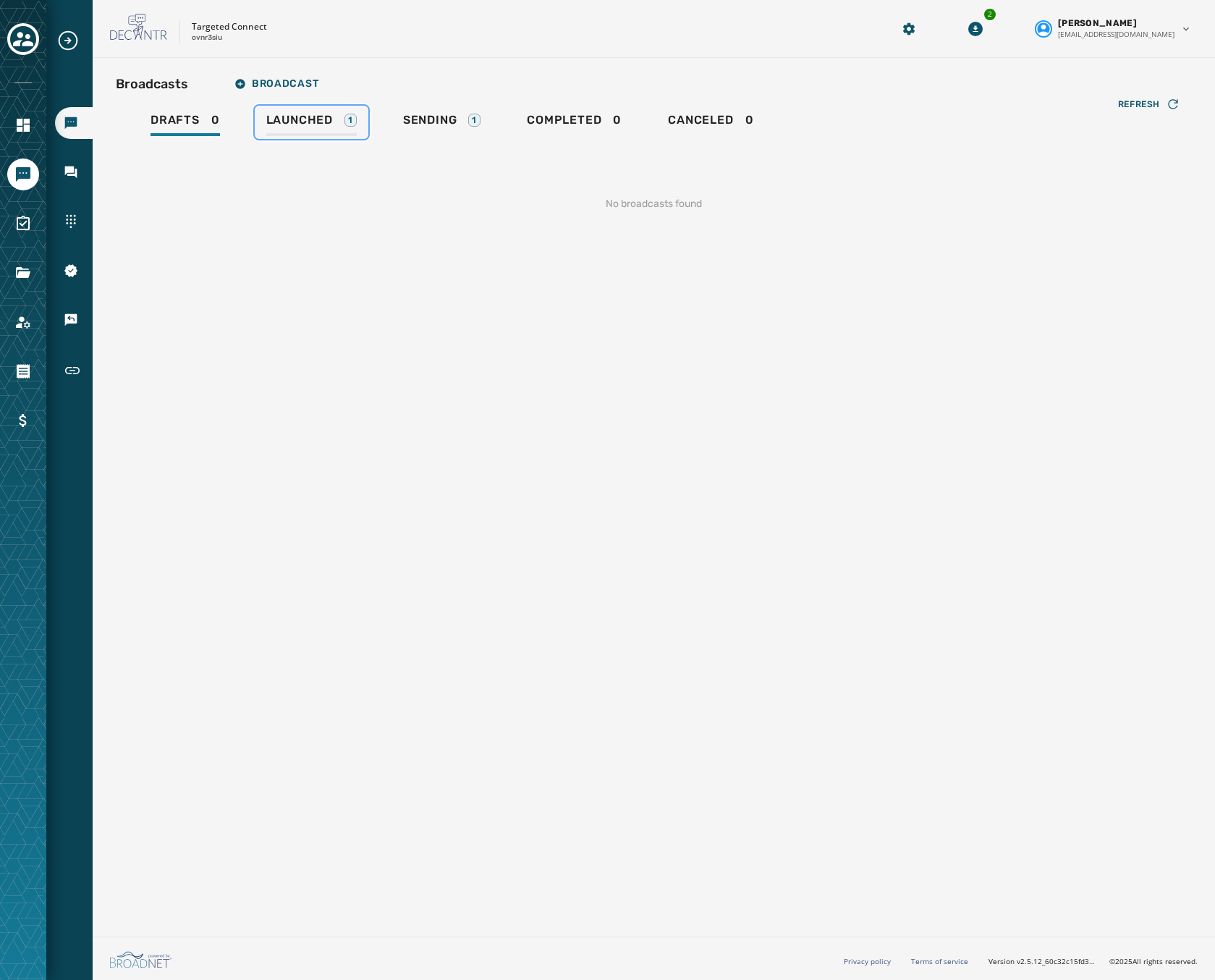
click at [295, 112] on link "Launched 1" at bounding box center [312, 123] width 114 height 33
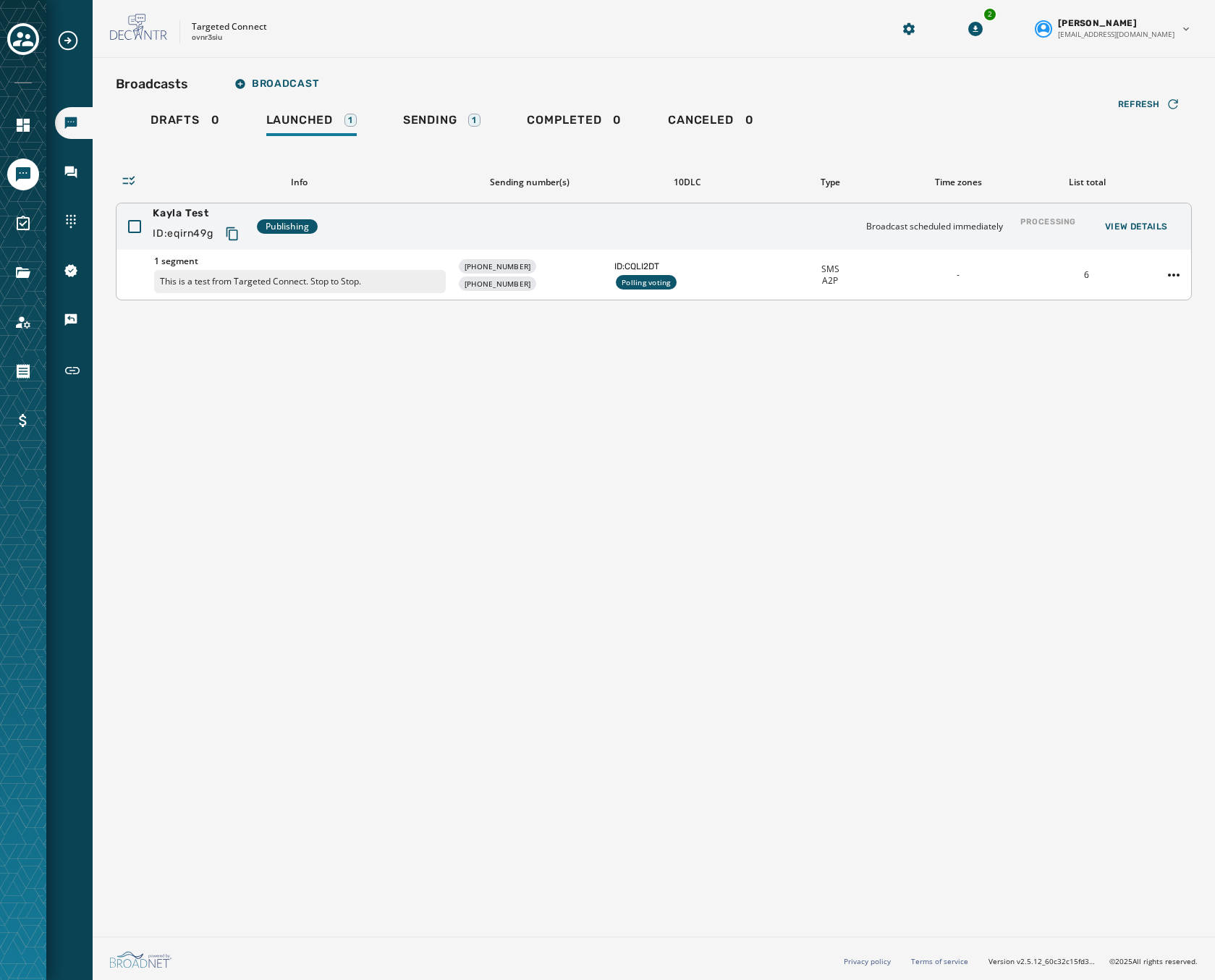
click at [908, 261] on div "1 segment This is a test from Targeted Connect. Stop to Stop. [PHONE_NUMBER] [P…" at bounding box center [653, 274] width 1074 height 50
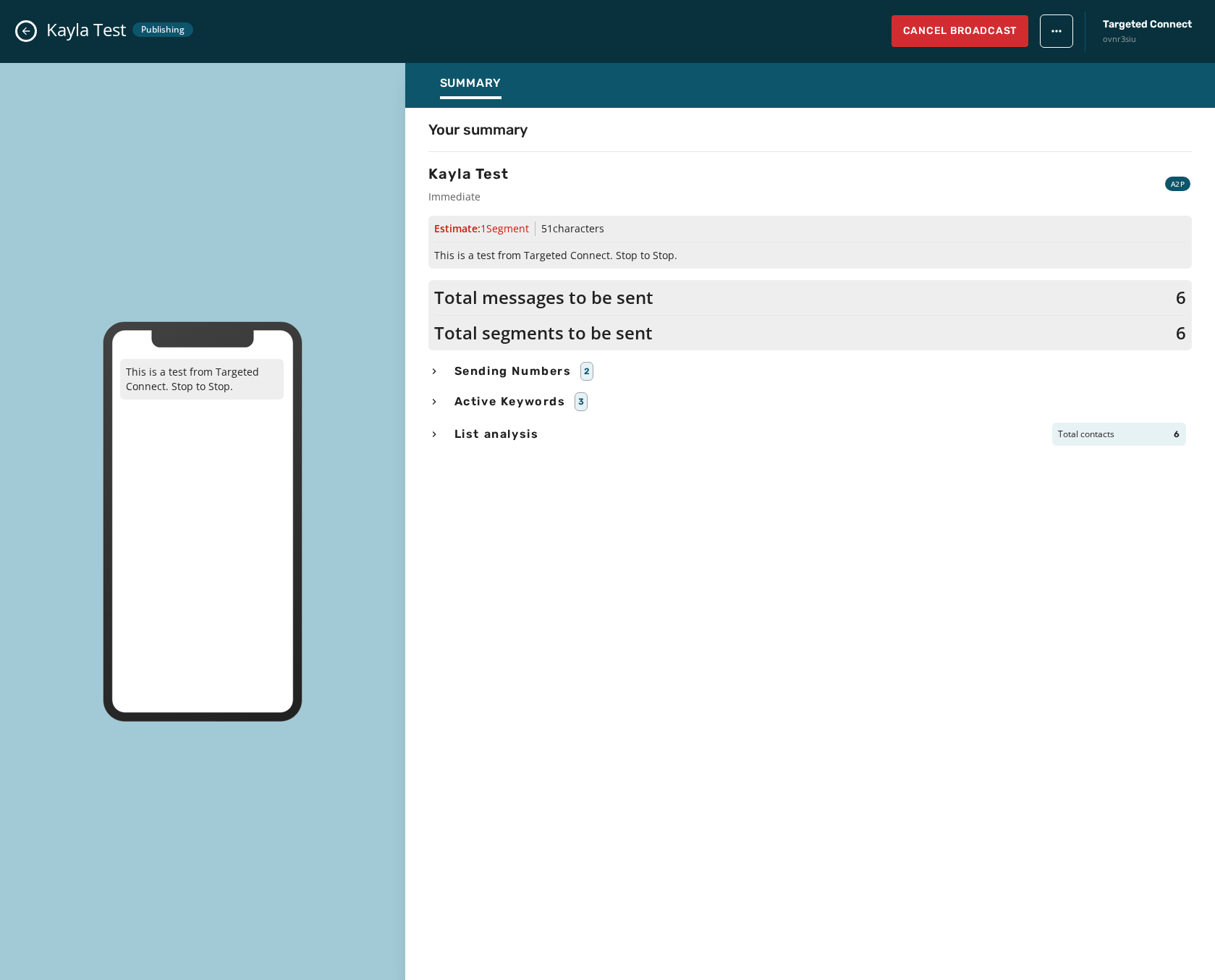
click at [1091, 432] on span "Total contacts" at bounding box center [1085, 434] width 56 height 12
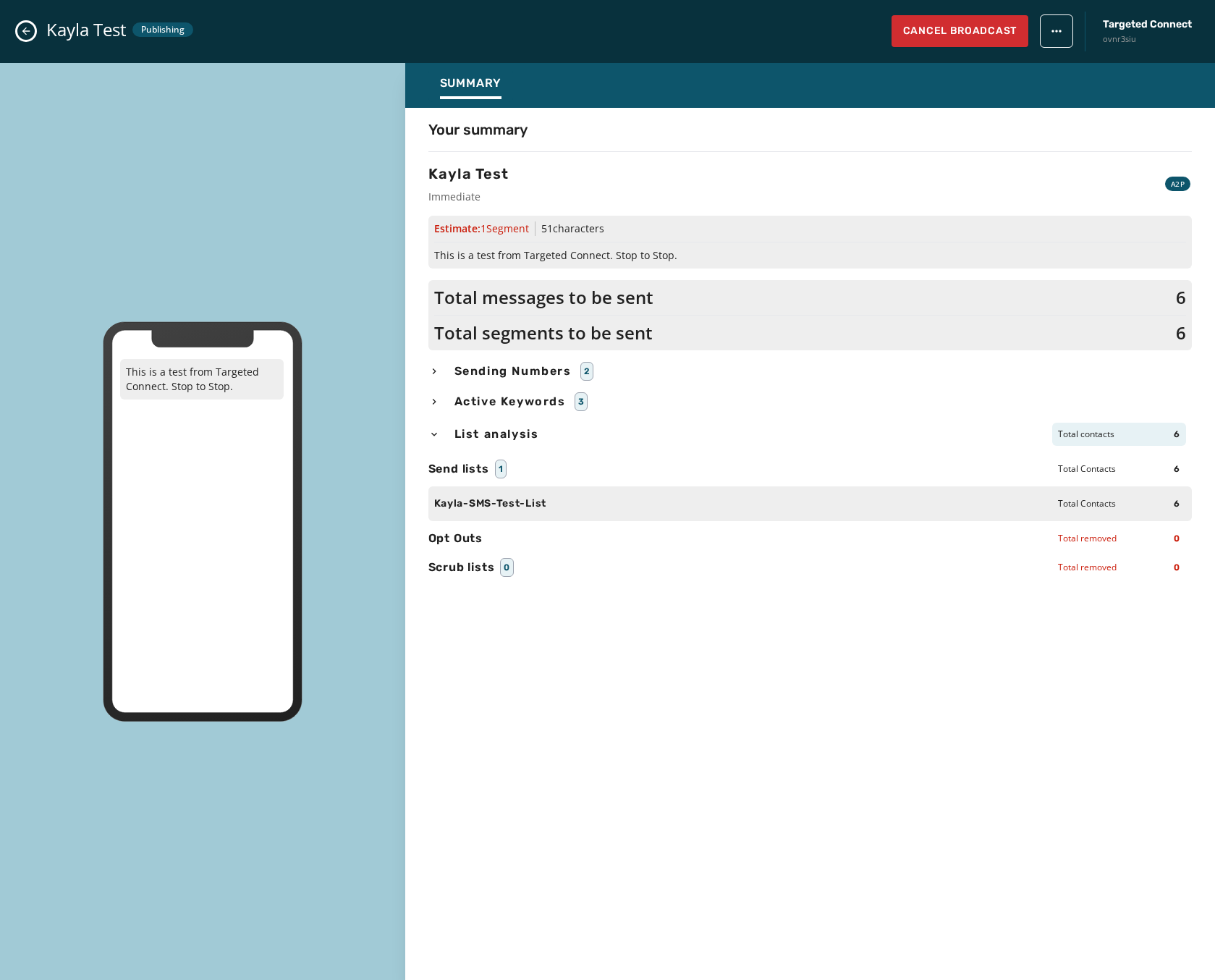
click at [1091, 432] on span "Total contacts" at bounding box center [1085, 434] width 56 height 12
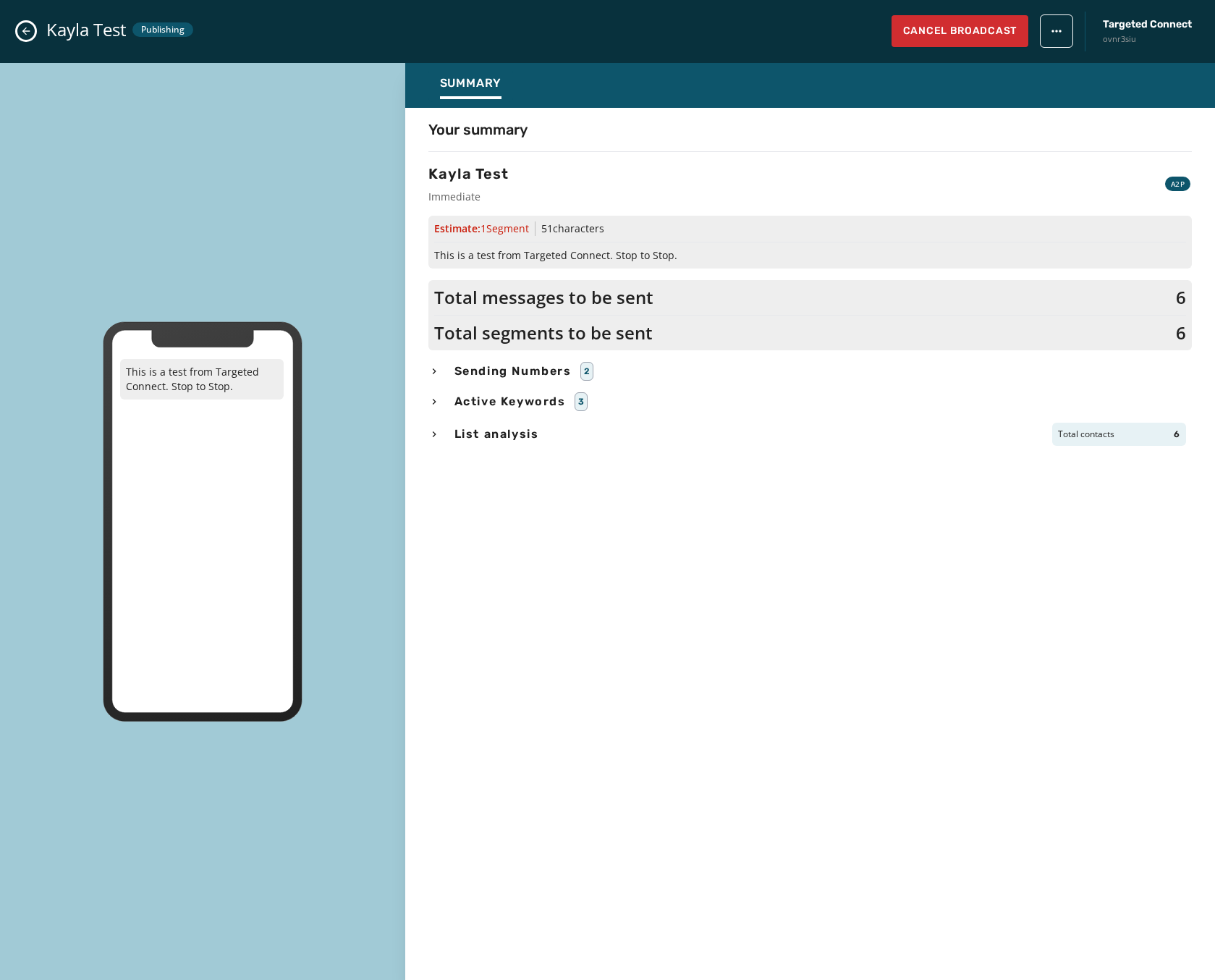
click at [571, 399] on div "Active Keywords 3" at bounding box center [810, 402] width 763 height 19
click at [552, 378] on span "Sending Numbers" at bounding box center [513, 371] width 123 height 17
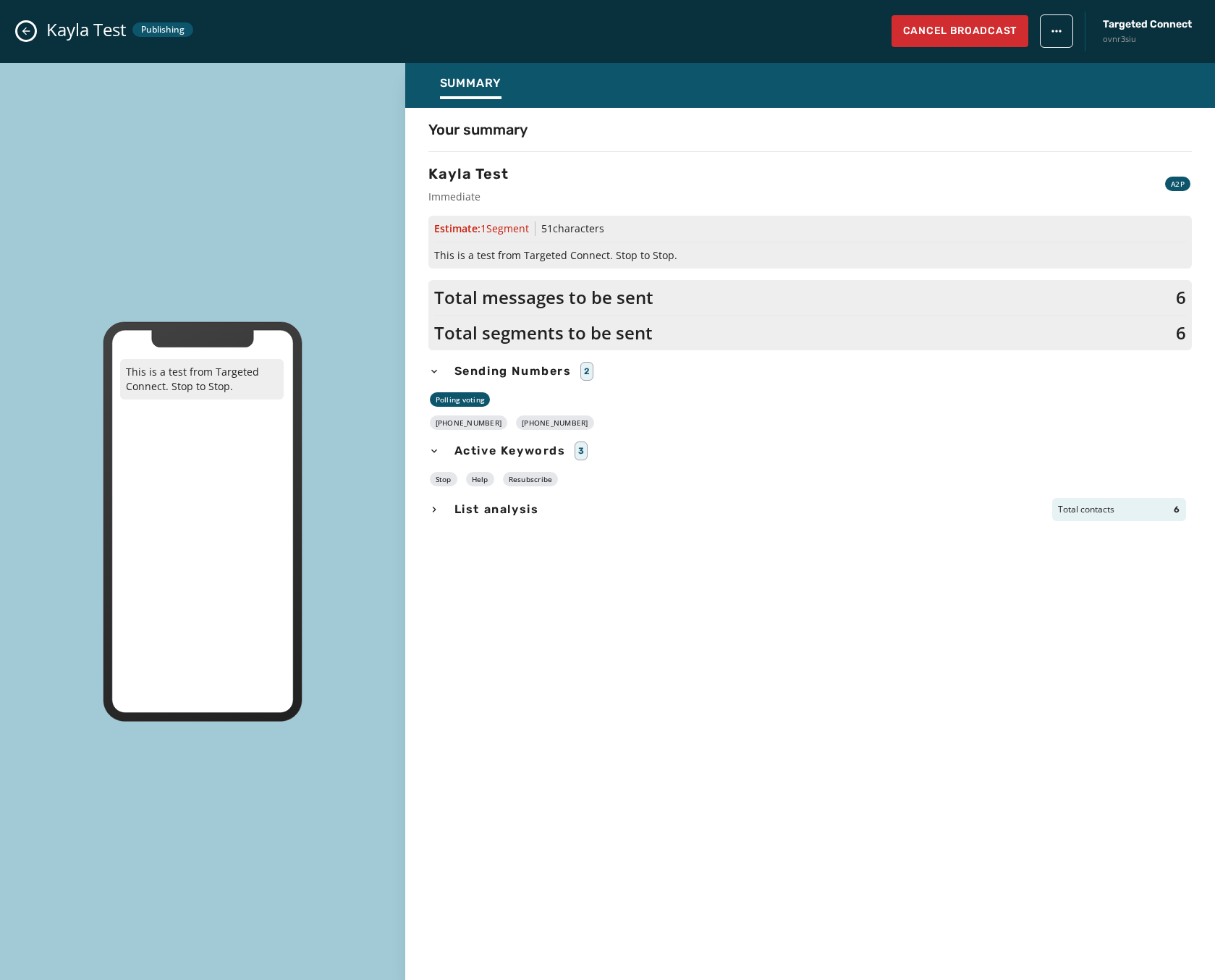
click at [17, 27] on div "Kayla Test Publishing Cancel Broadcast Targeted Connect ovnr3siu" at bounding box center [608, 32] width 1215 height 63
click at [32, 37] on div "Kayla Test Publishing Cancel Broadcast Targeted Connect ovnr3siu" at bounding box center [608, 32] width 1215 height 63
click at [30, 37] on button "Close admin drawer" at bounding box center [26, 31] width 17 height 17
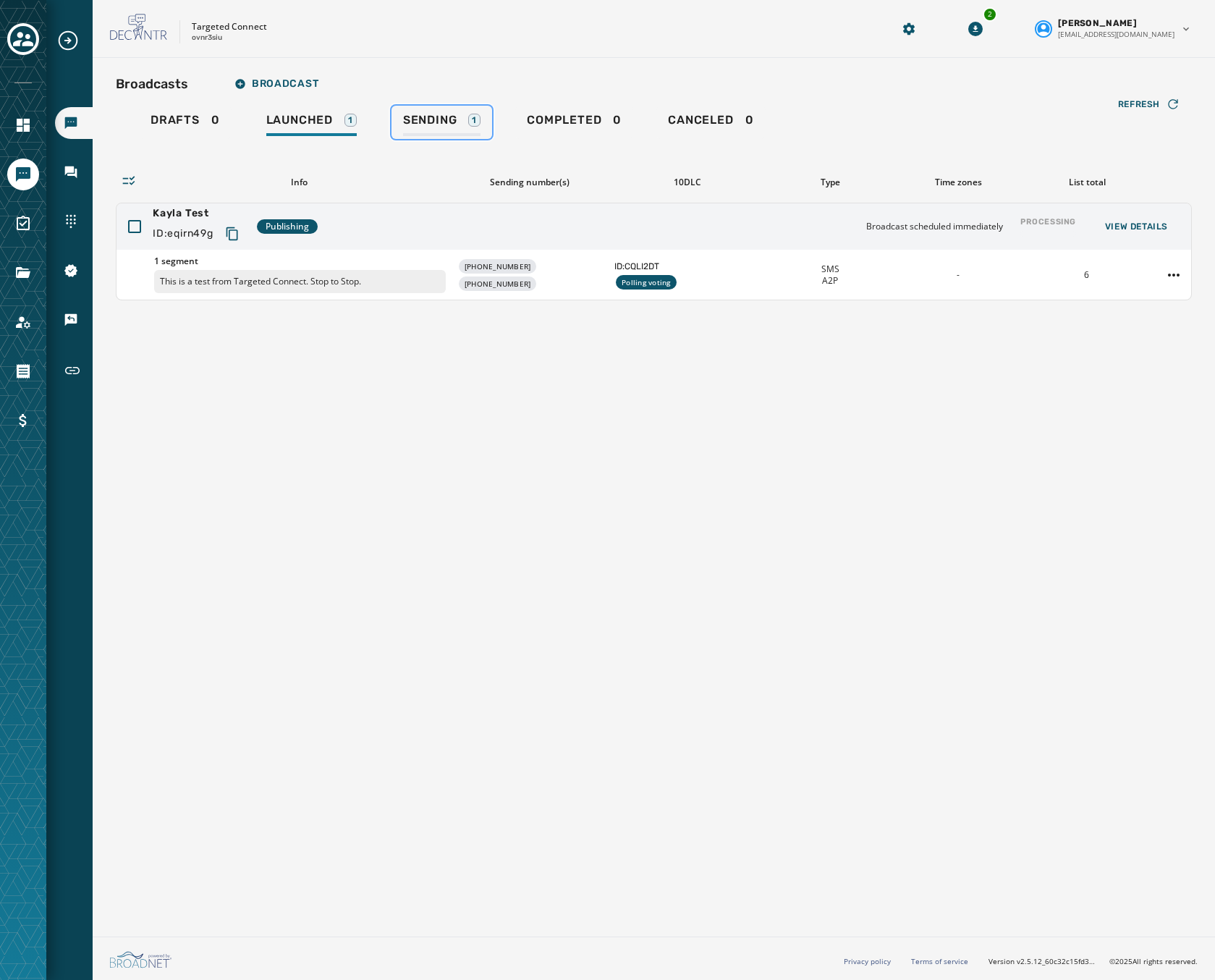
click at [429, 131] on div "Sending 1" at bounding box center [442, 124] width 78 height 23
click at [880, 226] on span "Confirm Queue" at bounding box center [879, 226] width 98 height 12
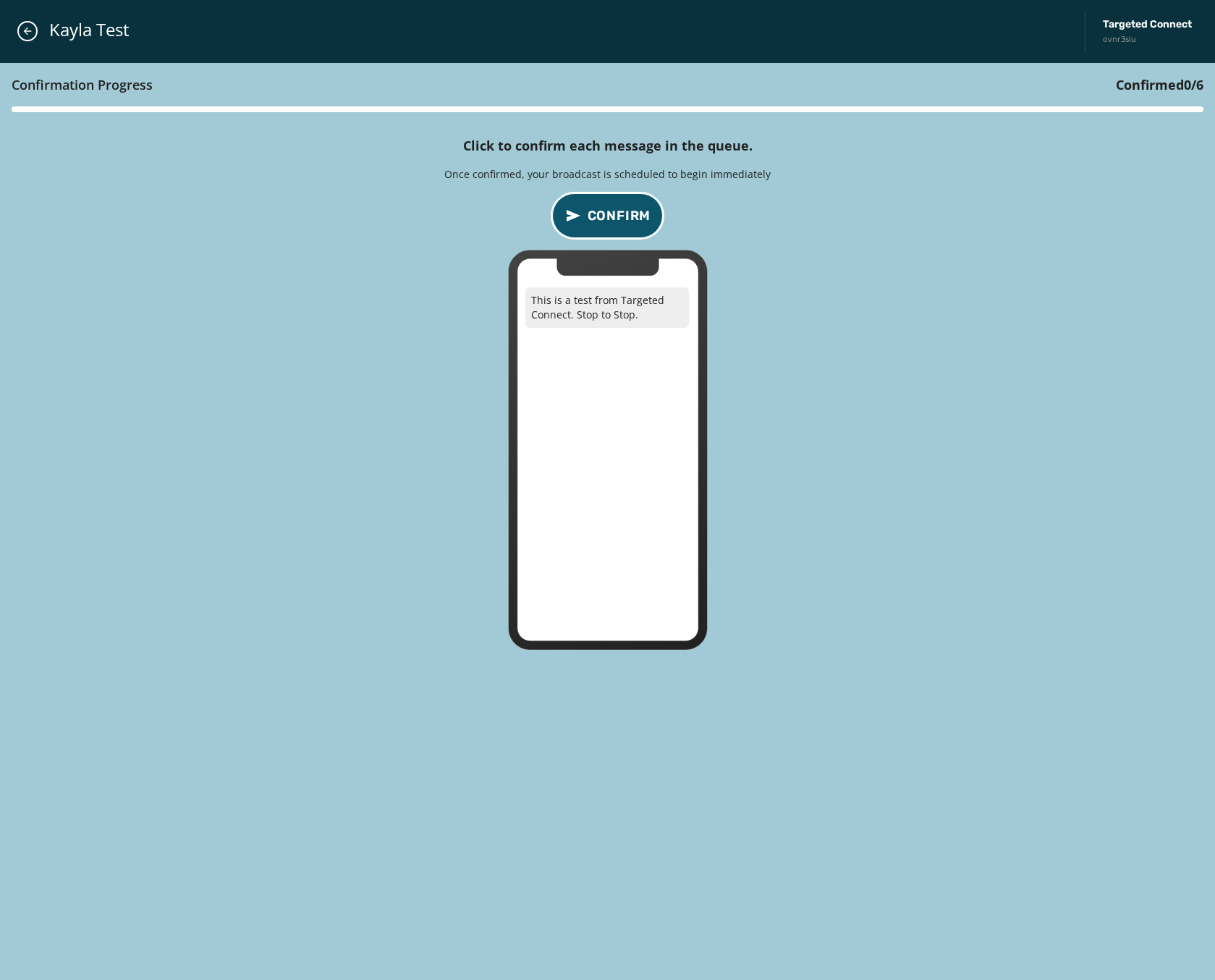
click at [614, 208] on span "Confirm" at bounding box center [619, 216] width 64 height 21
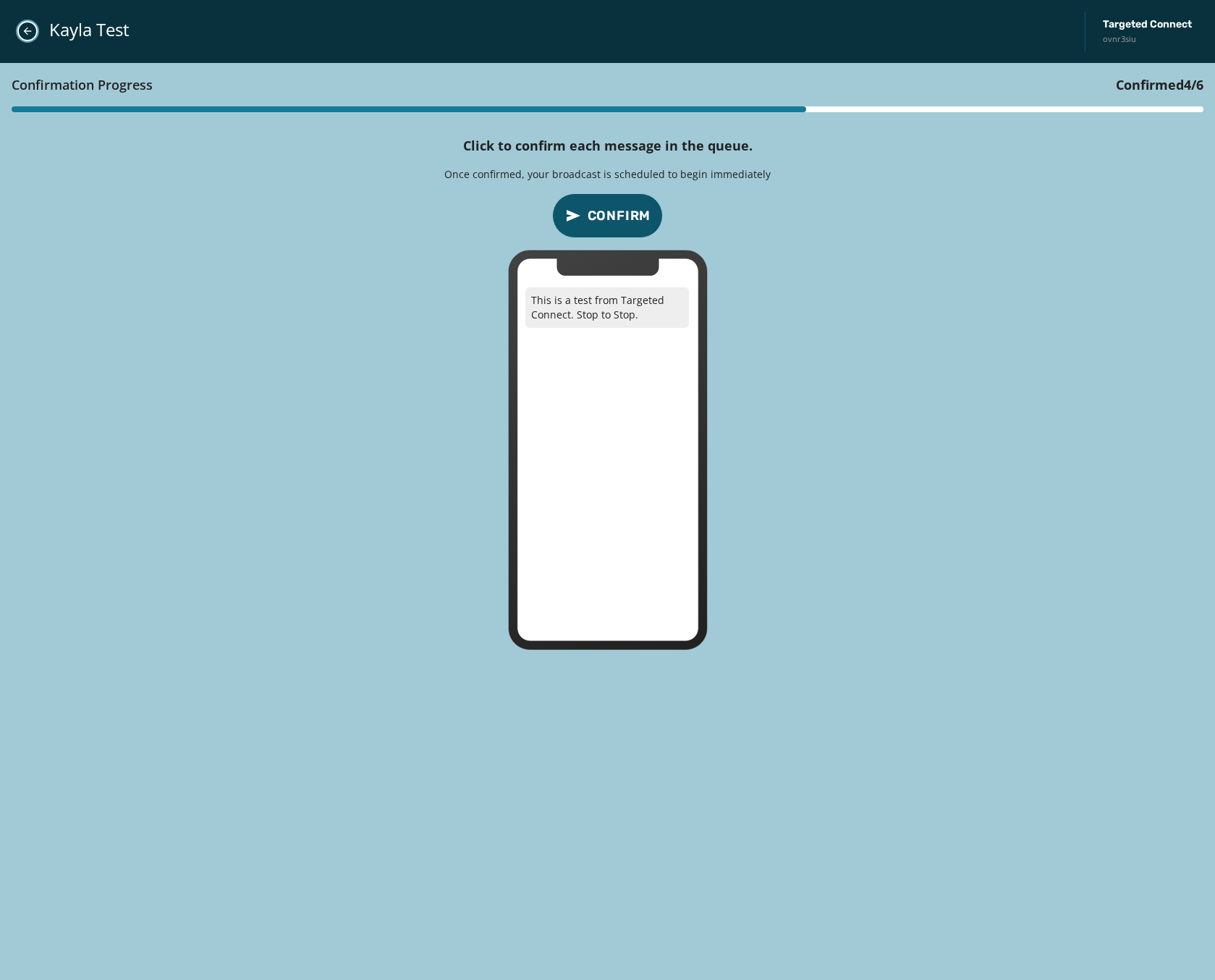
click at [18, 29] on button "Close admin drawer" at bounding box center [28, 32] width 21 height 21
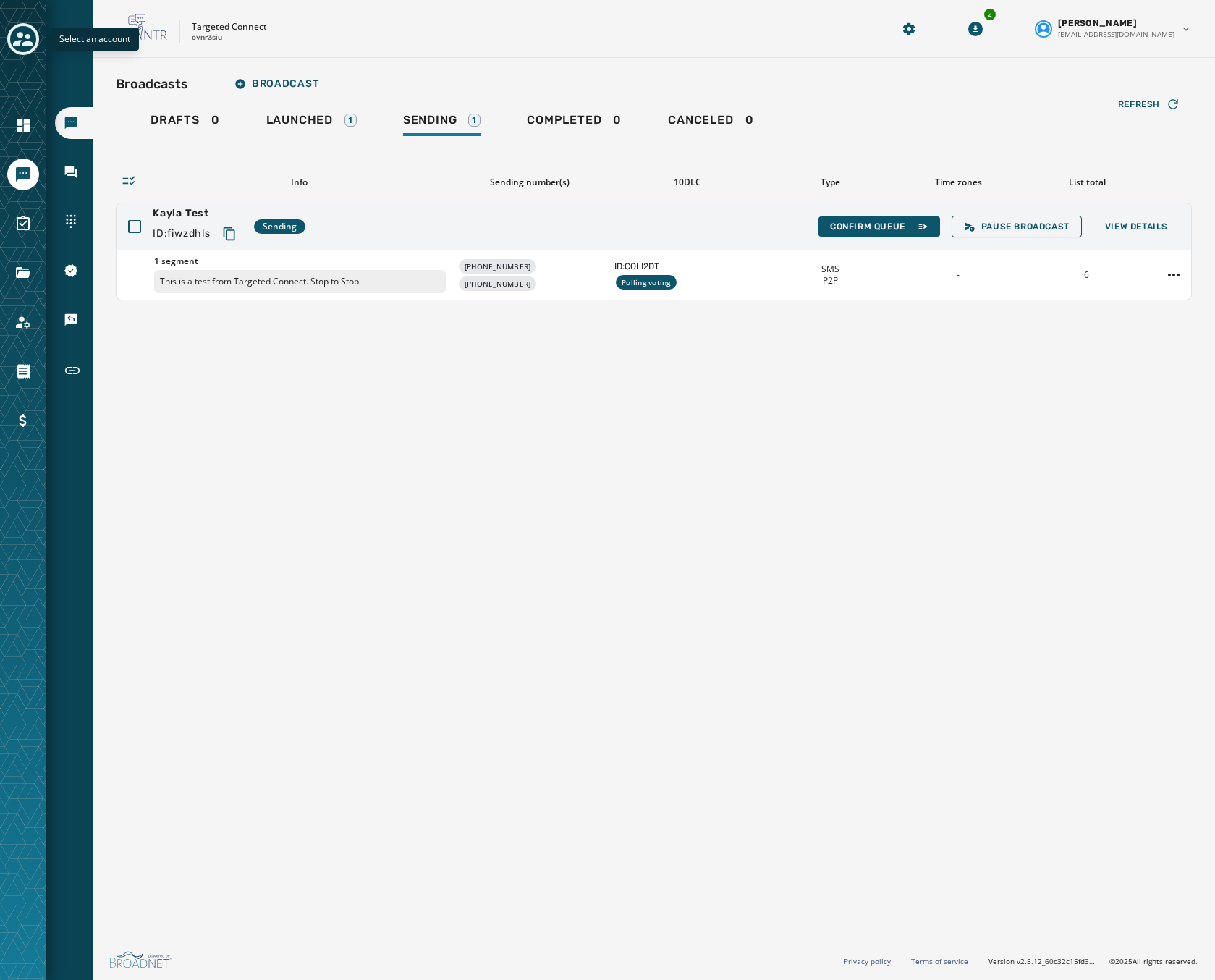
click at [19, 39] on icon "Toggle account select drawer" at bounding box center [23, 40] width 21 height 21
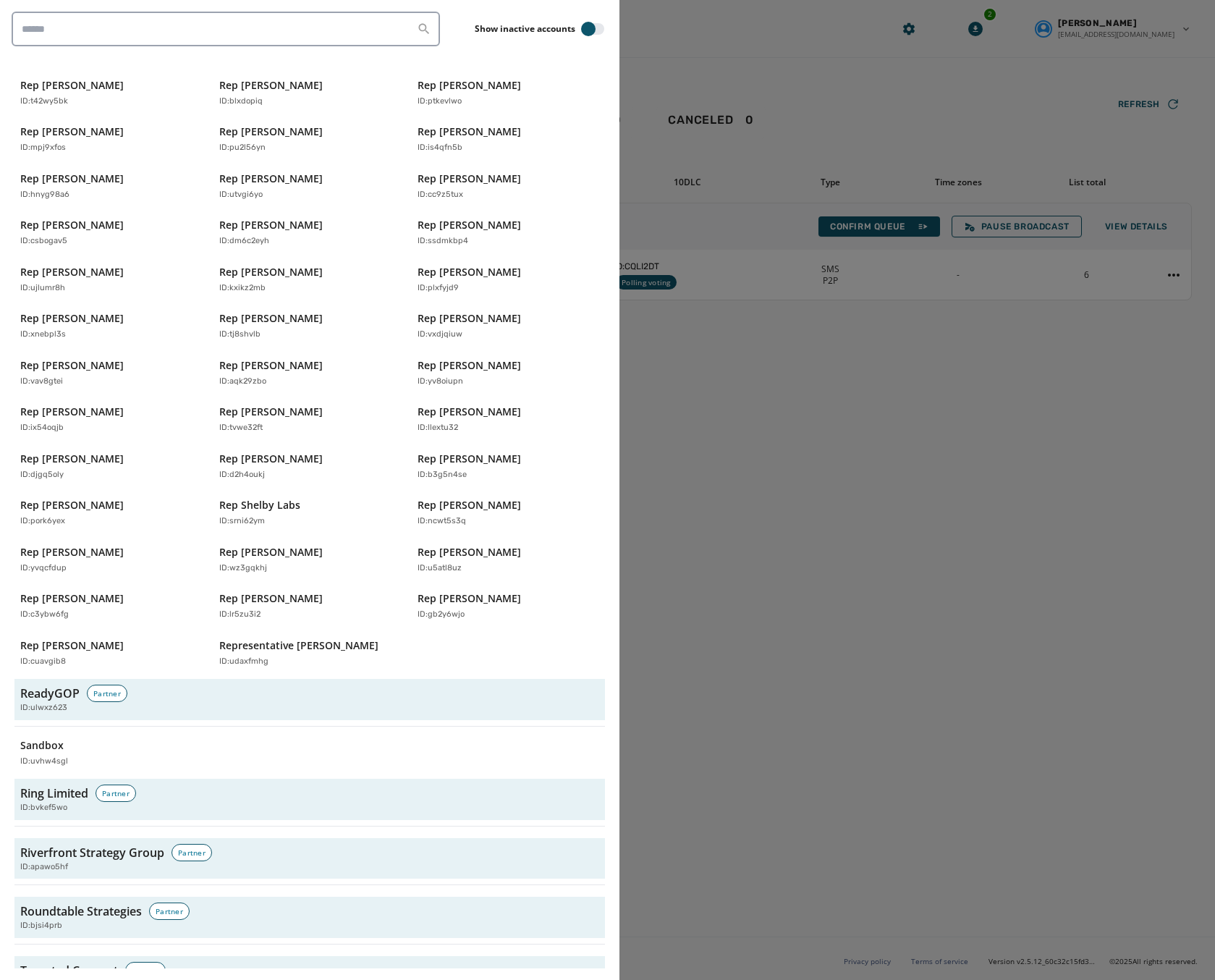
scroll to position [4493, 0]
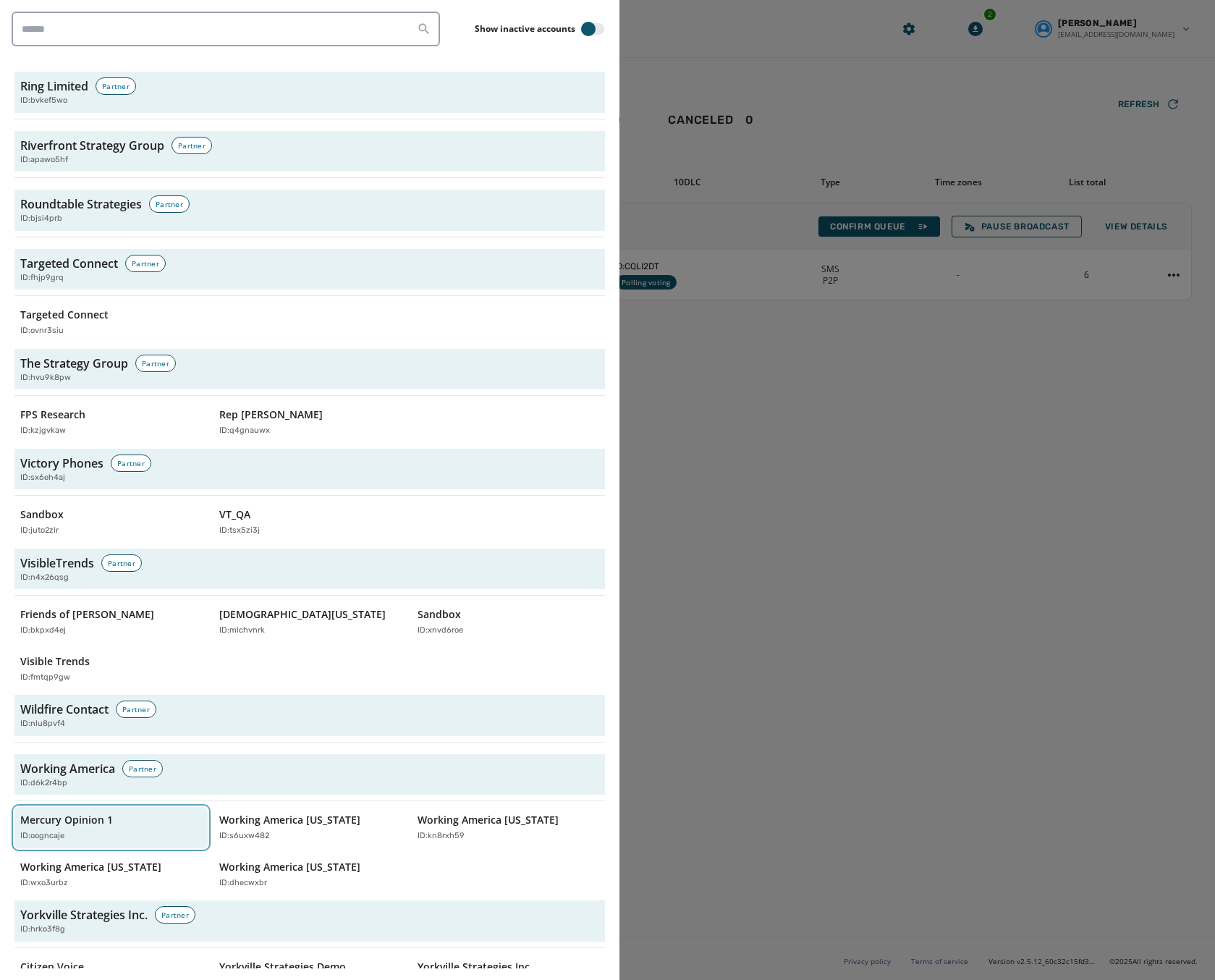
click at [71, 830] on div "ID: oogncaje" at bounding box center [104, 836] width 167 height 13
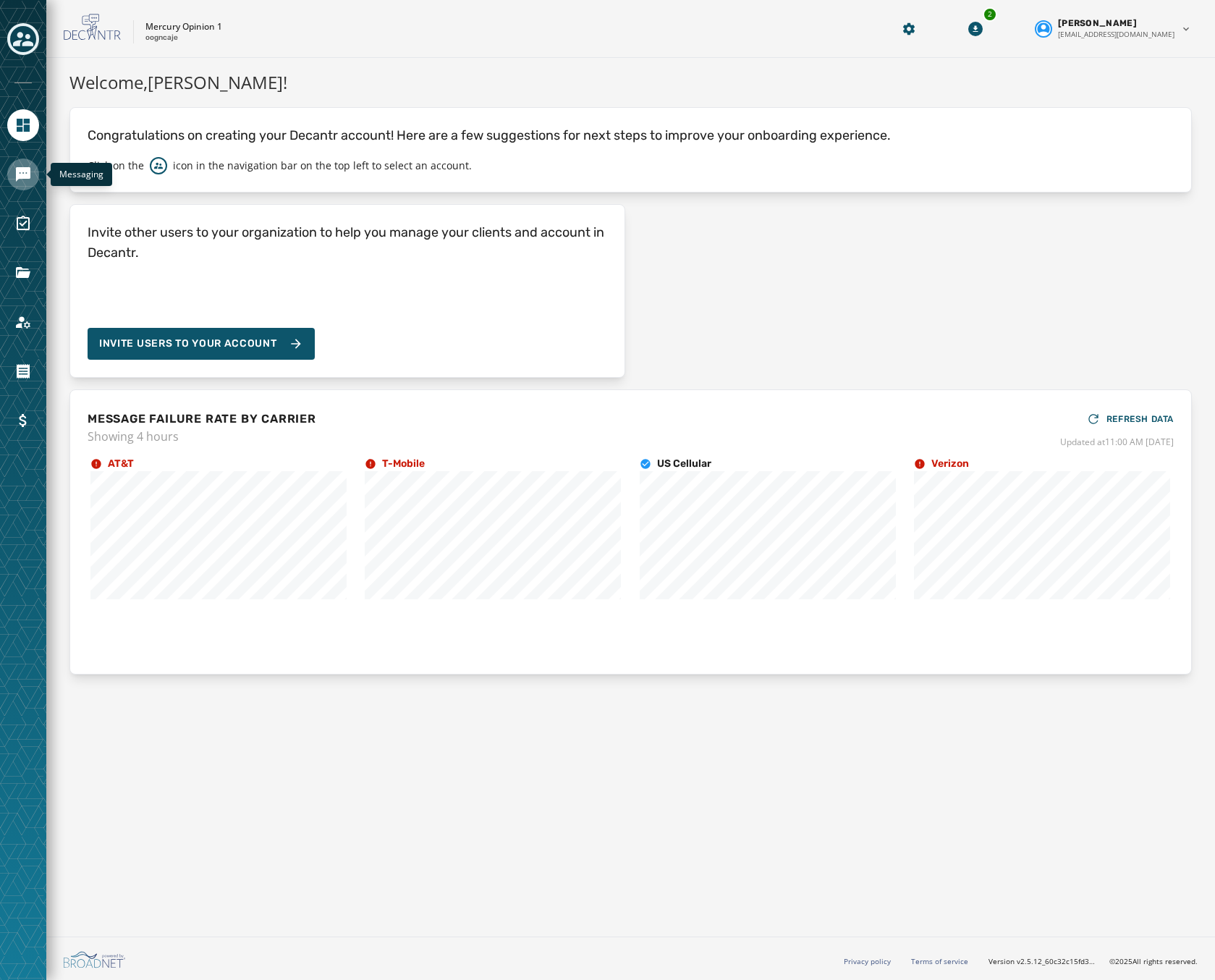
click at [29, 163] on link "Navigate to Messaging" at bounding box center [23, 174] width 32 height 32
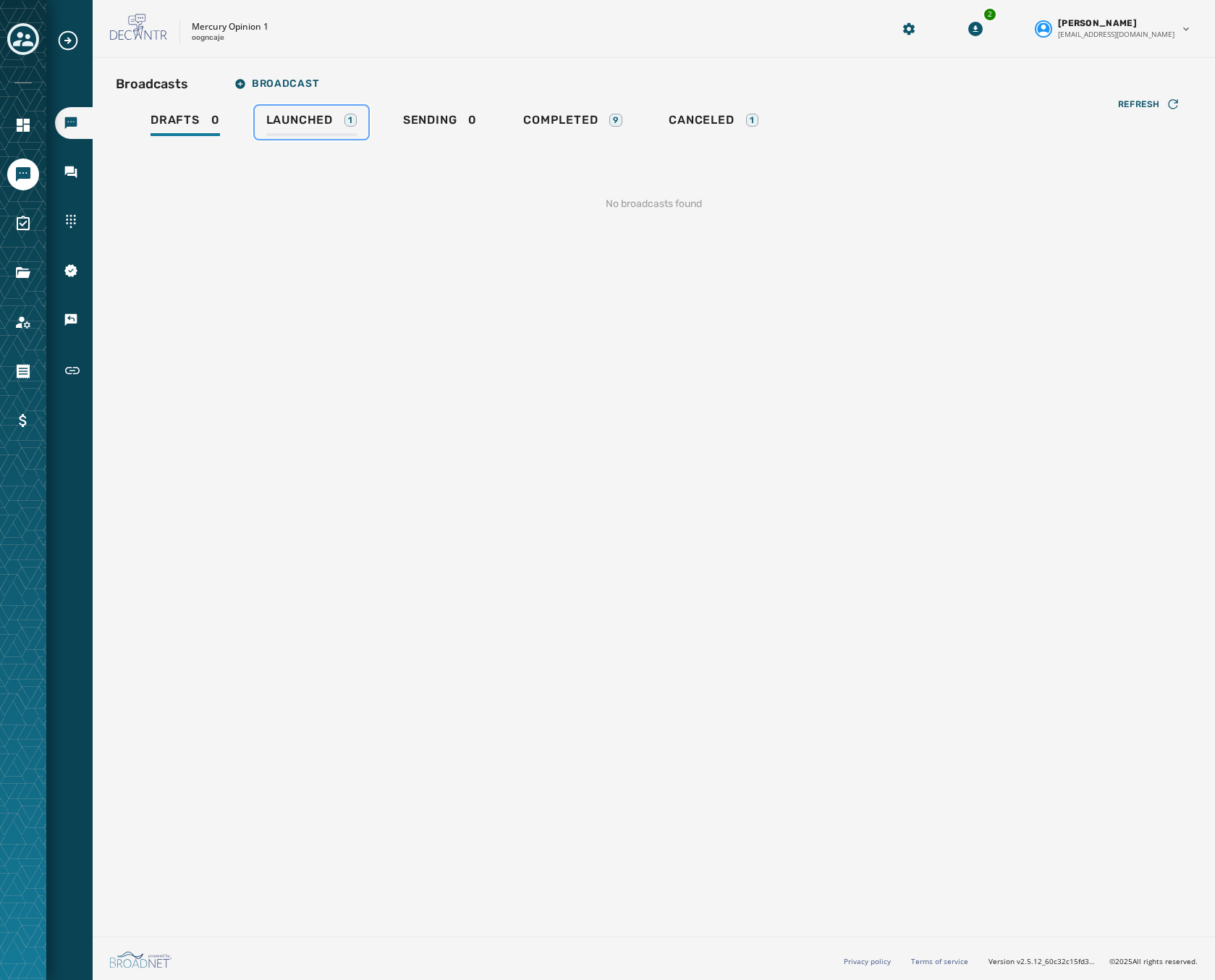
click at [344, 120] on div "1" at bounding box center [350, 120] width 13 height 13
click at [428, 123] on span "Sending" at bounding box center [426, 120] width 55 height 14
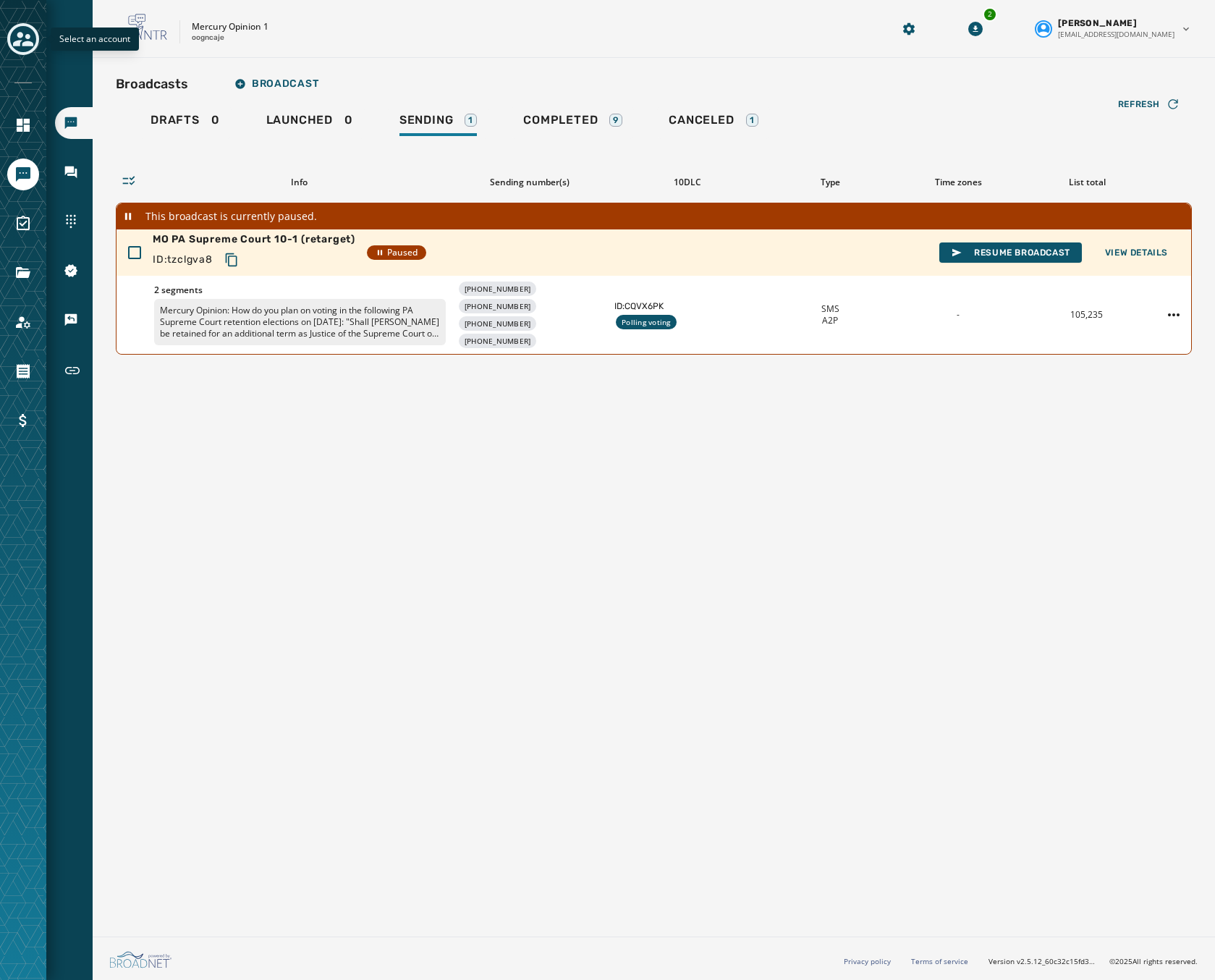
click at [27, 37] on icon "Toggle account select drawer" at bounding box center [23, 39] width 21 height 14
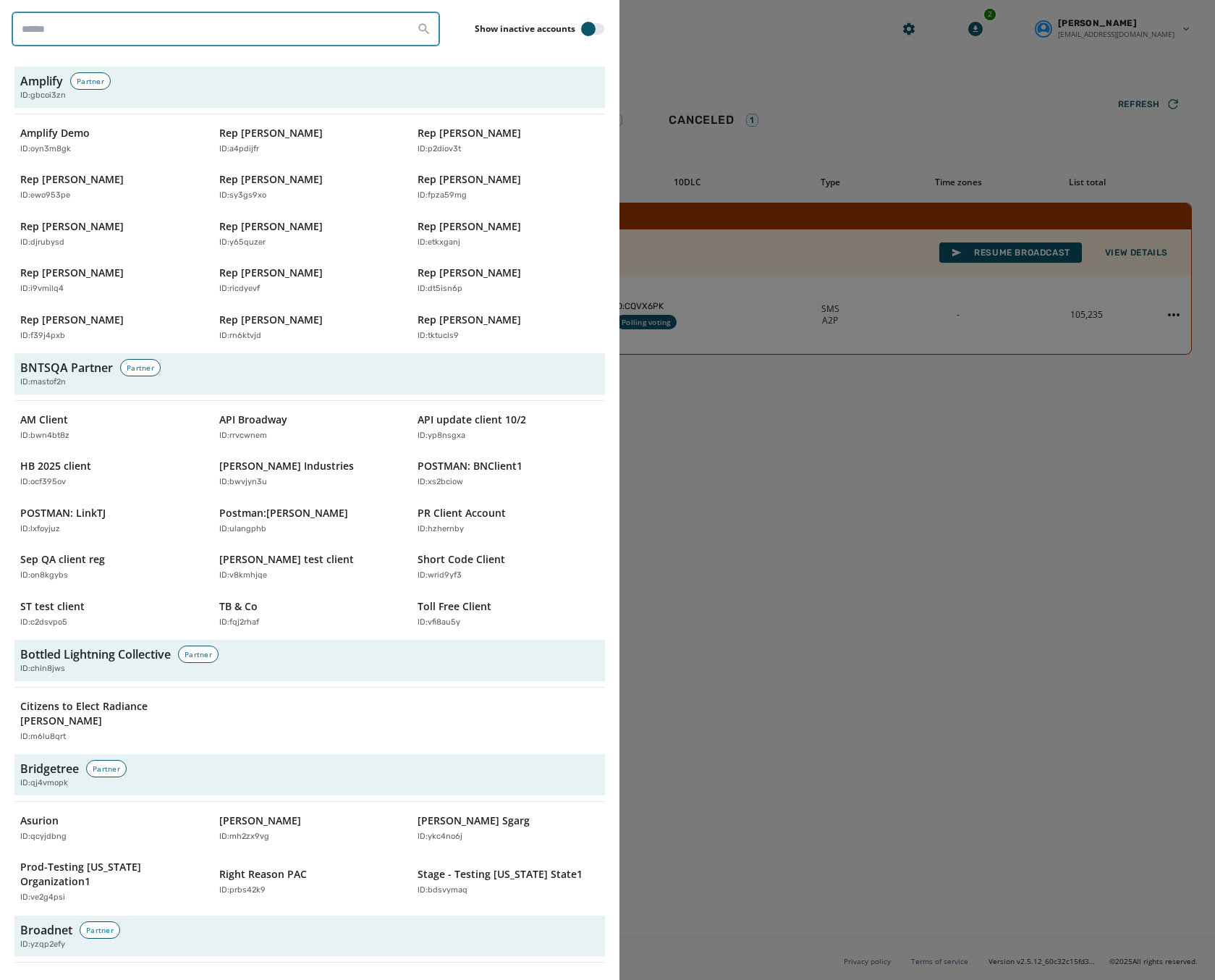
click at [95, 40] on input "search" at bounding box center [226, 29] width 429 height 35
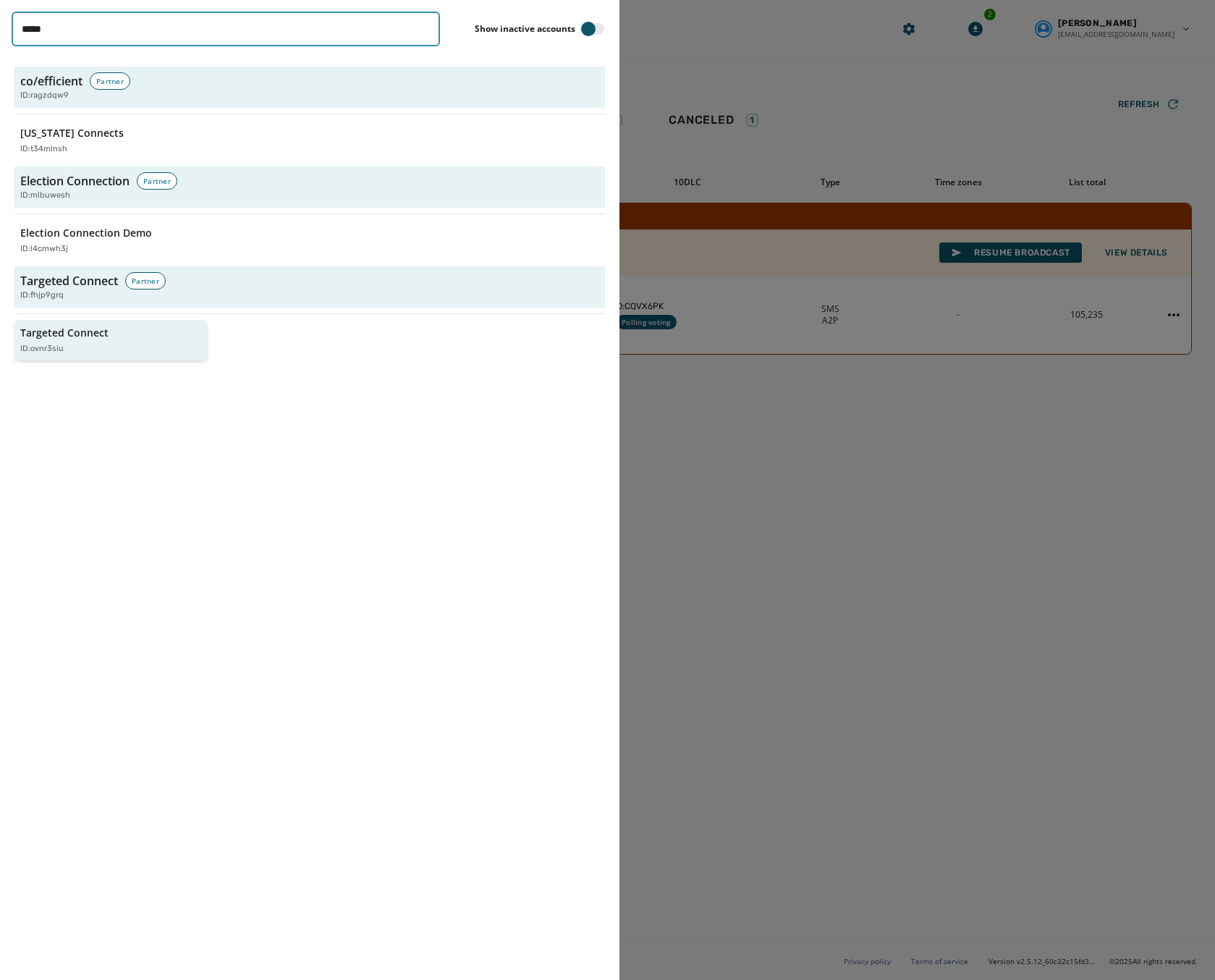
type input "*****"
click at [59, 331] on p "Targeted Connect" at bounding box center [65, 333] width 89 height 14
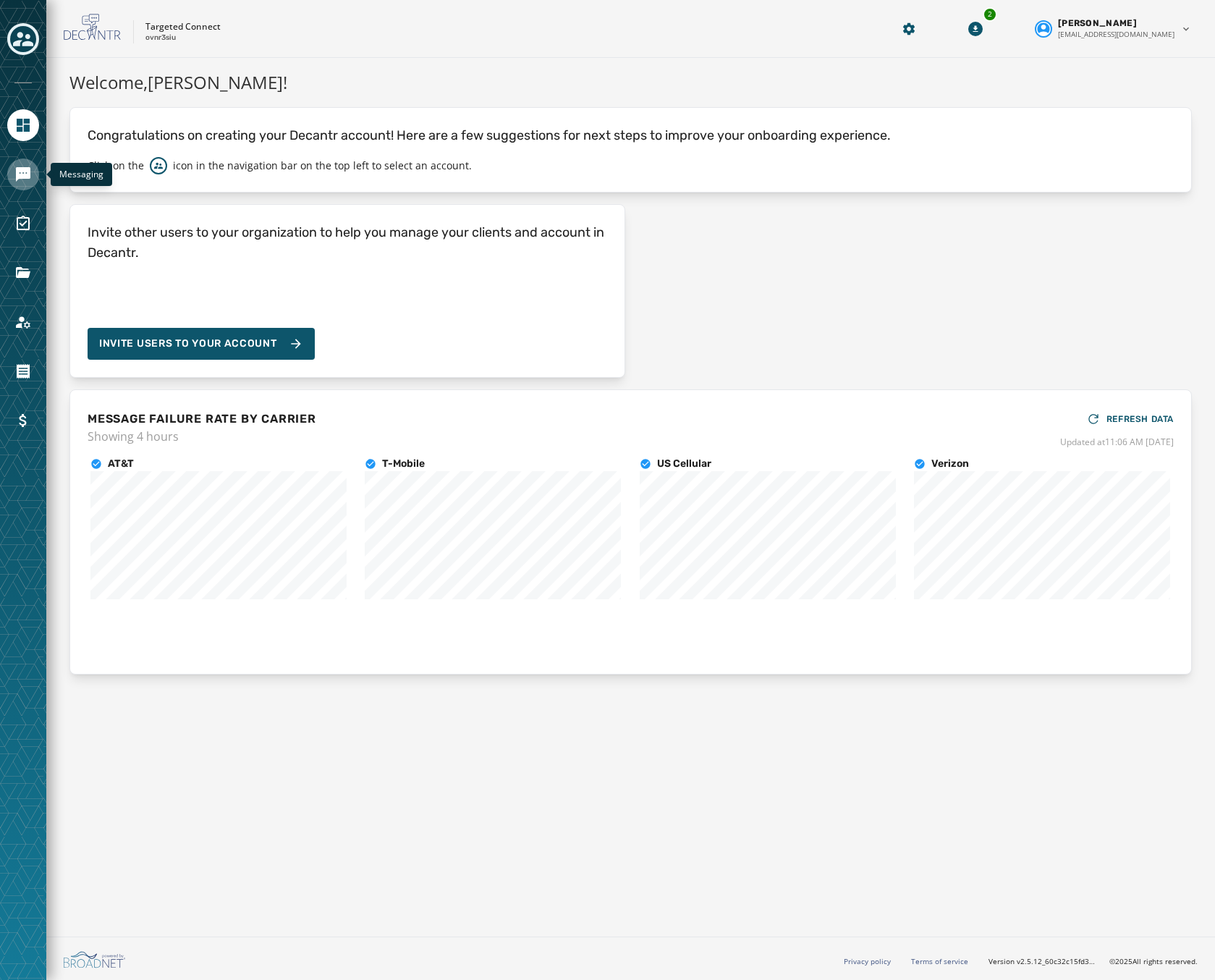
click at [25, 176] on icon "Navigate to Messaging" at bounding box center [23, 174] width 14 height 14
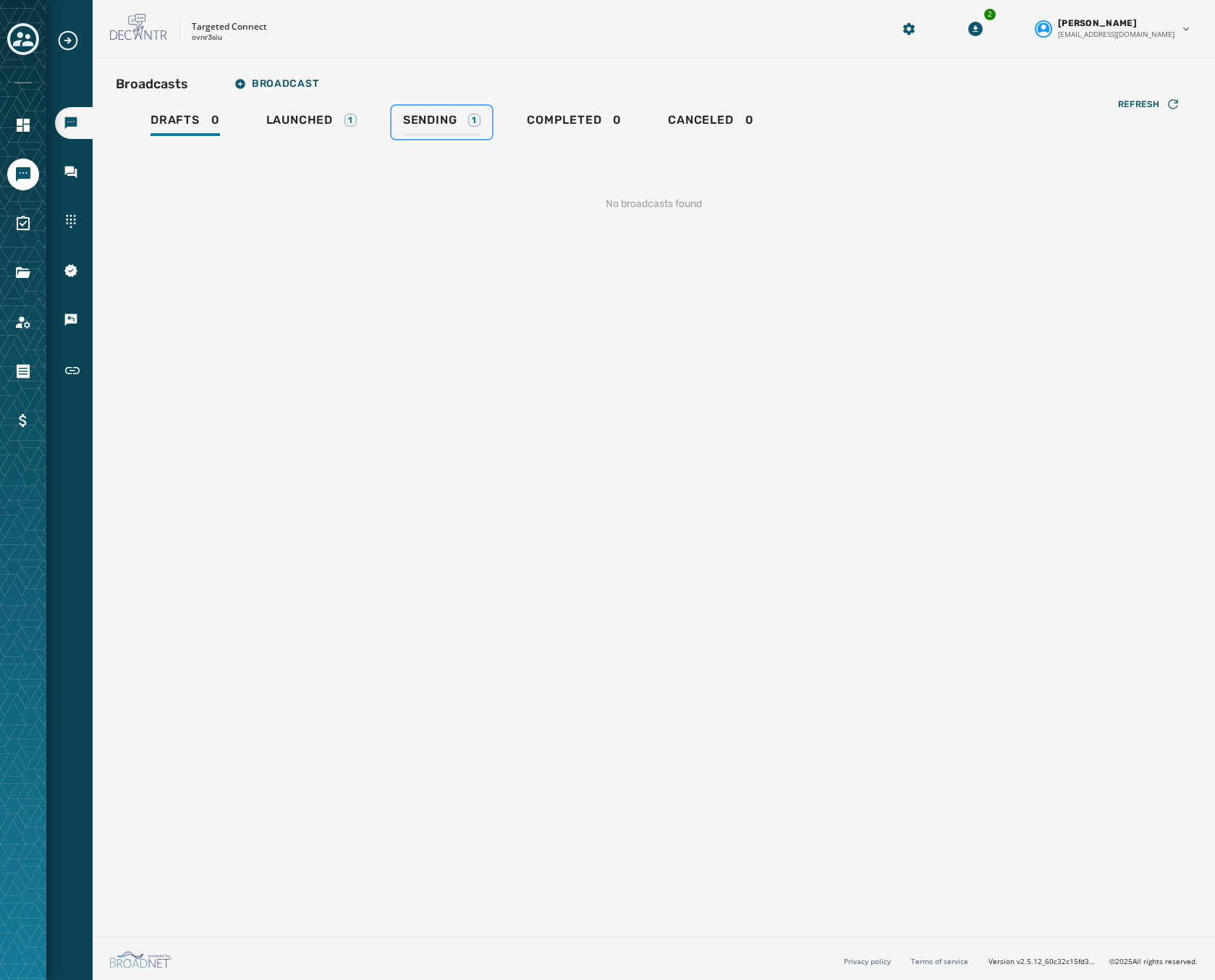
click at [432, 124] on span "Sending" at bounding box center [430, 120] width 55 height 14
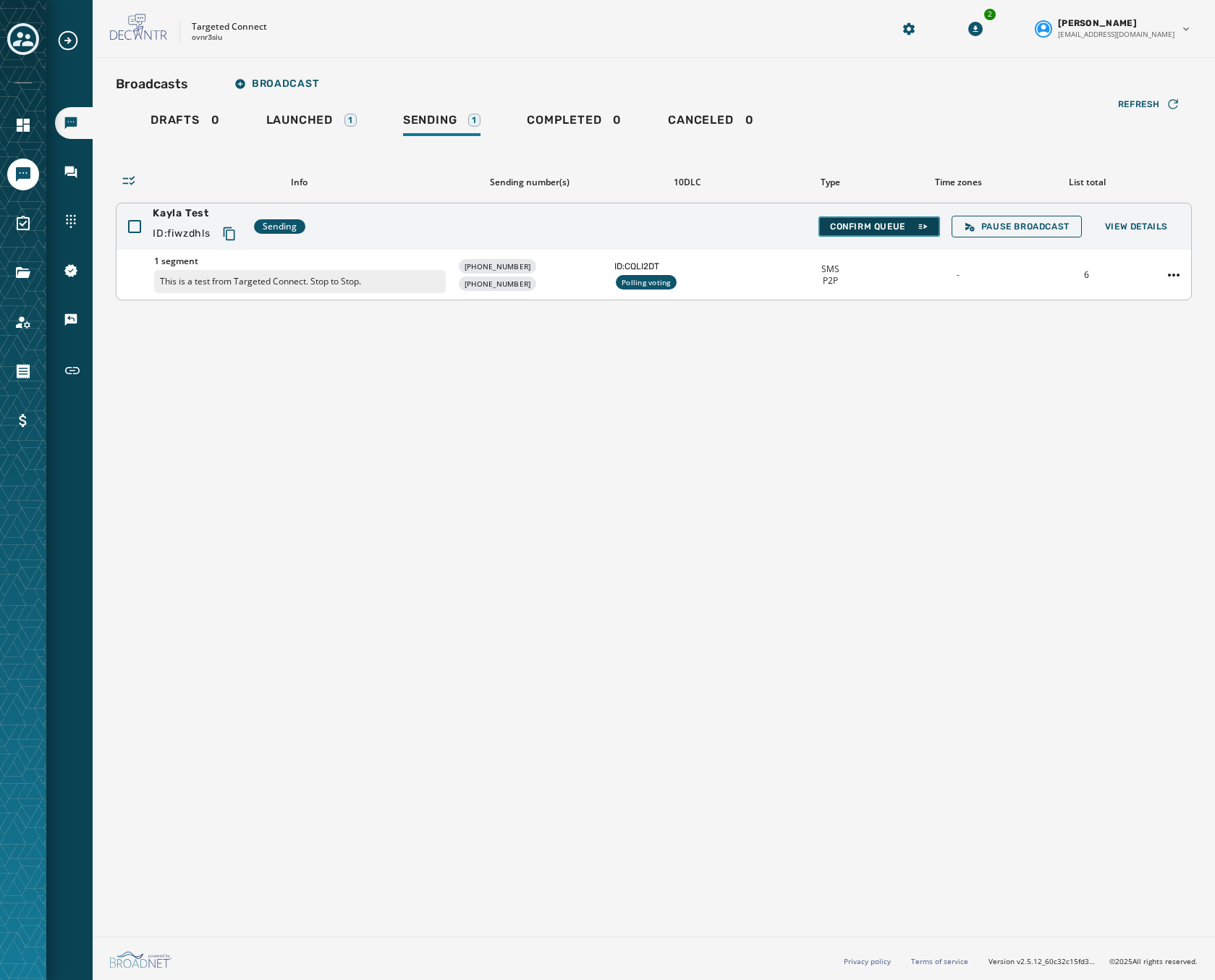
click at [825, 217] on button "Confirm Queue" at bounding box center [880, 227] width 122 height 21
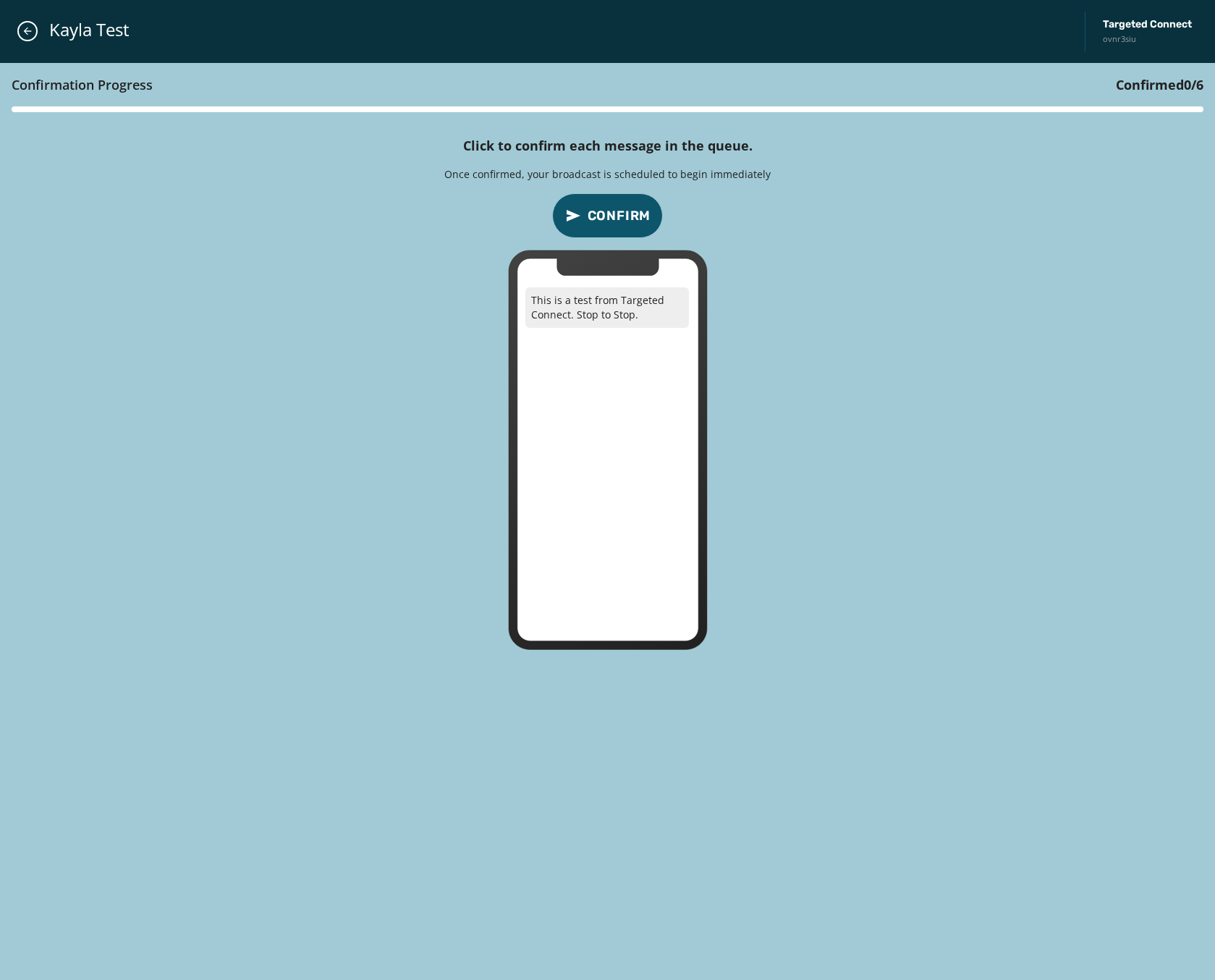
click at [626, 199] on button "Confirm" at bounding box center [608, 215] width 112 height 45
click at [626, 199] on button "Confirm" at bounding box center [608, 215] width 112 height 45
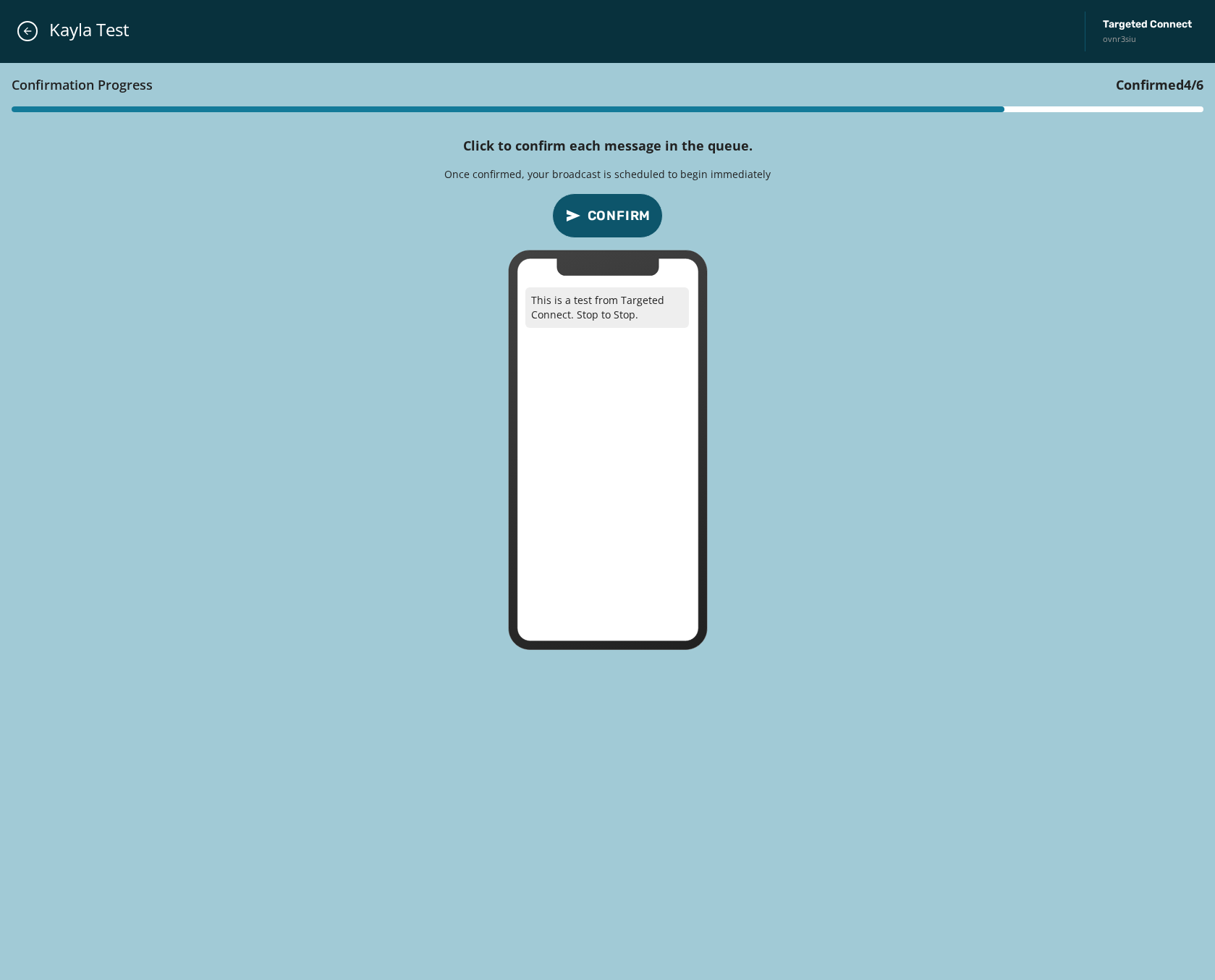
click at [626, 199] on button "Confirm" at bounding box center [608, 215] width 112 height 45
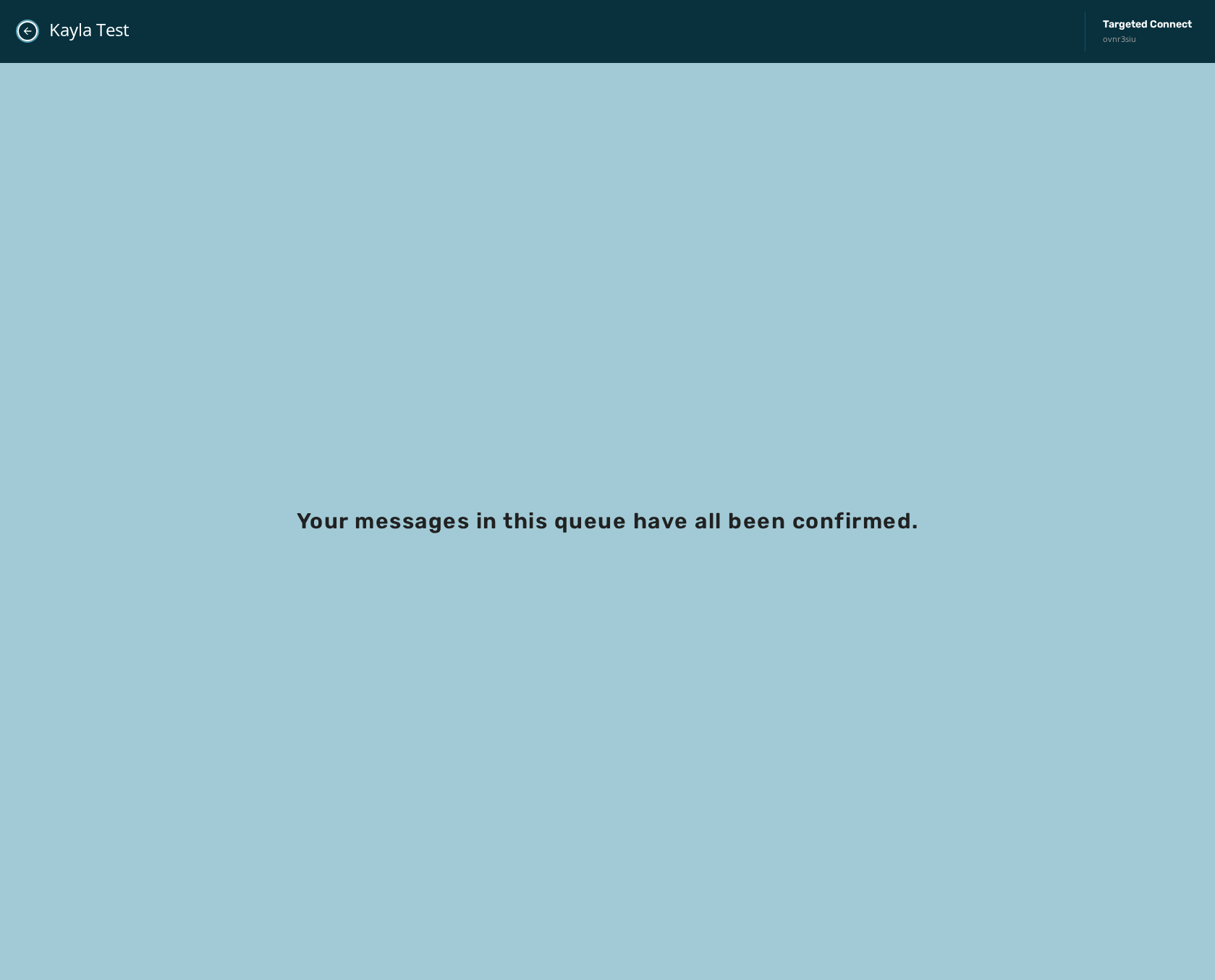
click at [26, 28] on icon "Close admin drawer" at bounding box center [27, 31] width 12 height 12
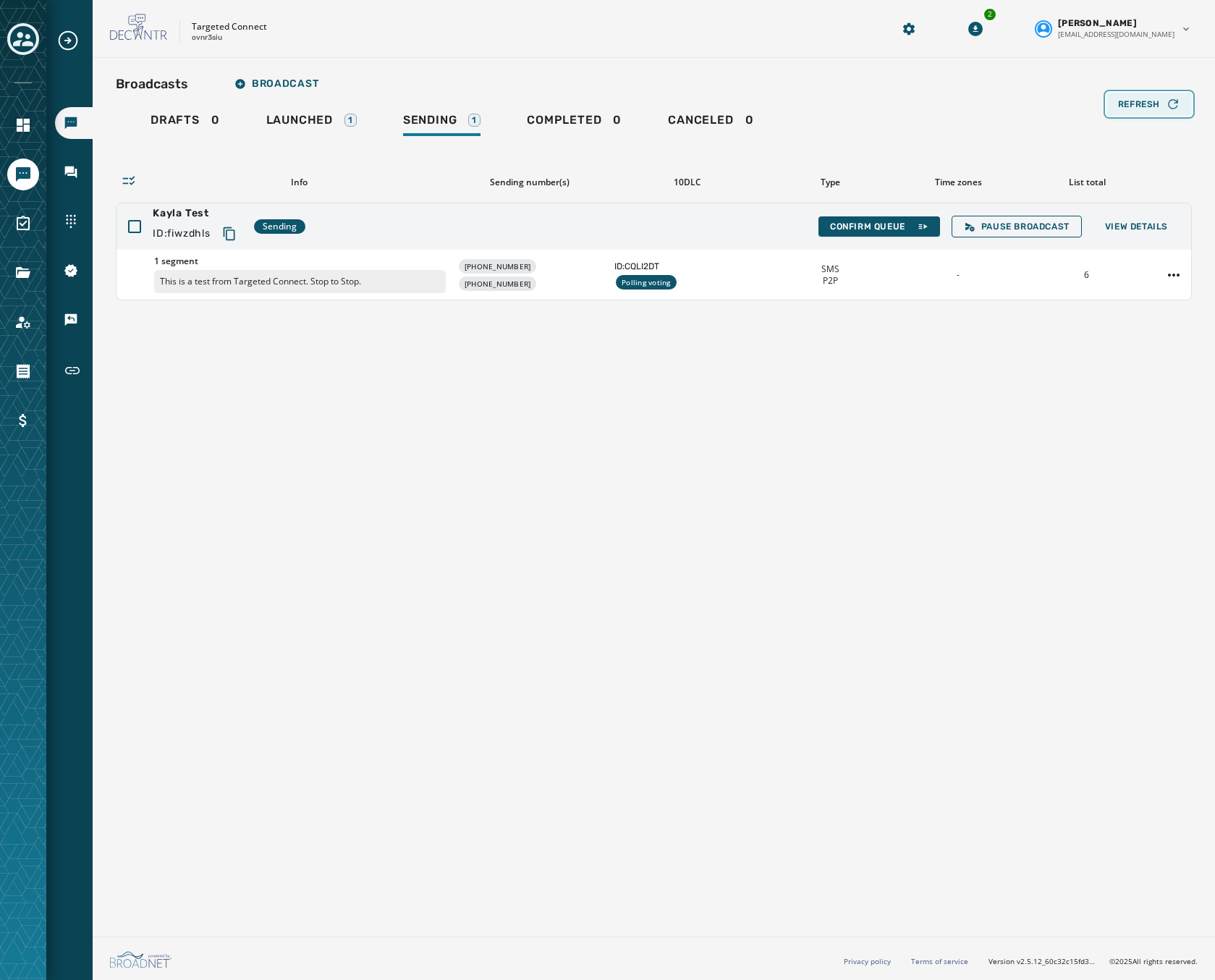
click at [1149, 102] on span "Refresh" at bounding box center [1138, 104] width 42 height 12
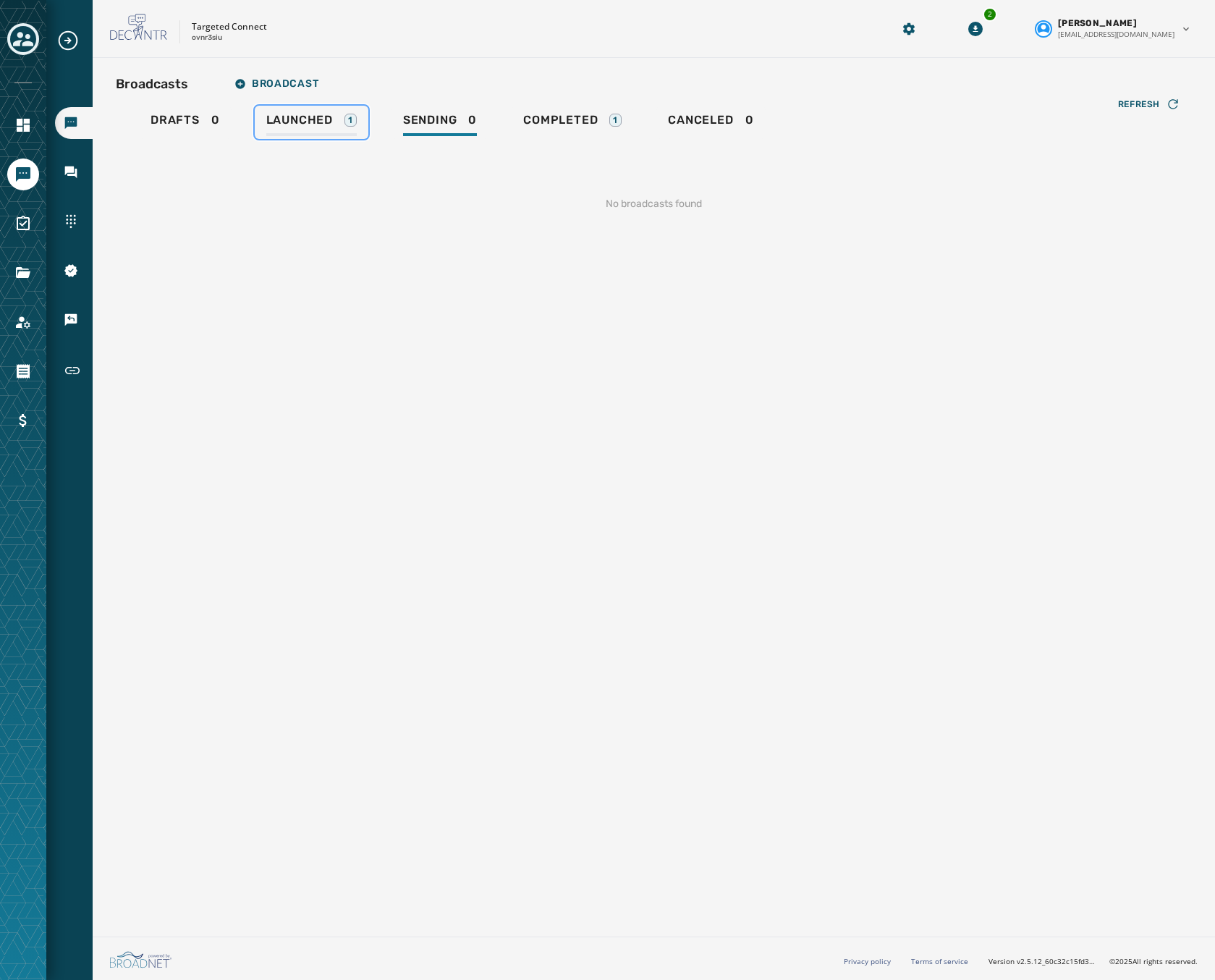
click at [305, 126] on span "Launched" at bounding box center [300, 120] width 66 height 14
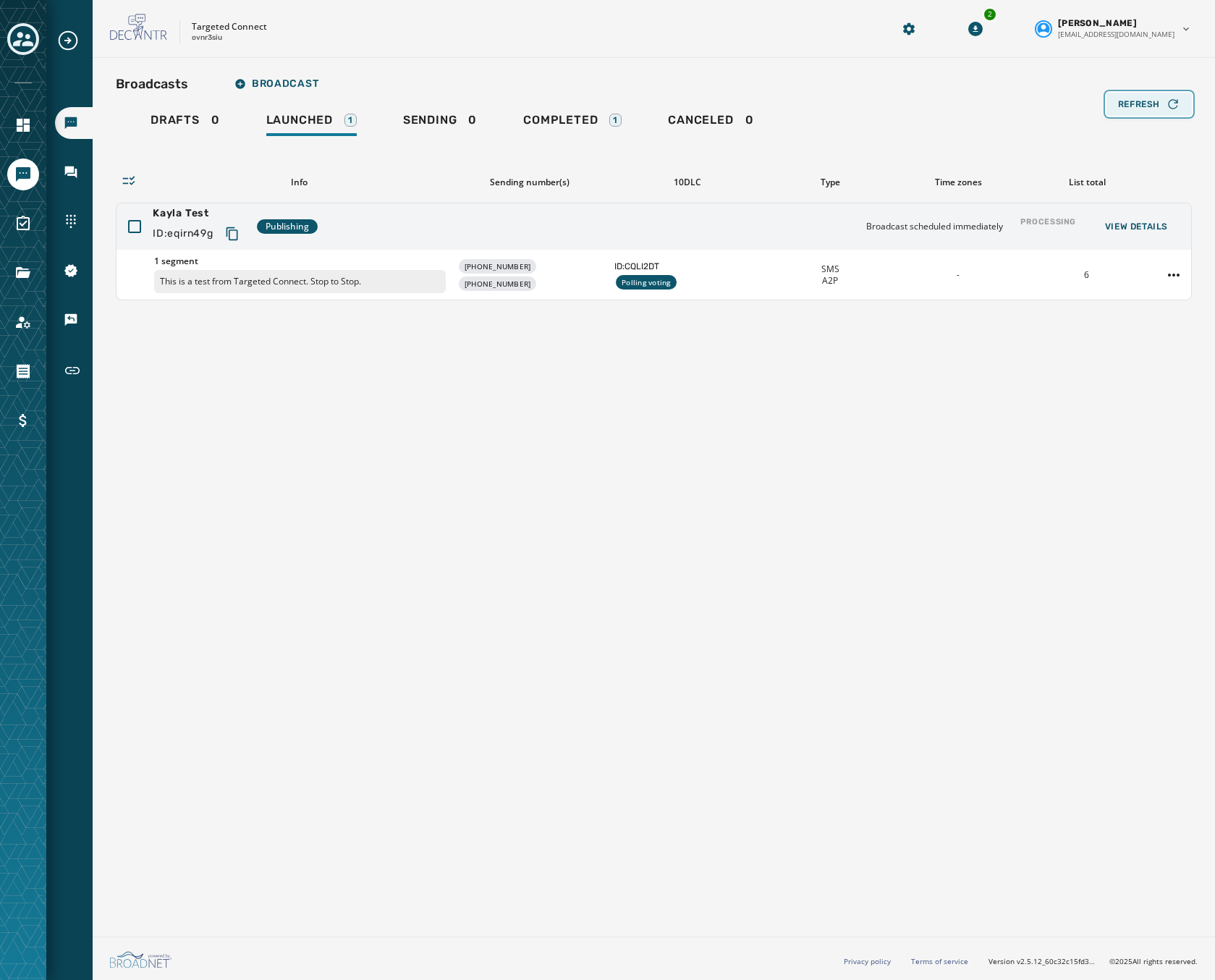
click at [1125, 106] on span "Refresh" at bounding box center [1138, 104] width 42 height 12
click at [1118, 108] on span "Refresh" at bounding box center [1138, 104] width 42 height 12
click at [1117, 108] on div "Broadcasts Broadcast Drafts 0 Launched 1 Sending 0 Completed 1 Canceled 0 Loadi…" at bounding box center [653, 185] width 1076 height 231
click at [1118, 108] on span "Refresh" at bounding box center [1138, 104] width 42 height 12
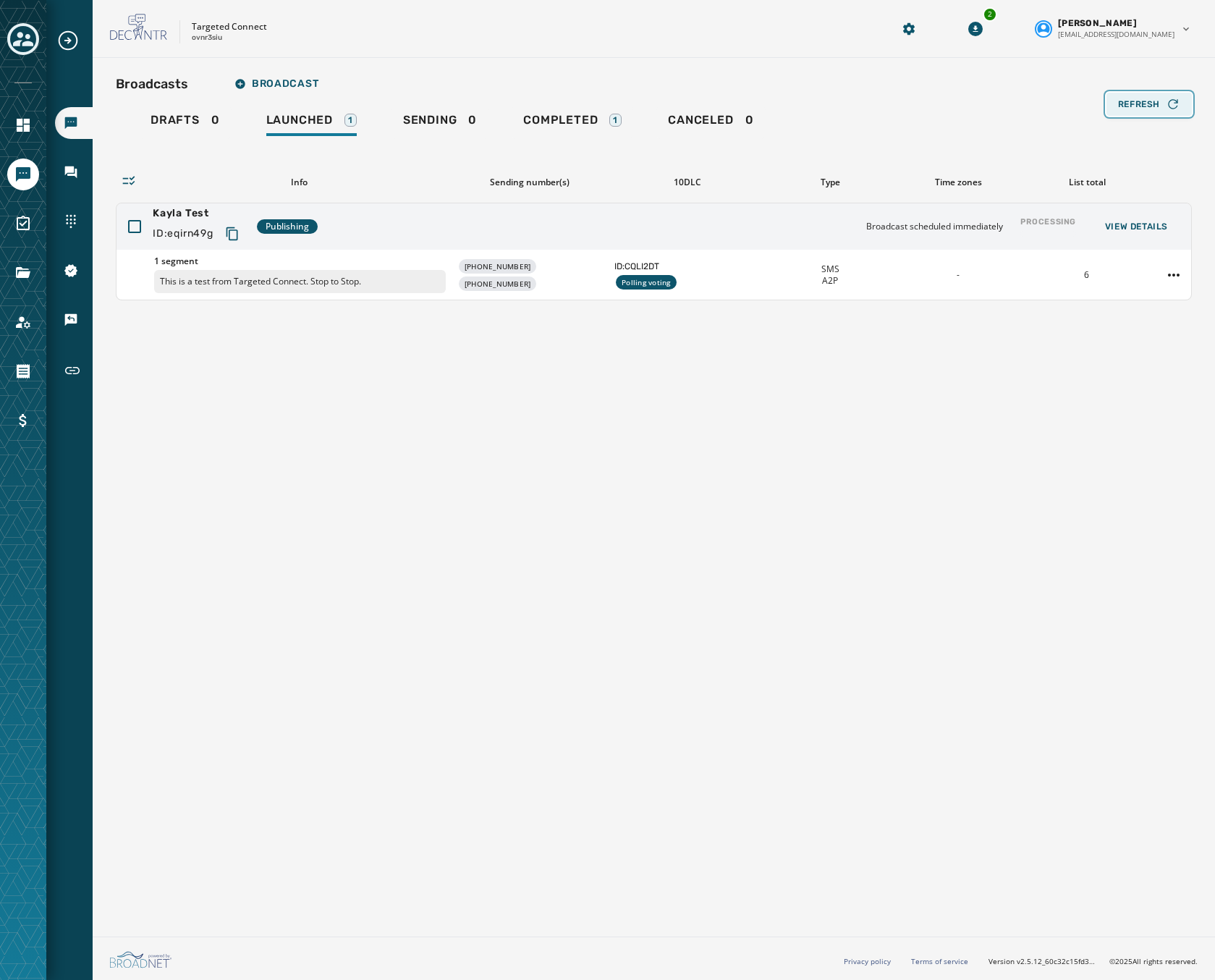
click at [1118, 108] on span "Refresh" at bounding box center [1138, 104] width 42 height 12
click at [1153, 93] on button "Refresh" at bounding box center [1149, 104] width 85 height 23
click at [1152, 100] on span "Refresh" at bounding box center [1138, 104] width 42 height 12
click at [587, 115] on span "Completed" at bounding box center [560, 120] width 74 height 14
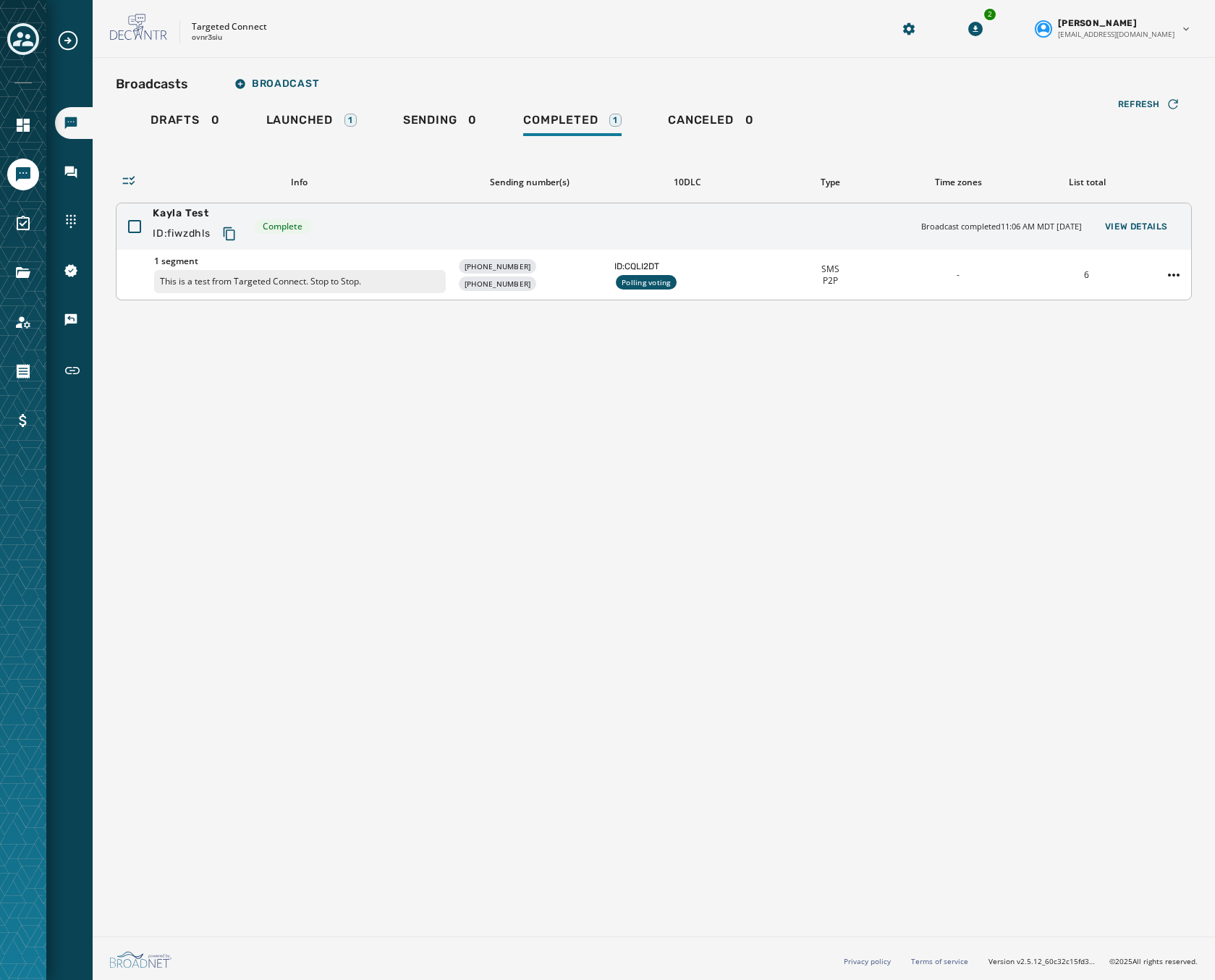
click at [933, 267] on div "1 segment This is a test from Targeted Connect. Stop to Stop. +1 205 301-3595 +…" at bounding box center [653, 274] width 1074 height 50
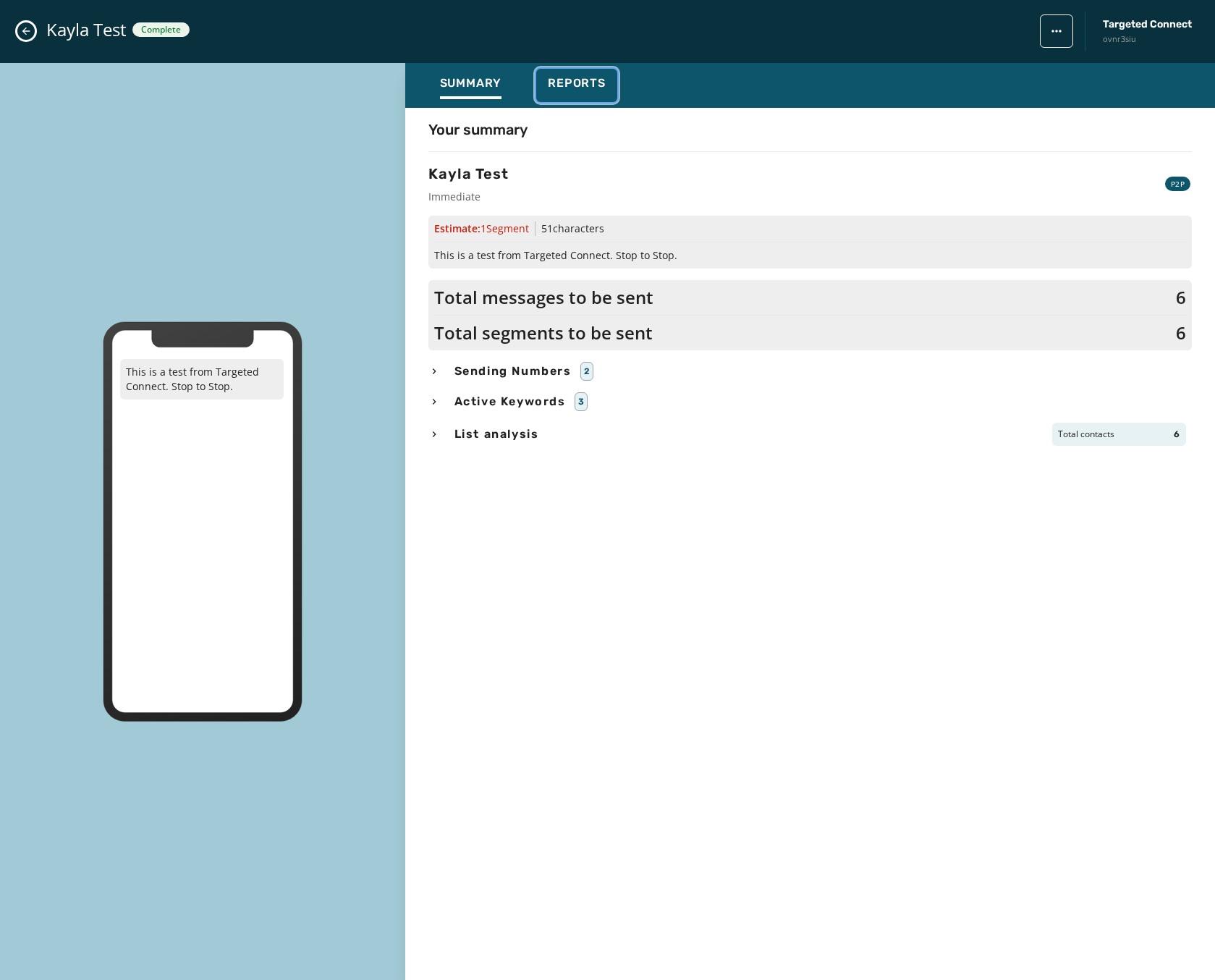
click at [575, 96] on div "Reports" at bounding box center [576, 87] width 58 height 23
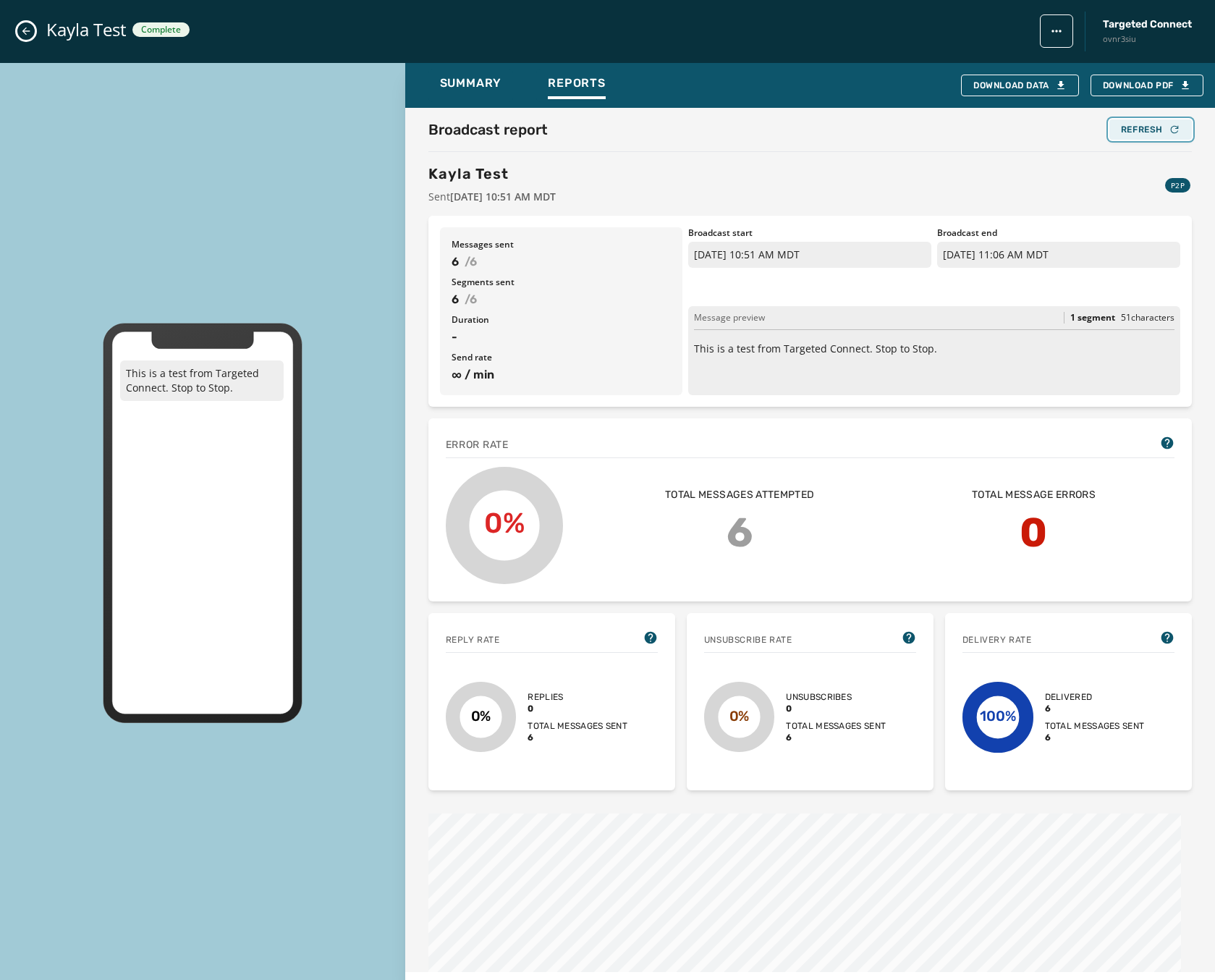
click at [1135, 128] on div "Refresh" at bounding box center [1150, 129] width 59 height 12
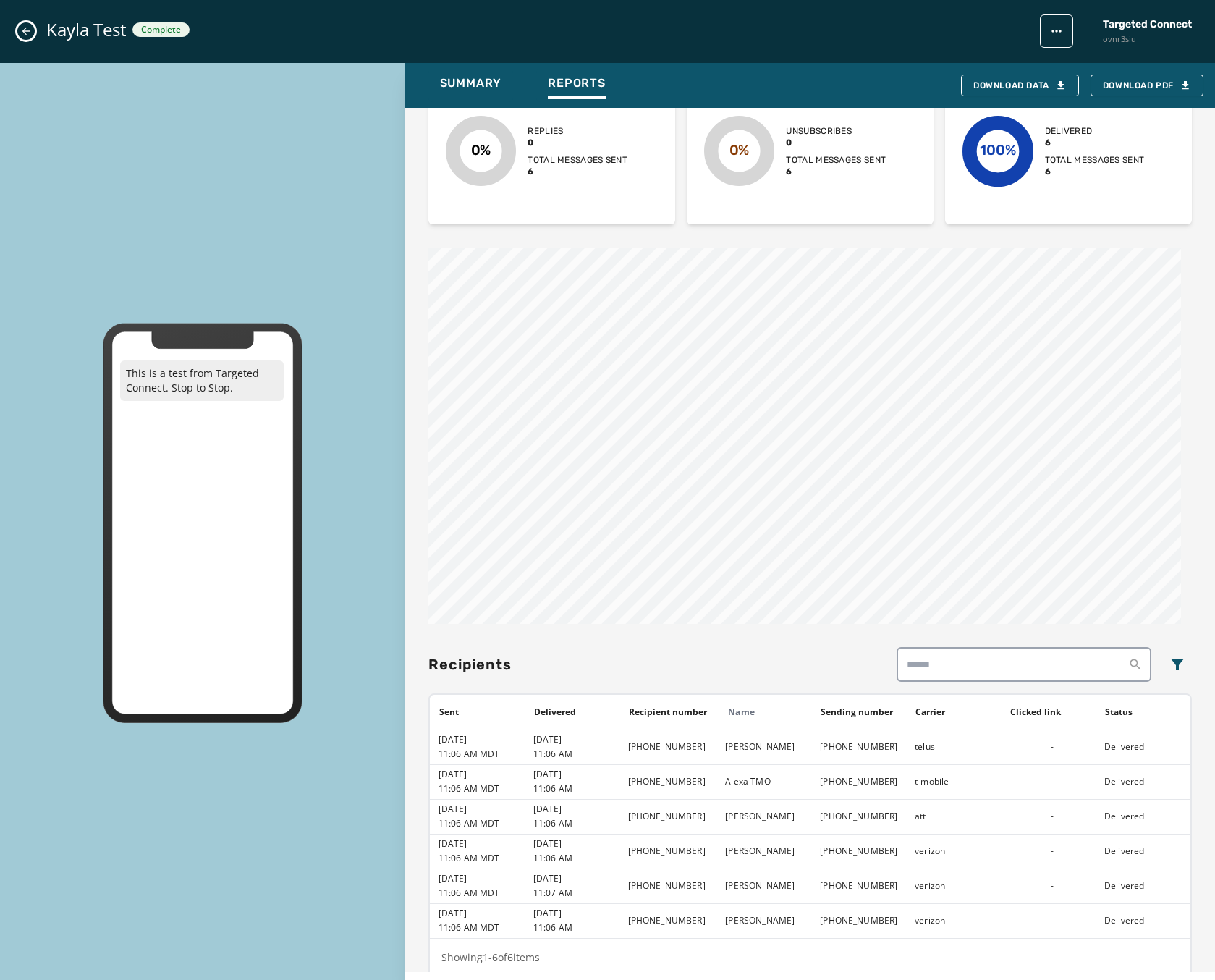
scroll to position [581, 0]
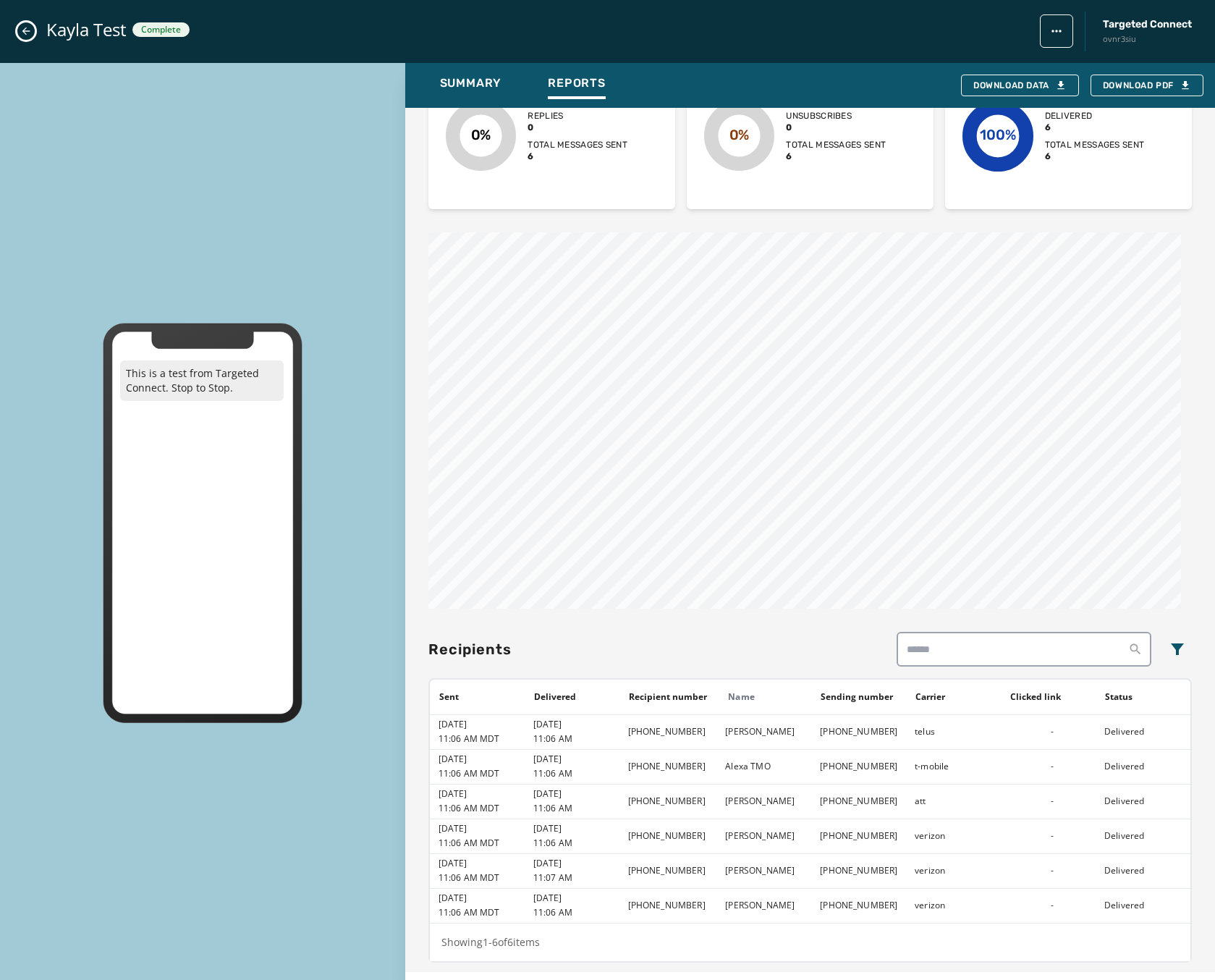
click at [956, 872] on td "verizon" at bounding box center [953, 871] width 95 height 35
click at [32, 32] on button "Close admin drawer" at bounding box center [26, 31] width 17 height 17
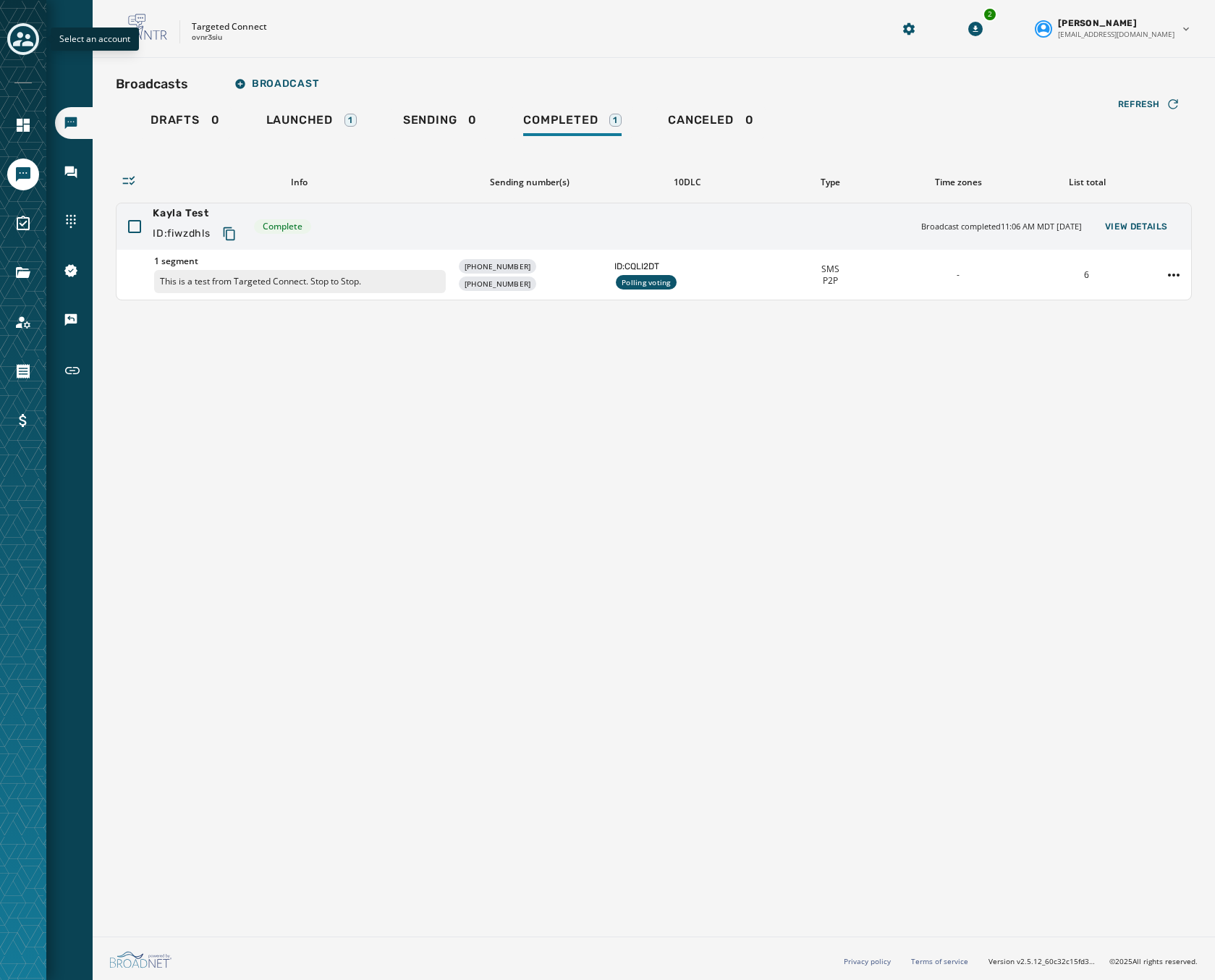
click at [32, 35] on icon "Toggle account select drawer" at bounding box center [23, 40] width 21 height 21
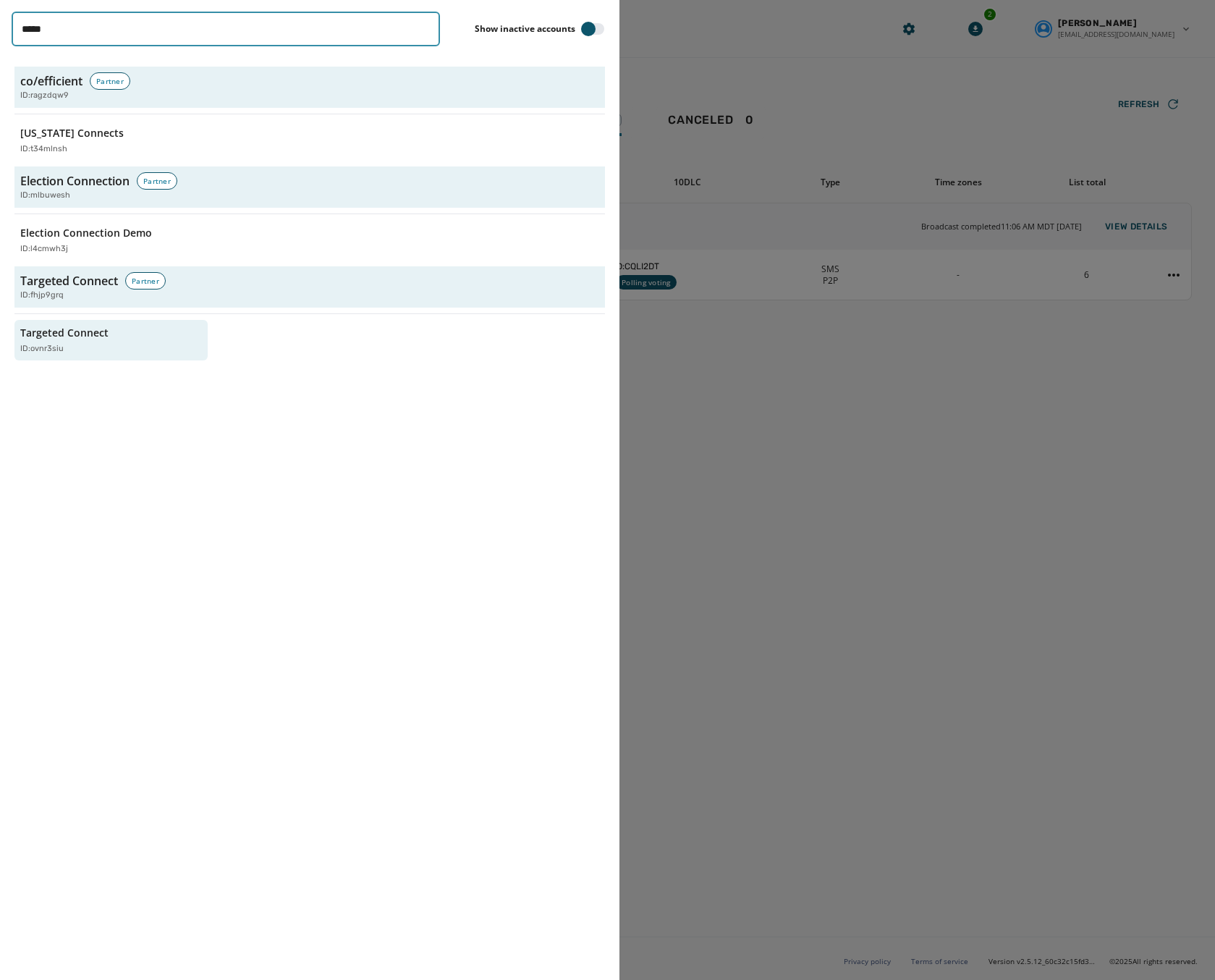
click at [427, 32] on input "*****" at bounding box center [226, 29] width 429 height 35
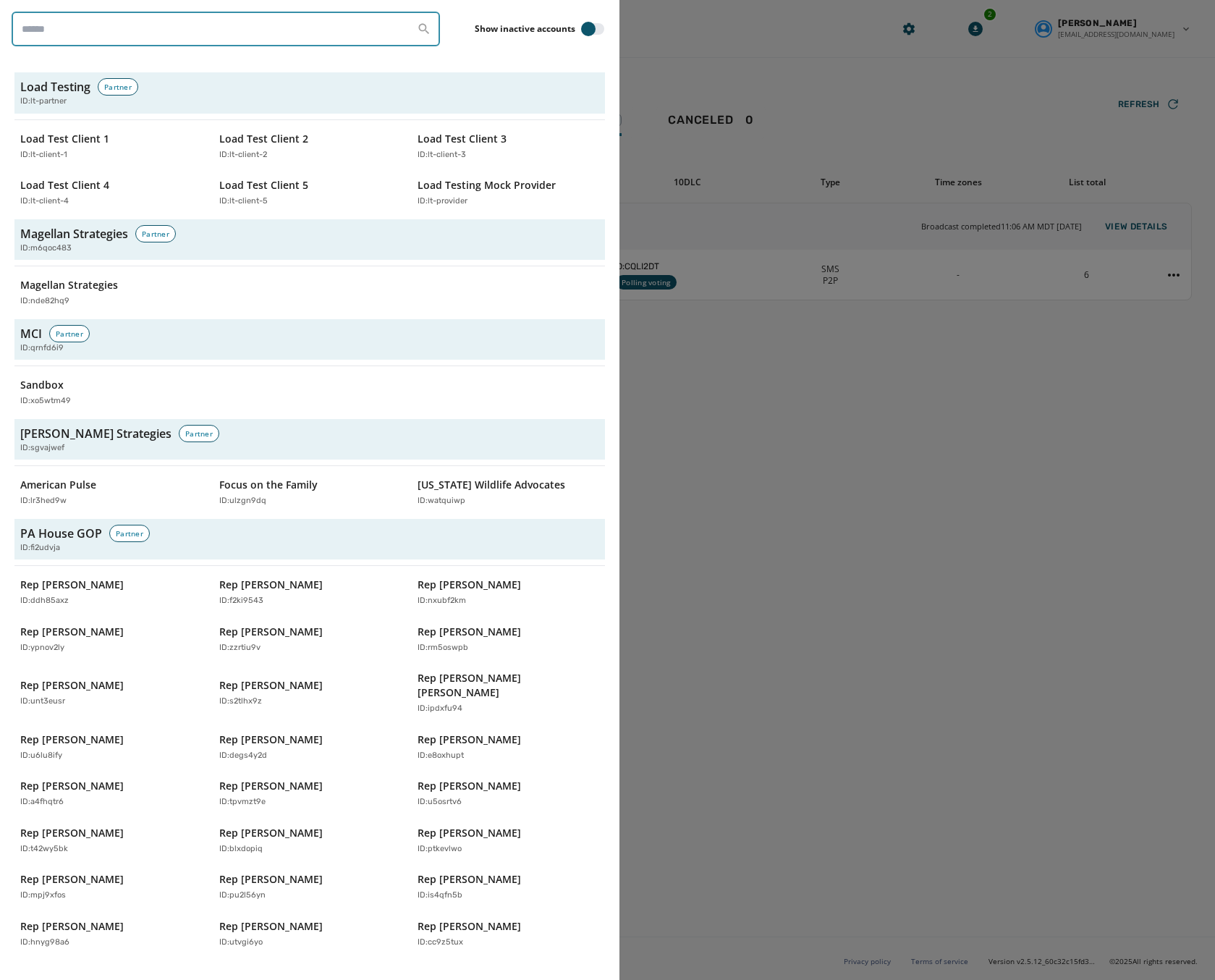
scroll to position [4493, 0]
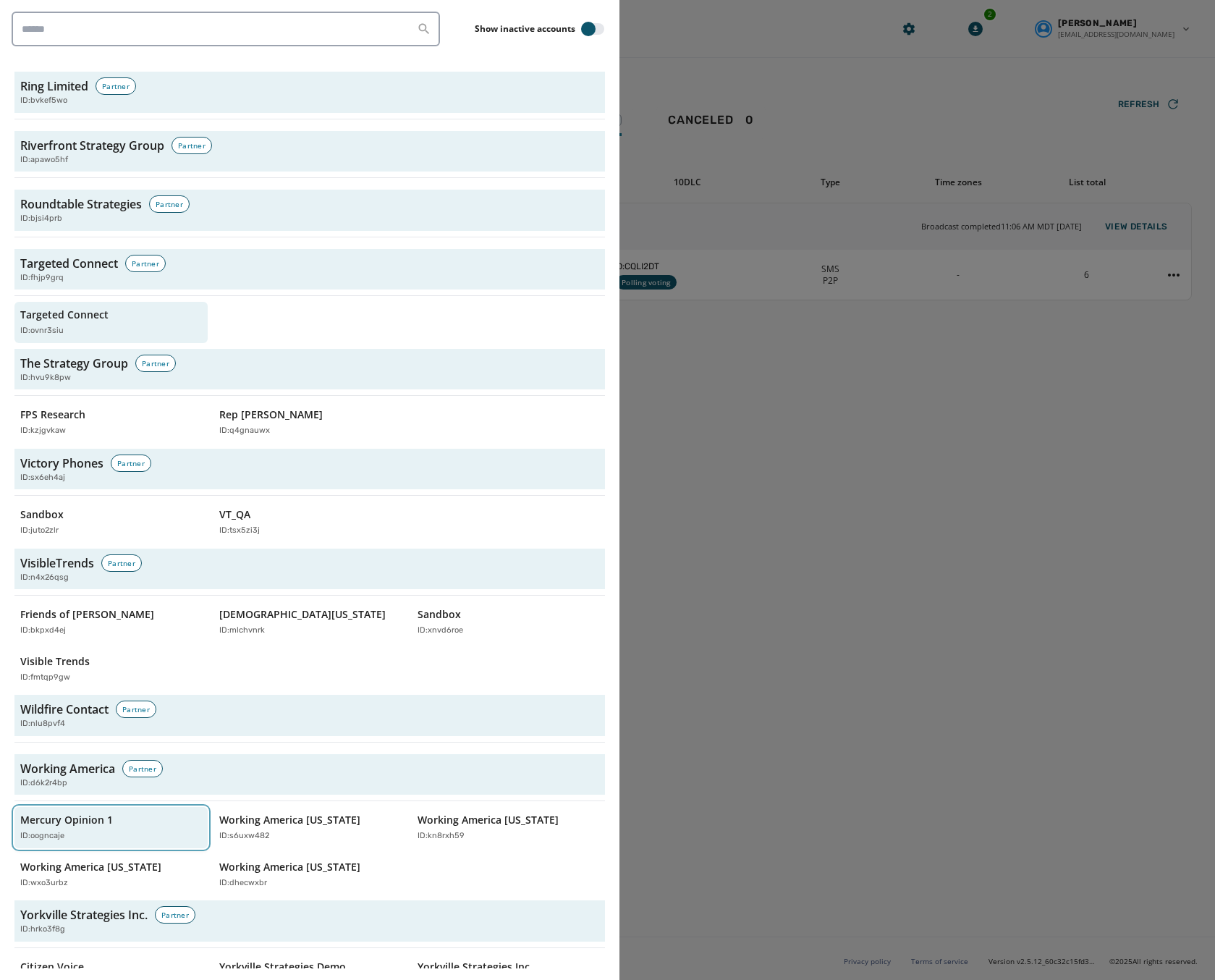
click at [84, 830] on div "ID: oogncaje" at bounding box center [104, 836] width 167 height 13
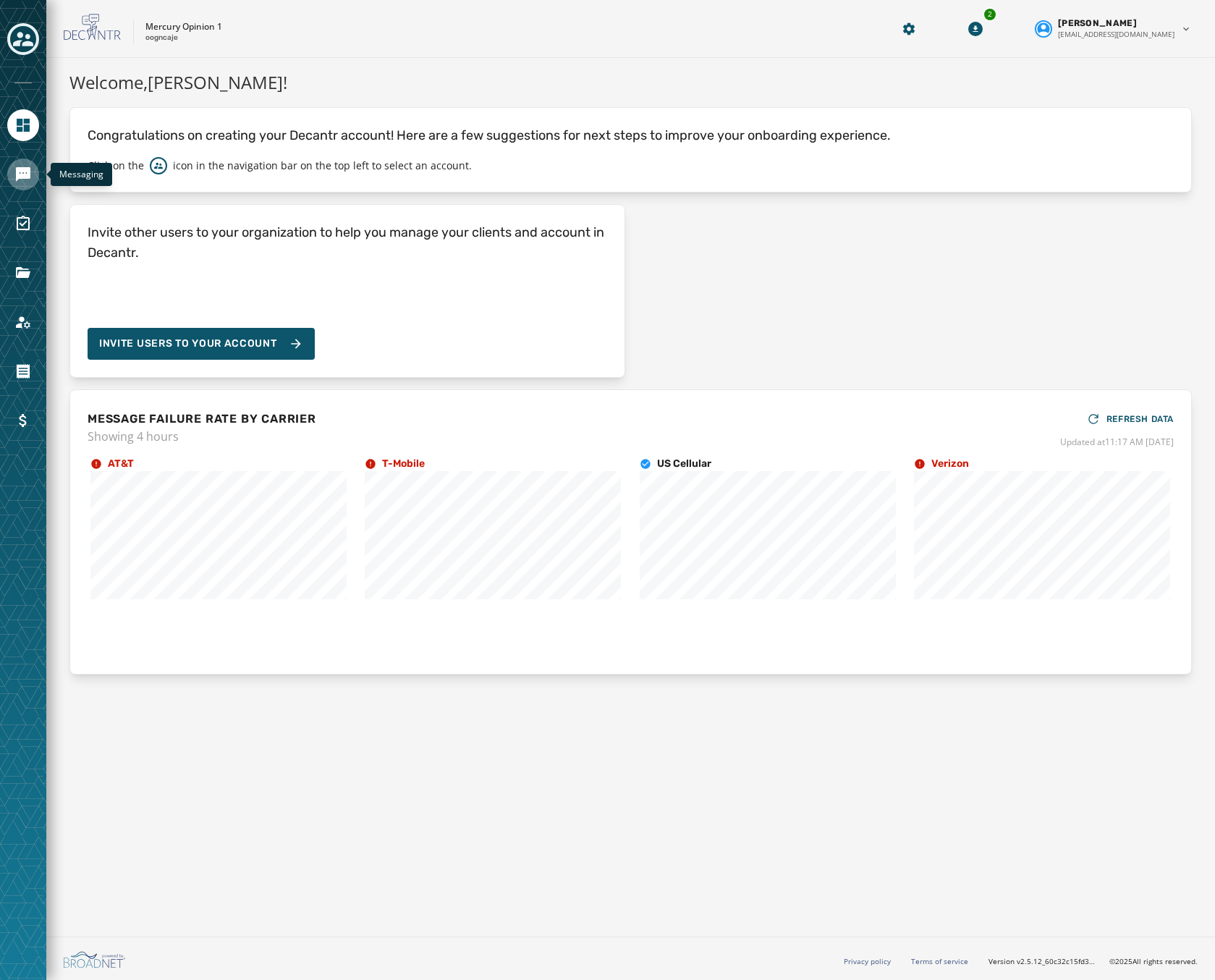
click at [18, 178] on icon "Navigate to Messaging" at bounding box center [23, 174] width 14 height 14
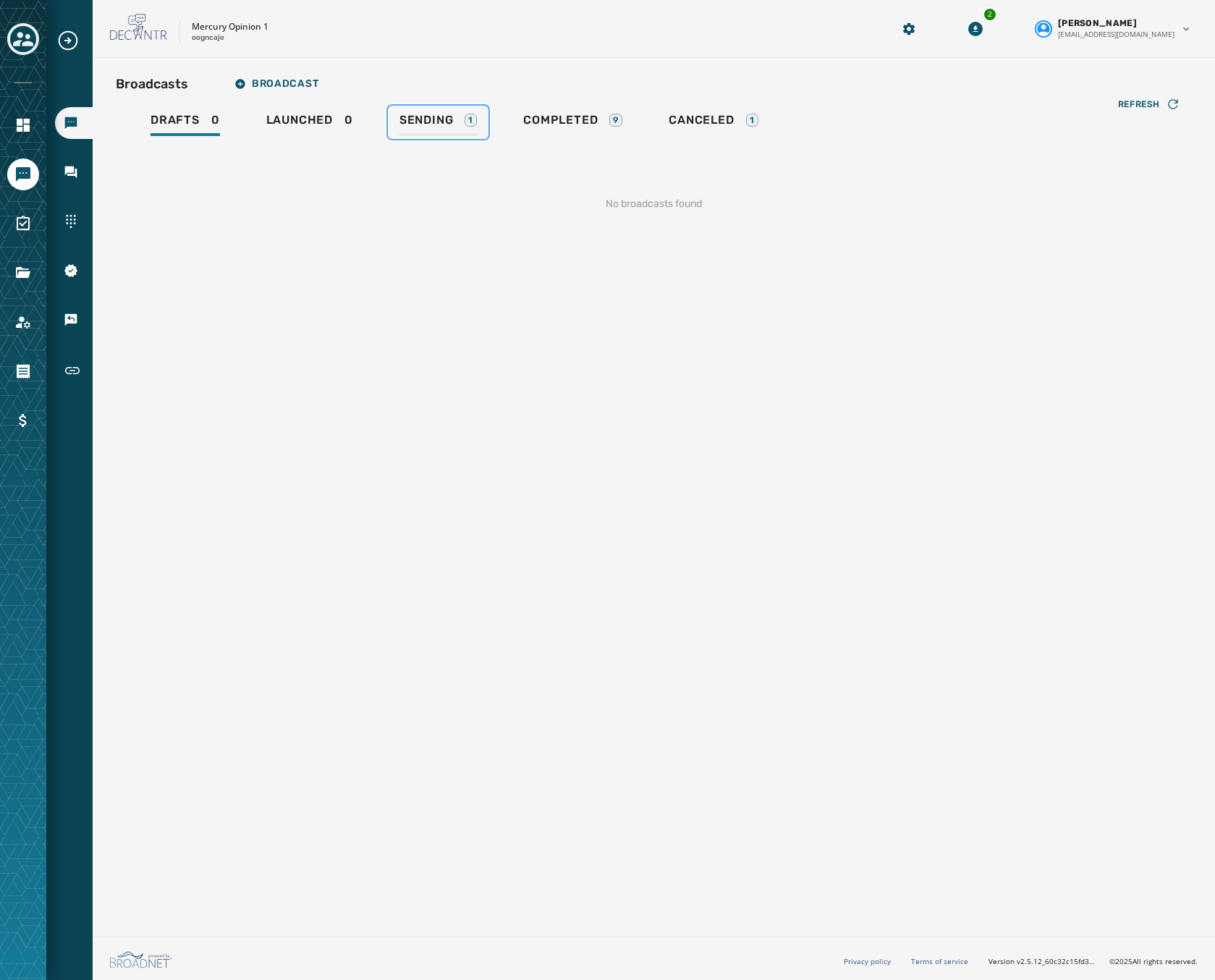
click at [395, 123] on link "Sending 1" at bounding box center [437, 123] width 100 height 33
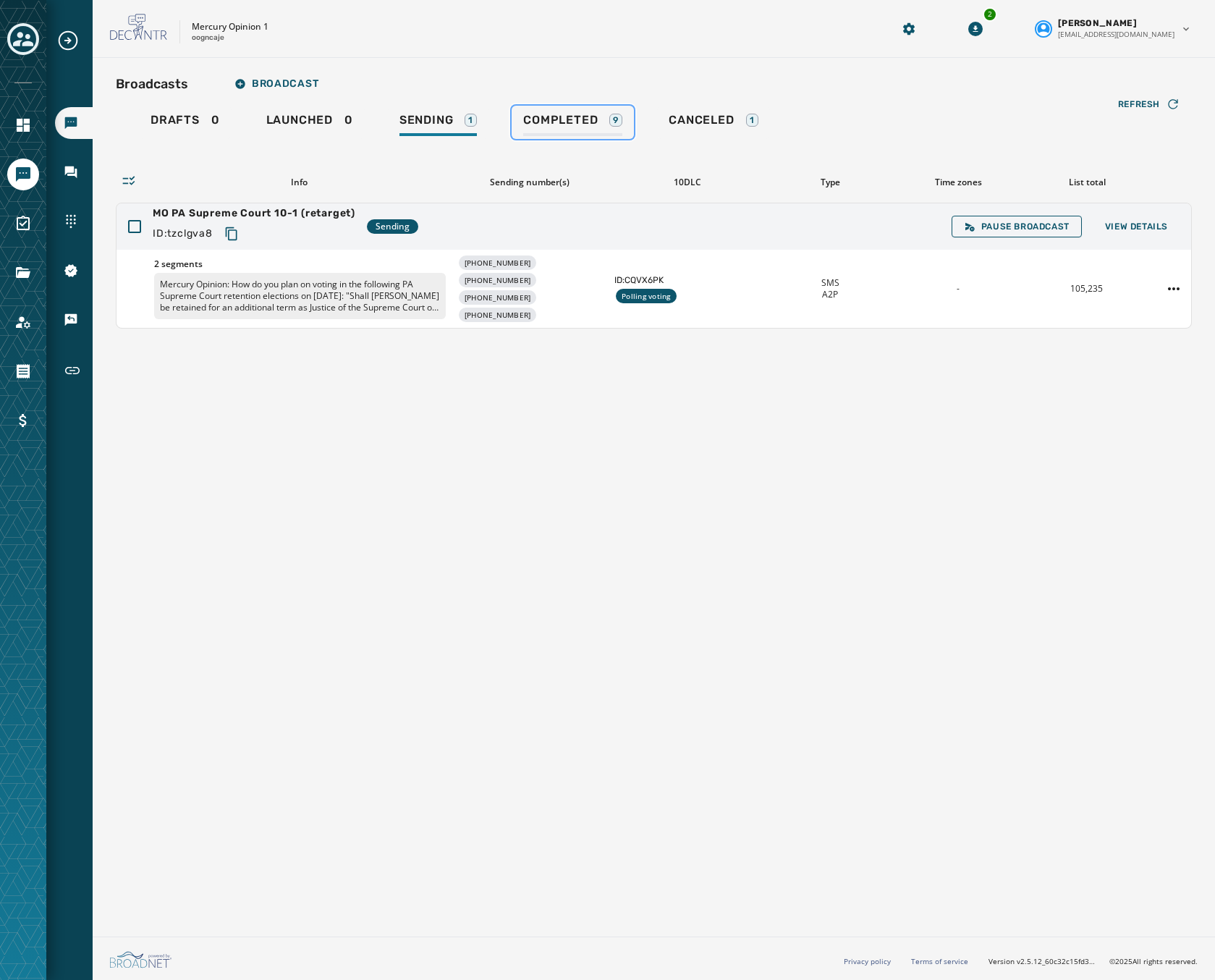
click at [590, 117] on span "Completed" at bounding box center [560, 120] width 74 height 14
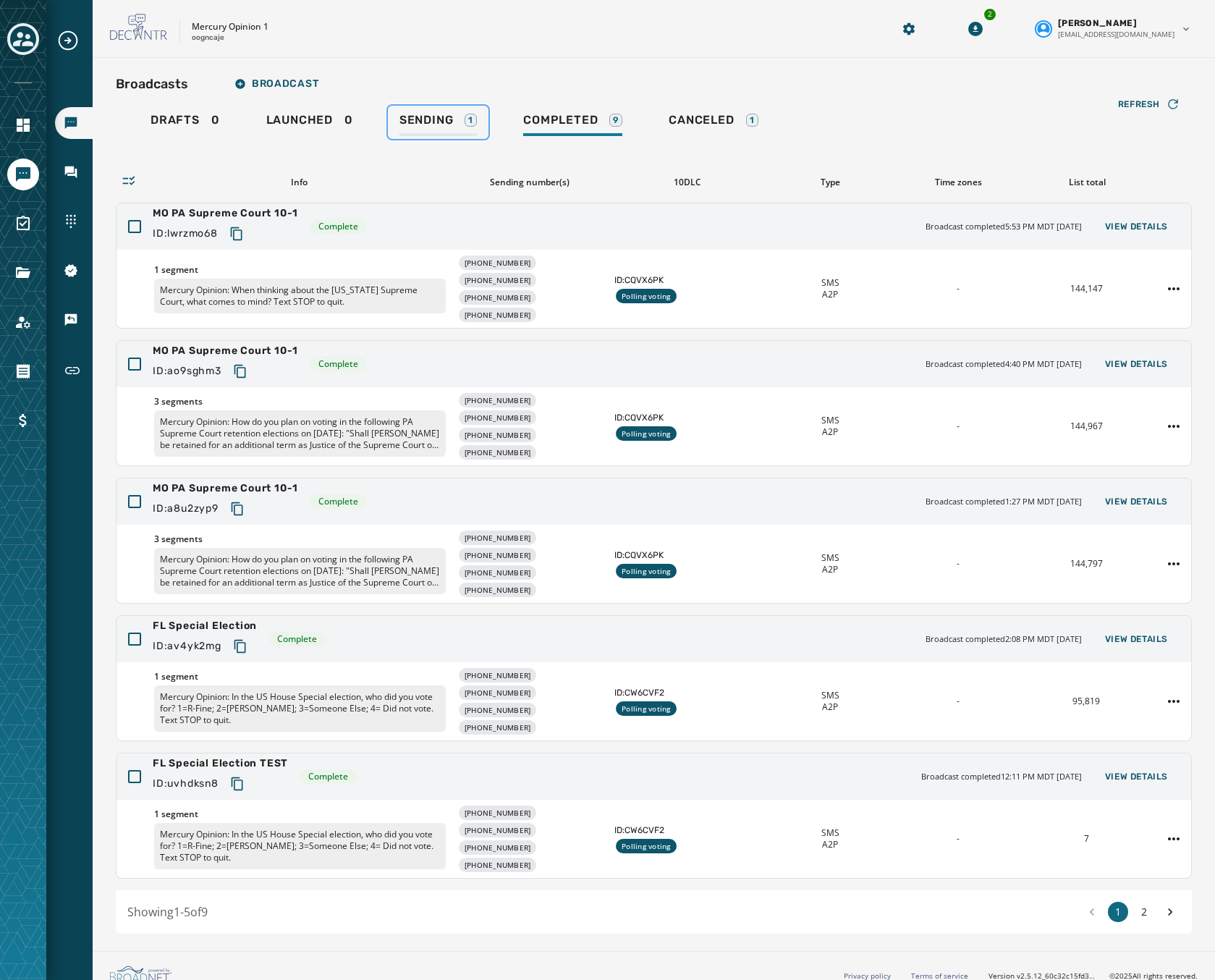
click at [417, 108] on link "Sending 1" at bounding box center [437, 123] width 100 height 33
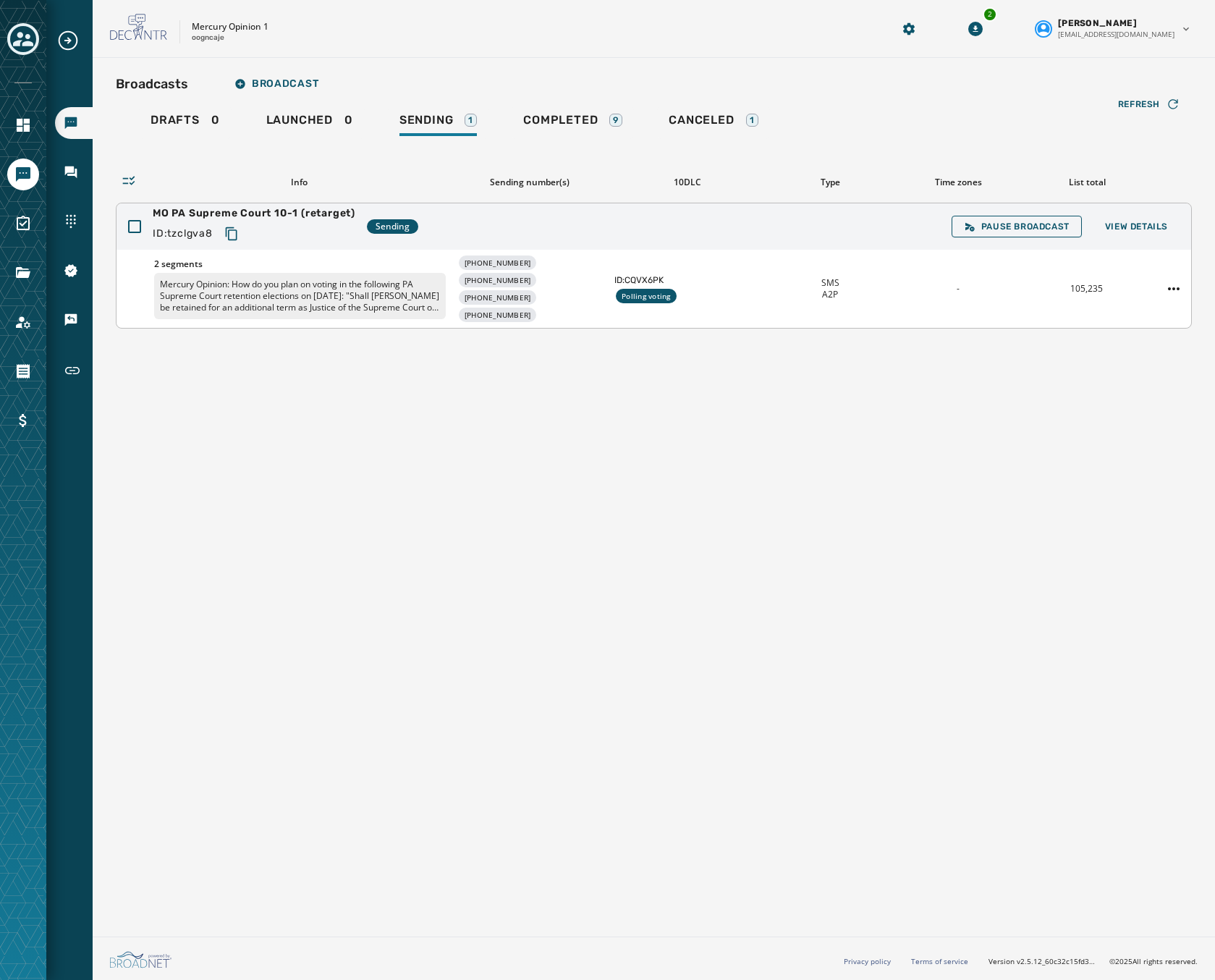
click at [411, 247] on div "MO PA Supreme Court 10-1 (retarget) ID: tzclgva8 Sending Pause Broadcast View D…" at bounding box center [653, 226] width 1074 height 47
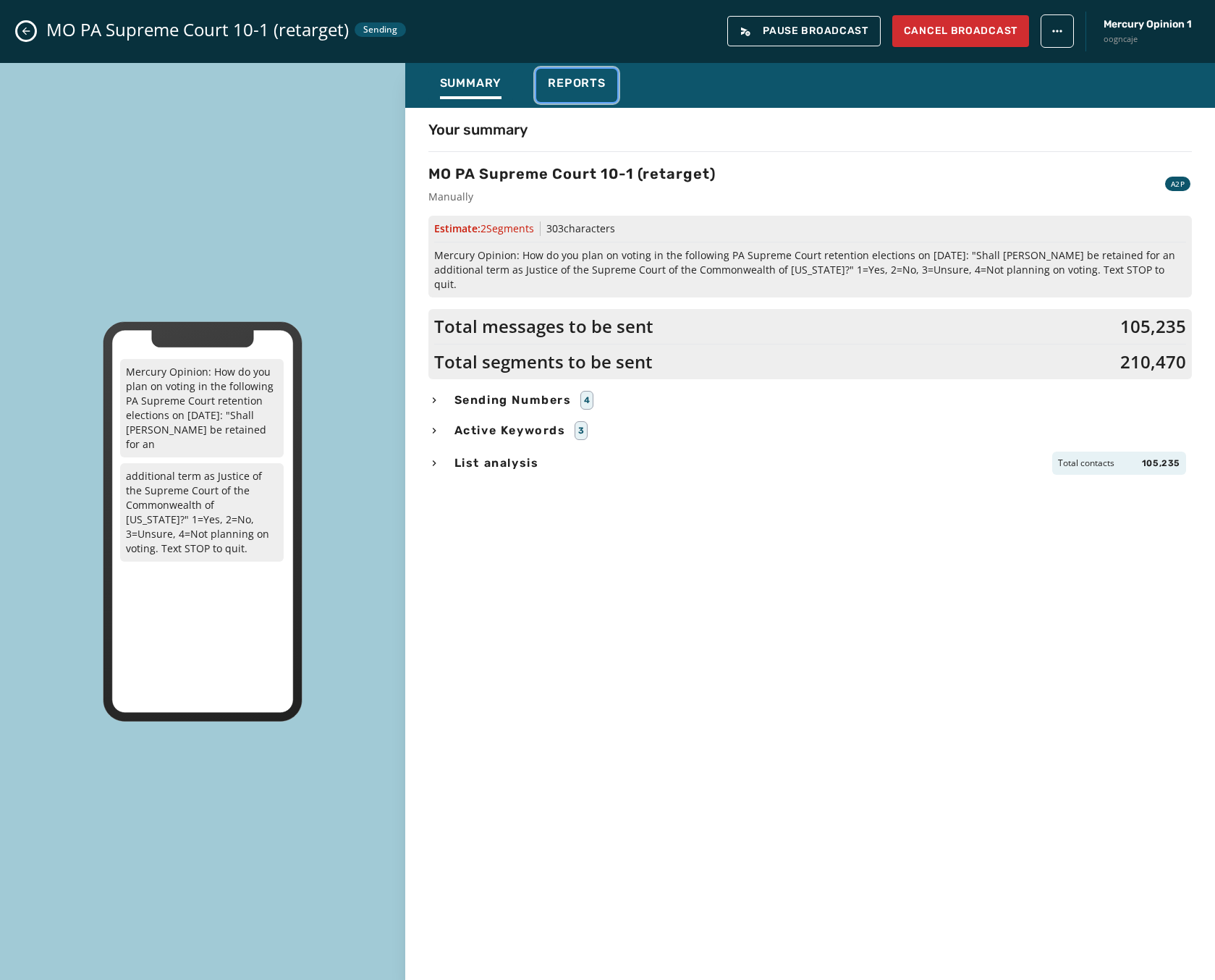
click at [575, 82] on span "Reports" at bounding box center [576, 83] width 58 height 14
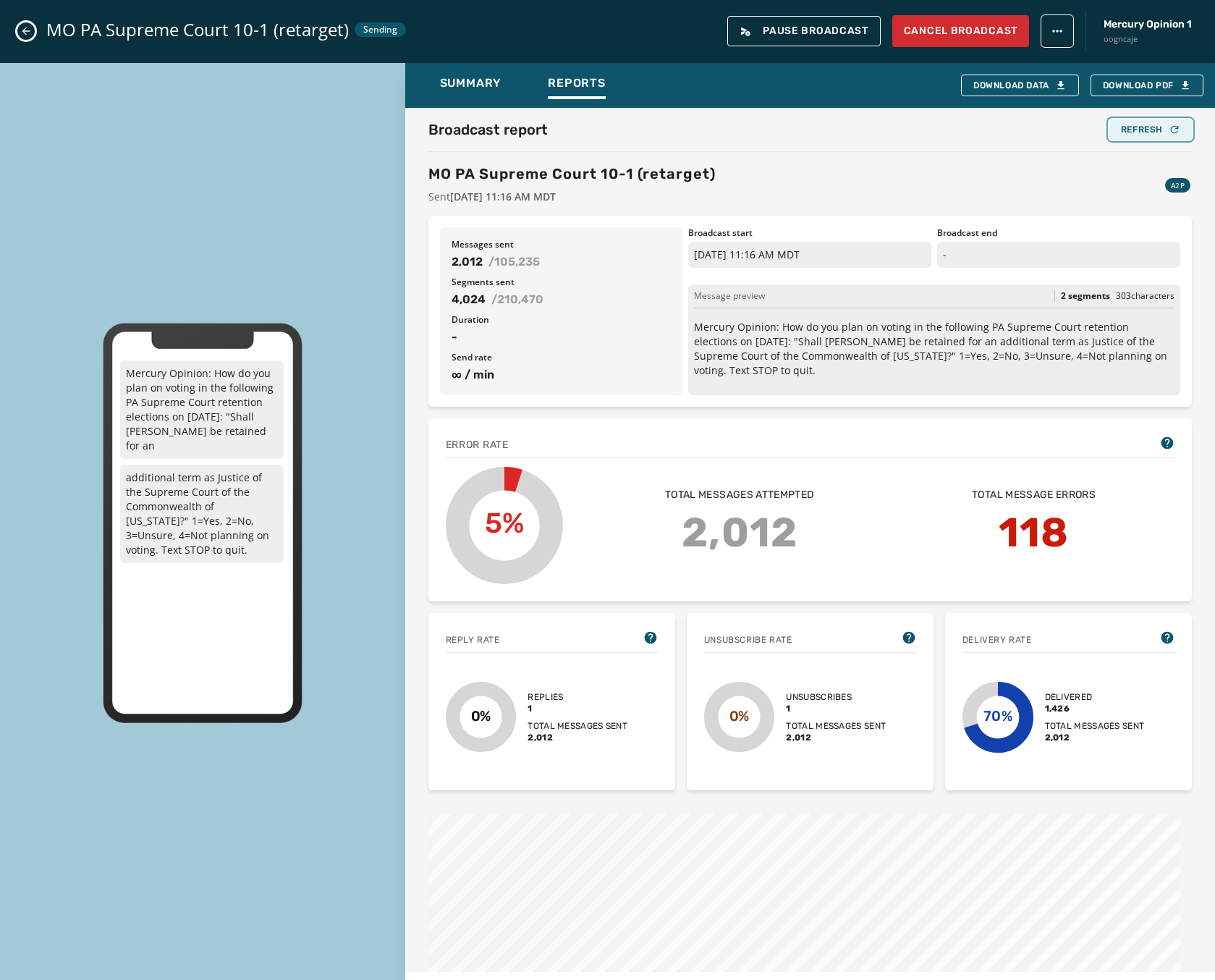
click at [1138, 133] on div "Refresh" at bounding box center [1150, 129] width 59 height 12
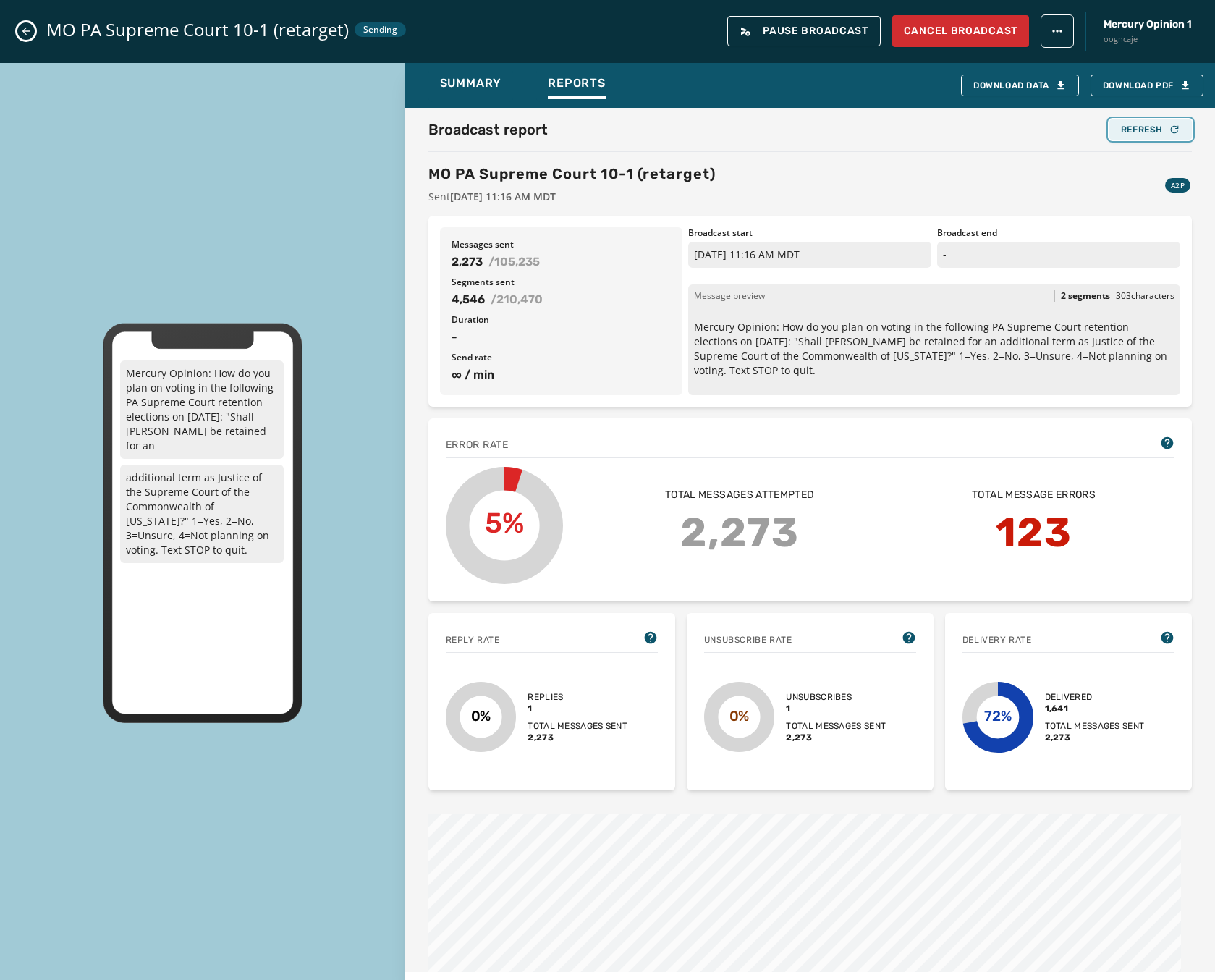
click at [1138, 133] on div "Refresh" at bounding box center [1150, 129] width 59 height 12
click at [1142, 131] on div "Refresh" at bounding box center [1150, 129] width 59 height 12
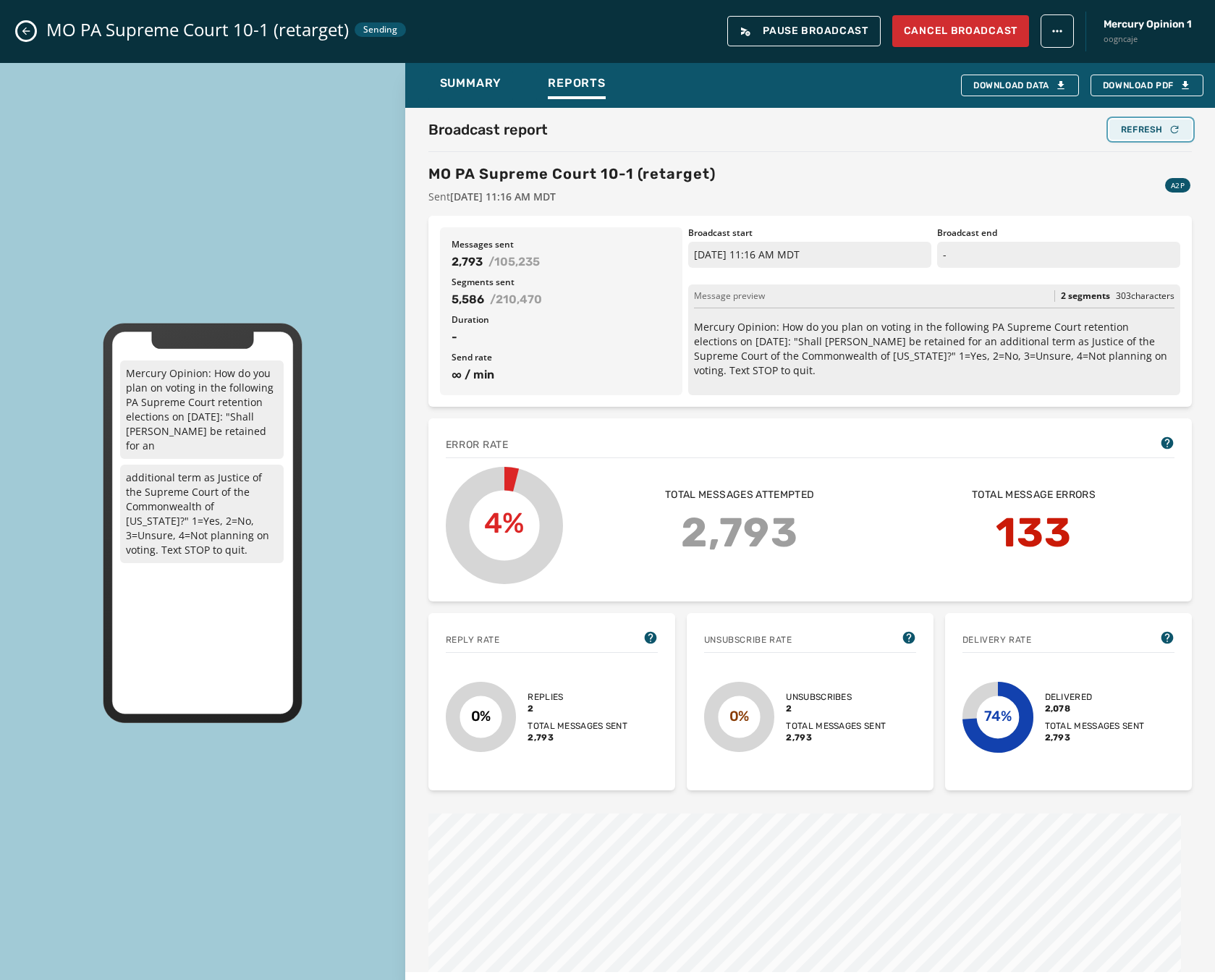
click at [1142, 131] on div "Refresh" at bounding box center [1150, 129] width 59 height 12
click at [20, 27] on button "Close admin drawer" at bounding box center [26, 31] width 17 height 17
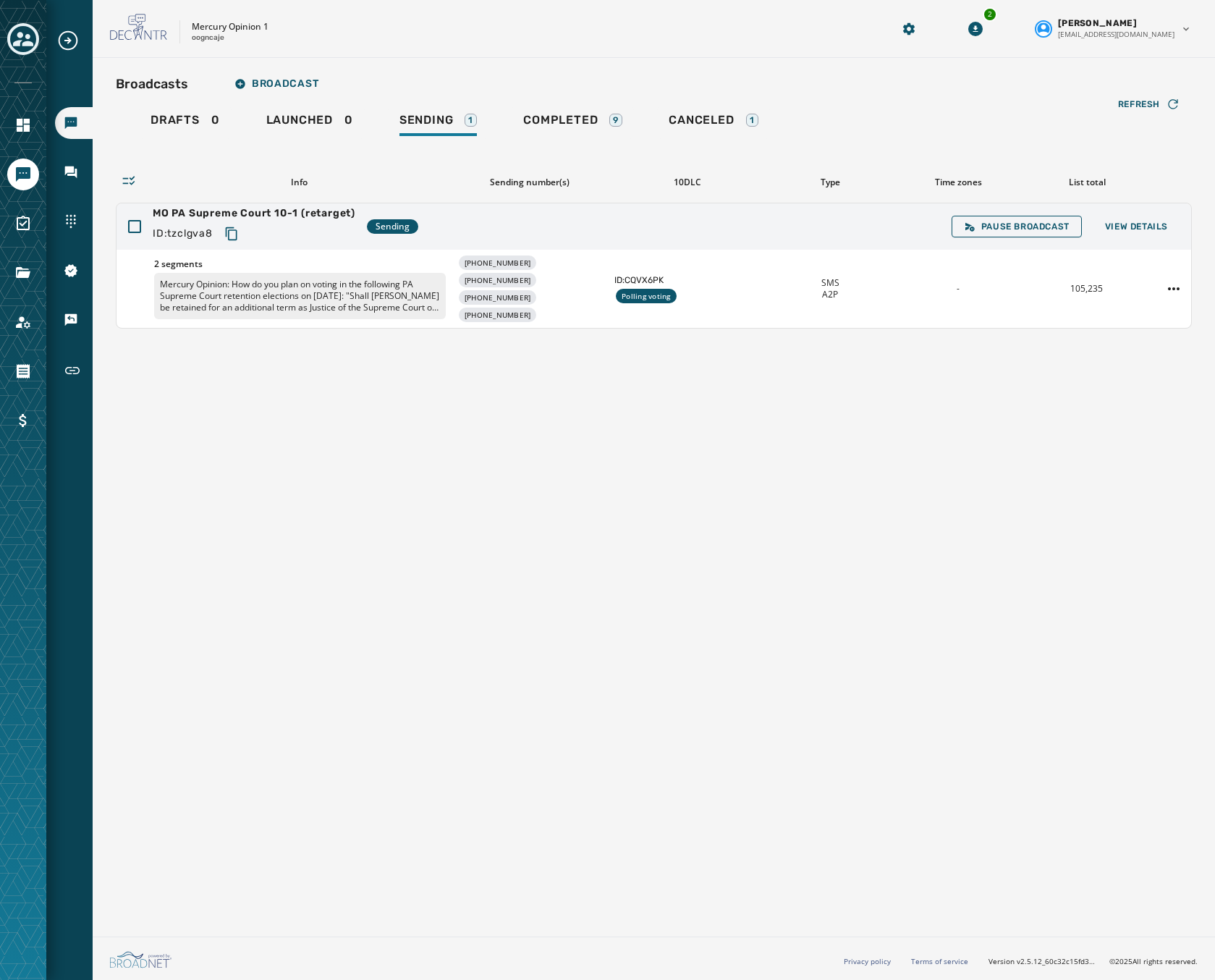
click at [36, 17] on div at bounding box center [23, 490] width 47 height 980
click at [17, 47] on icon "Toggle account select drawer" at bounding box center [23, 40] width 21 height 21
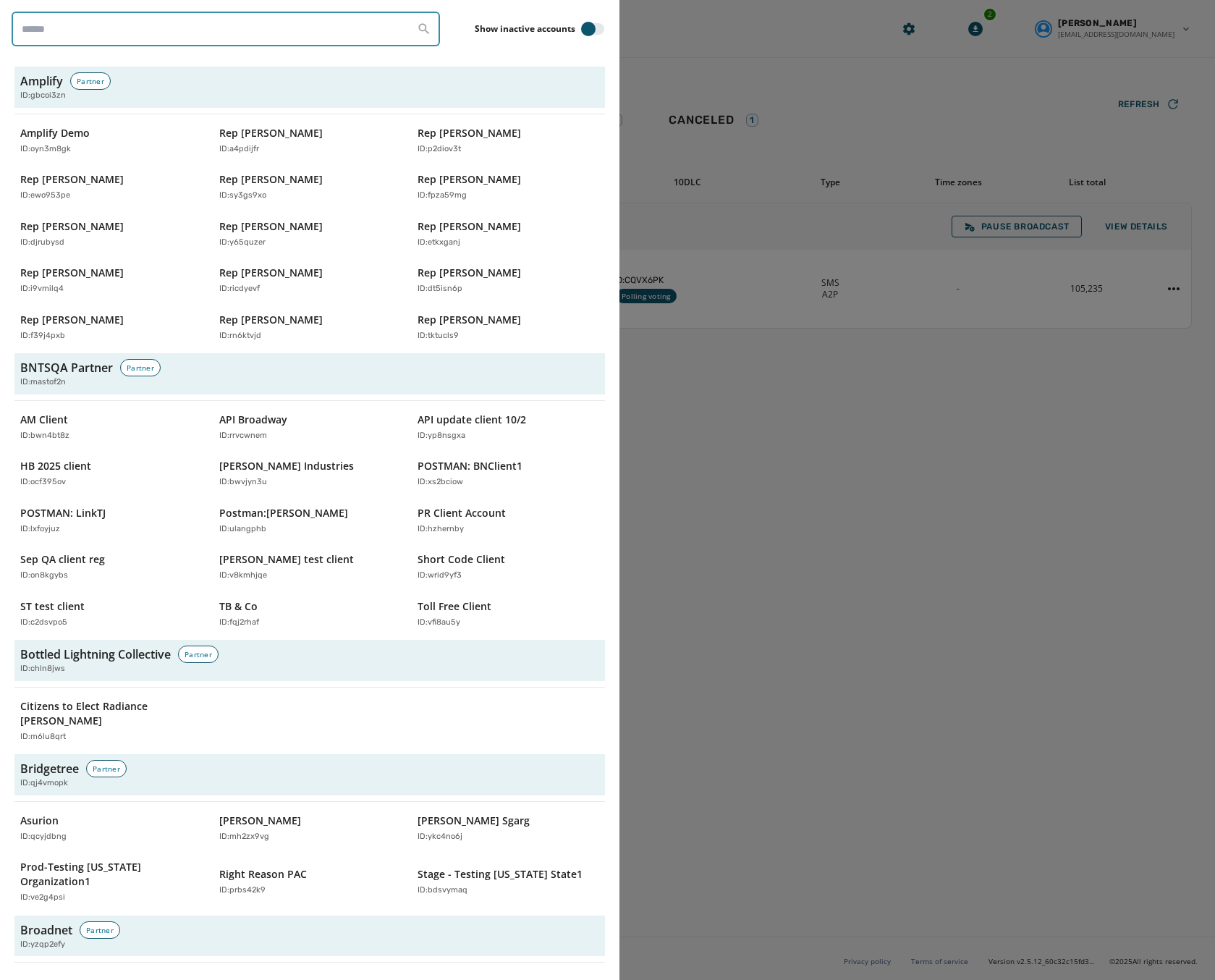
click at [196, 33] on input "search" at bounding box center [226, 29] width 429 height 35
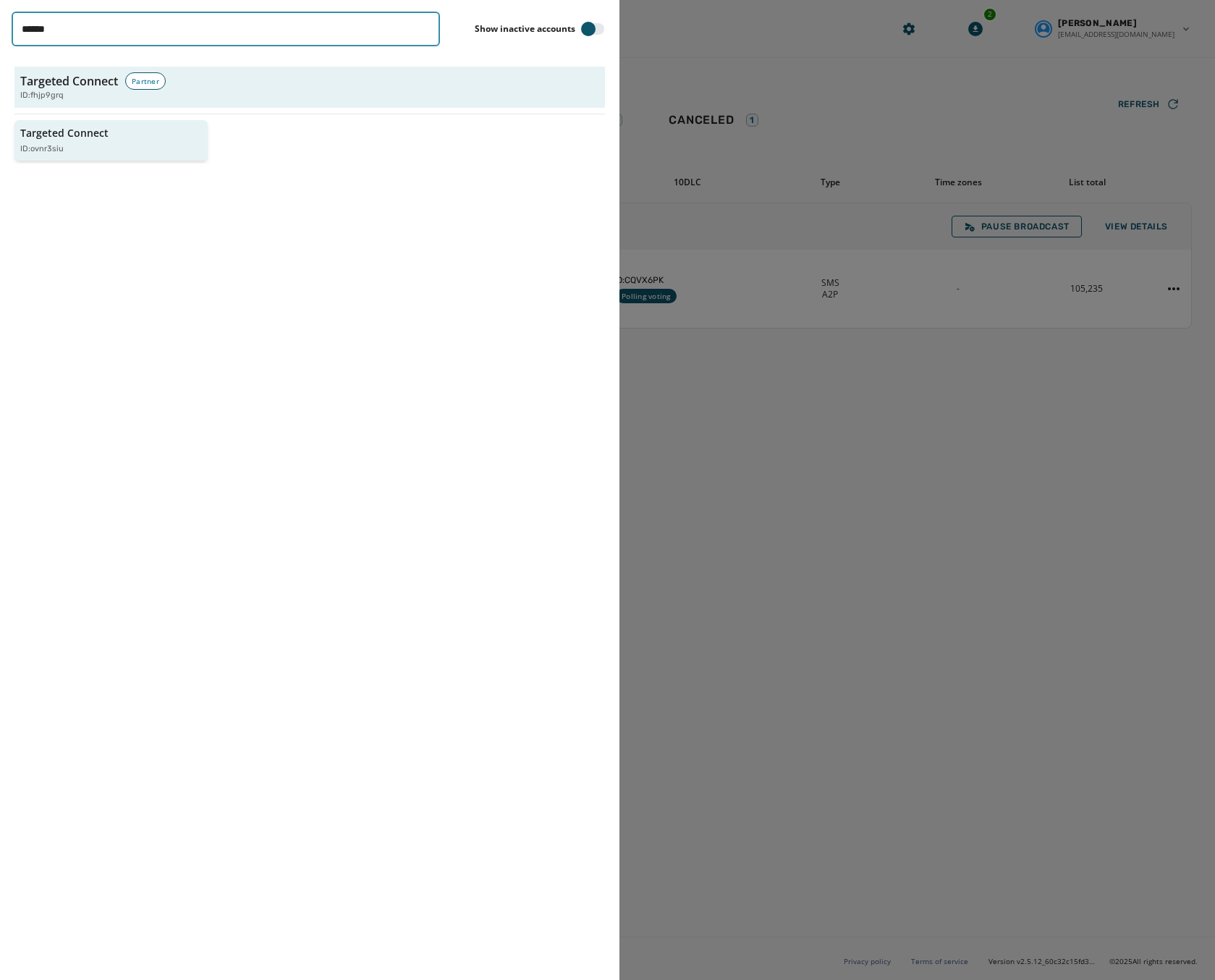
type input "******"
click at [90, 156] on button "Targeted Connect ID: ovnr3siu" at bounding box center [111, 141] width 193 height 41
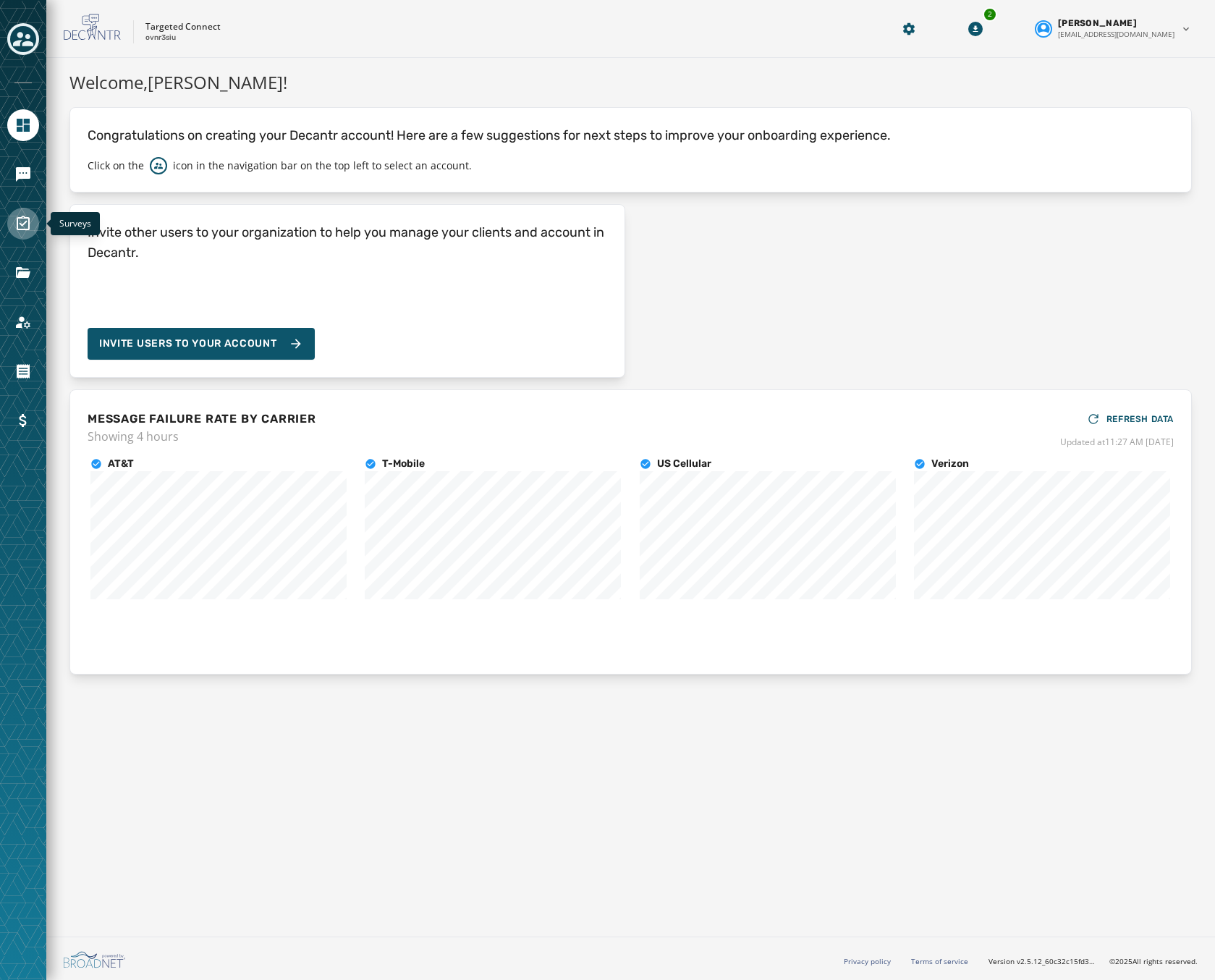
click at [30, 217] on icon "Navigate to Surveys" at bounding box center [23, 224] width 17 height 17
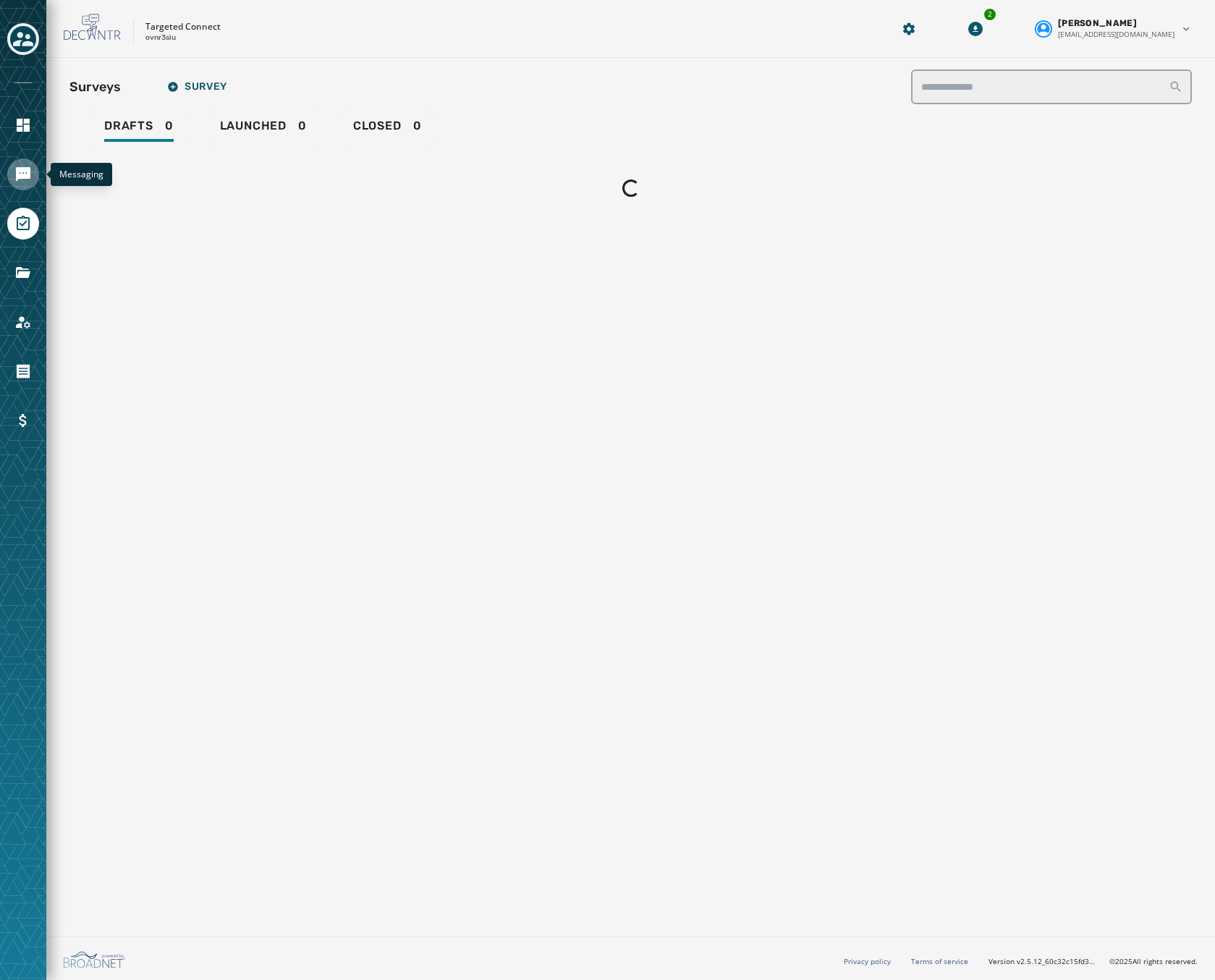
click at [25, 170] on icon "Navigate to Messaging" at bounding box center [23, 174] width 14 height 14
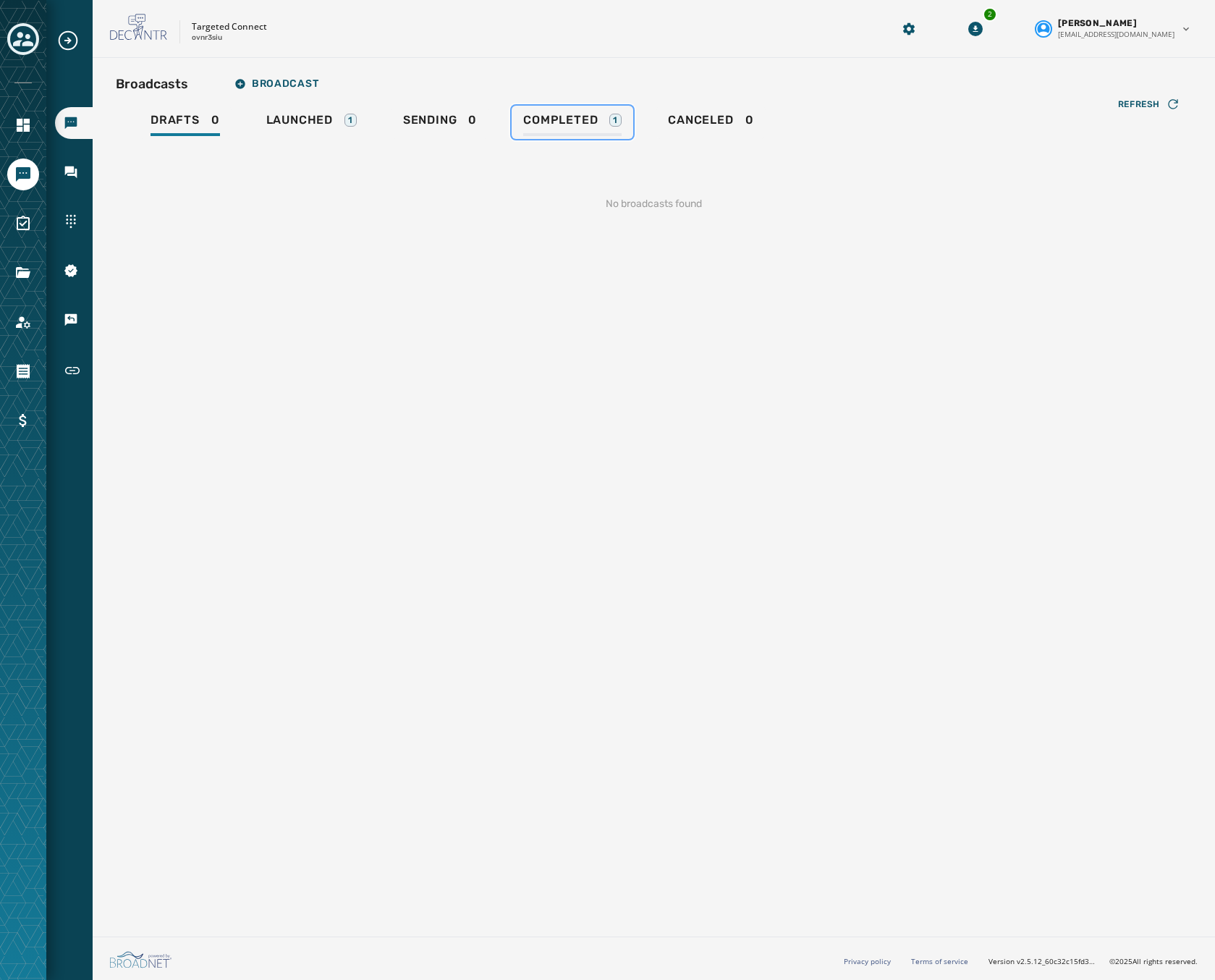
click at [532, 111] on link "Completed 1" at bounding box center [573, 123] width 122 height 33
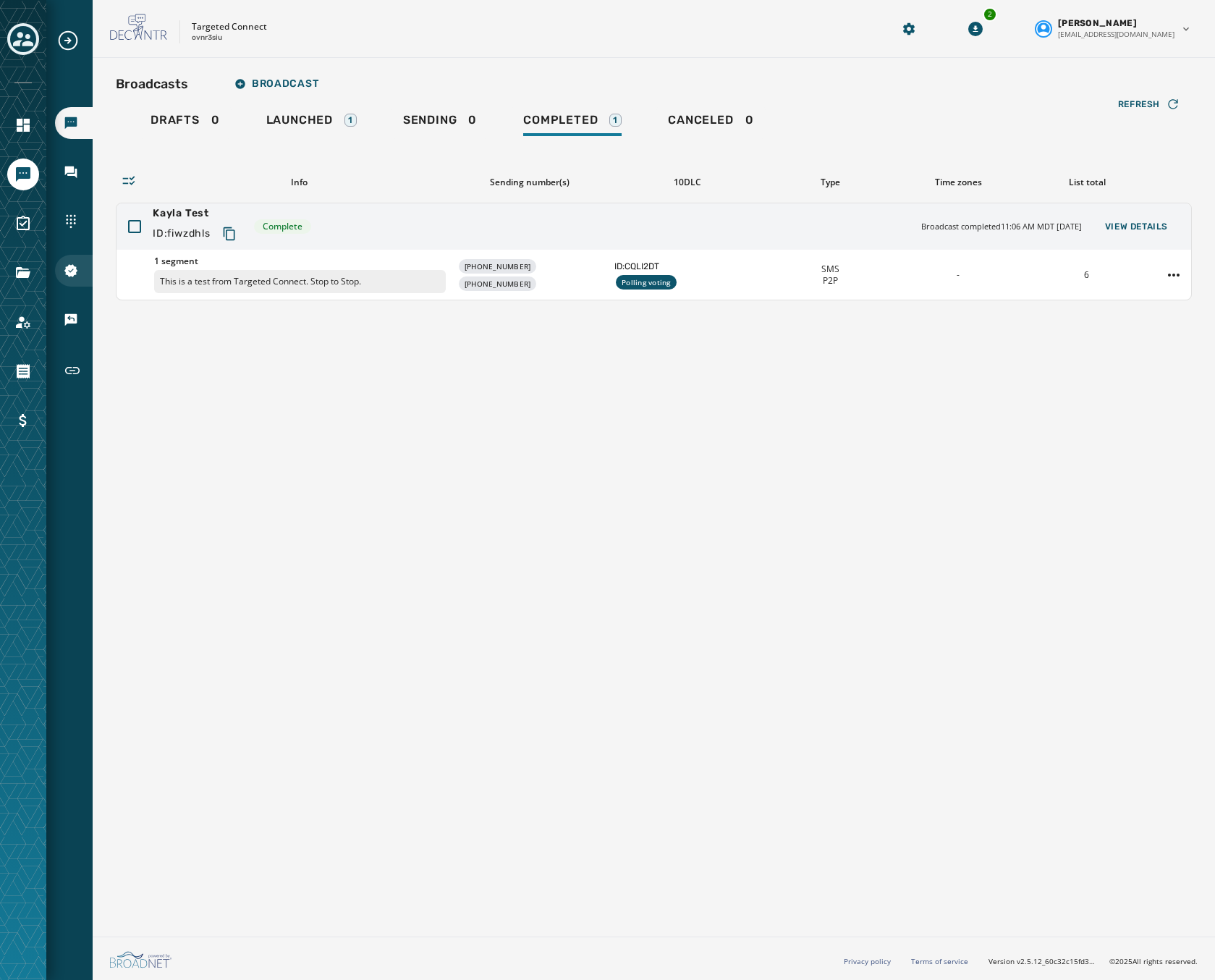
click at [66, 267] on icon "Navigate to 10DLC Registration" at bounding box center [70, 271] width 13 height 13
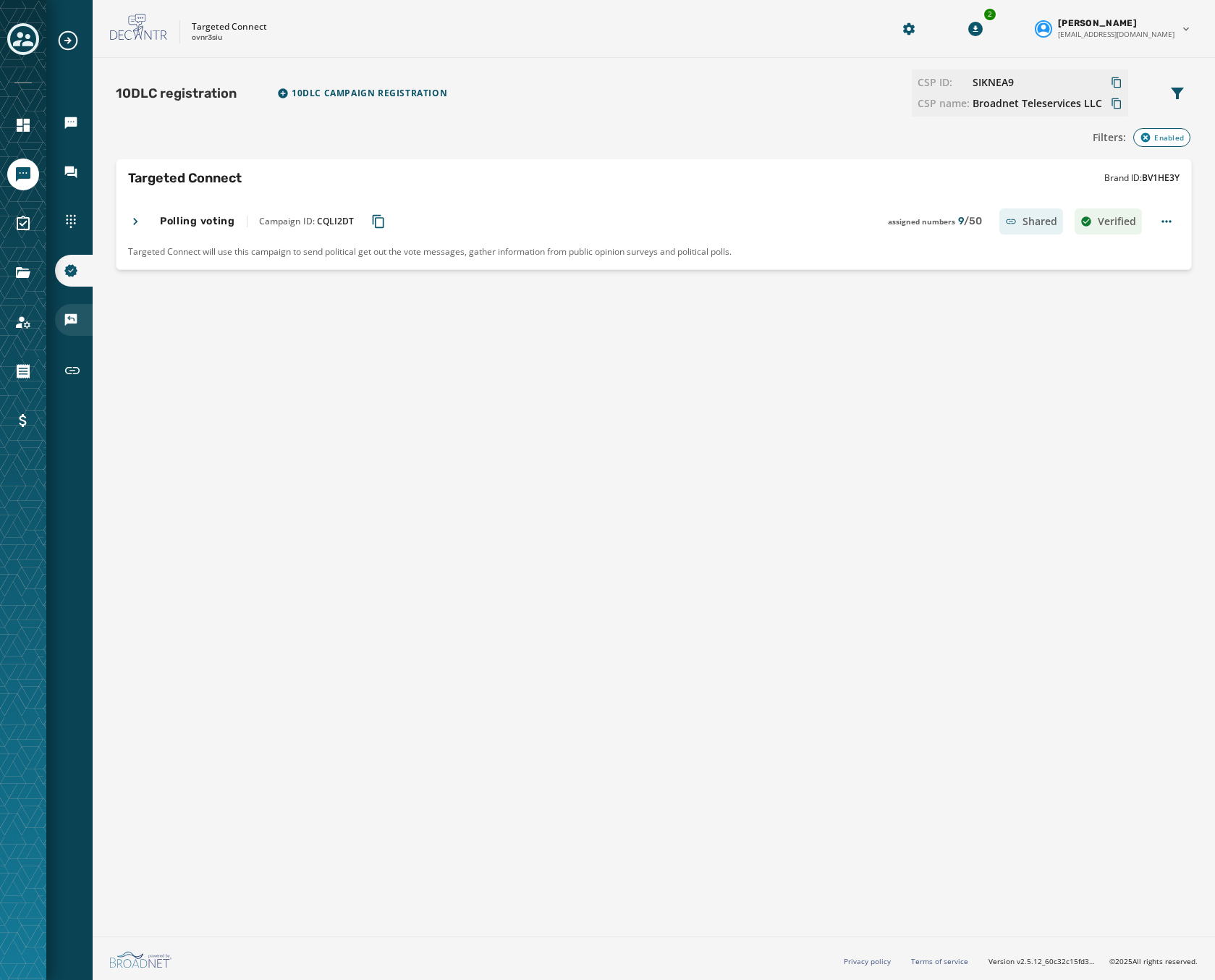
click at [73, 305] on div "Keywords & Responders" at bounding box center [74, 320] width 38 height 32
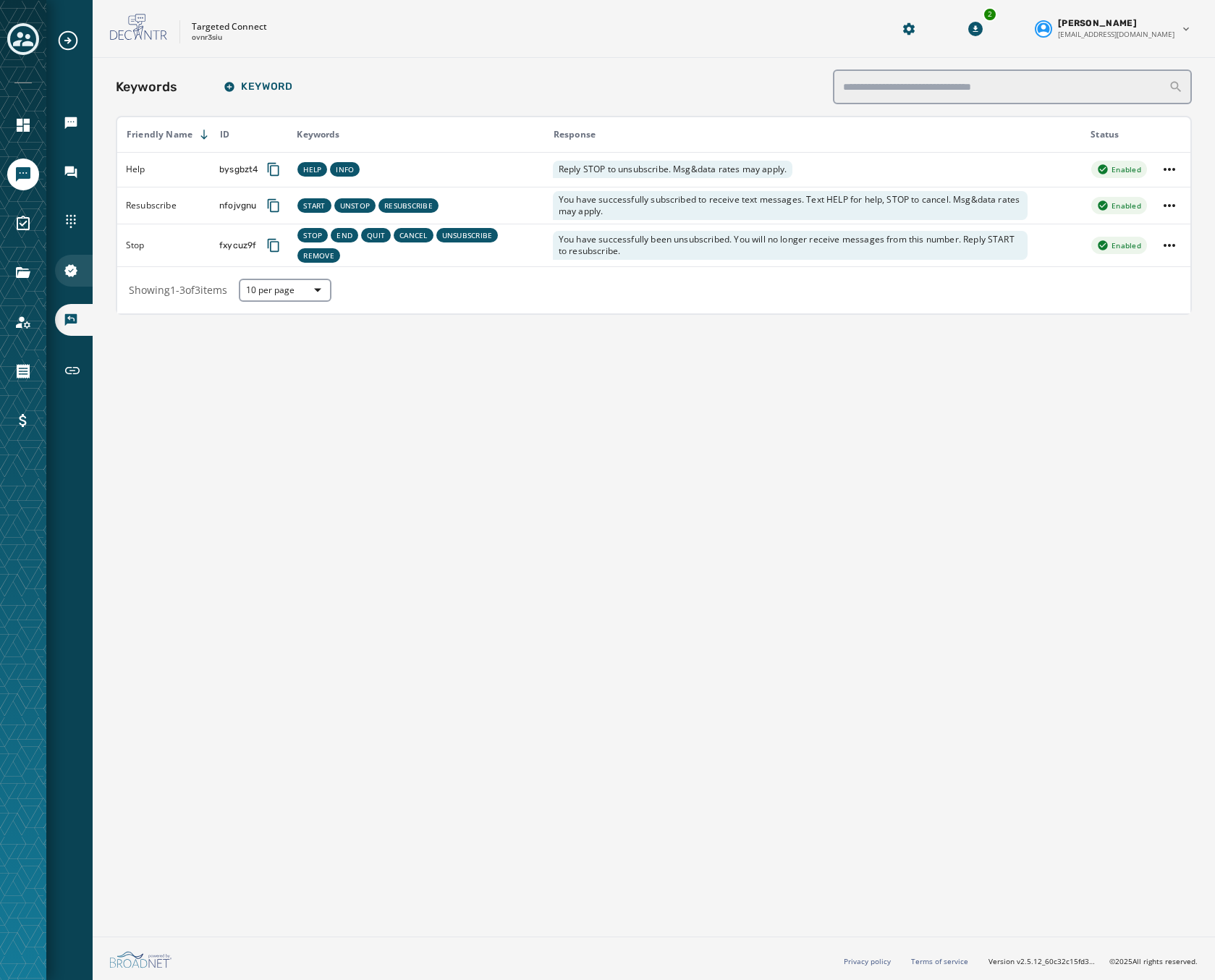
click at [66, 256] on div "10DLC Registration" at bounding box center [74, 271] width 38 height 32
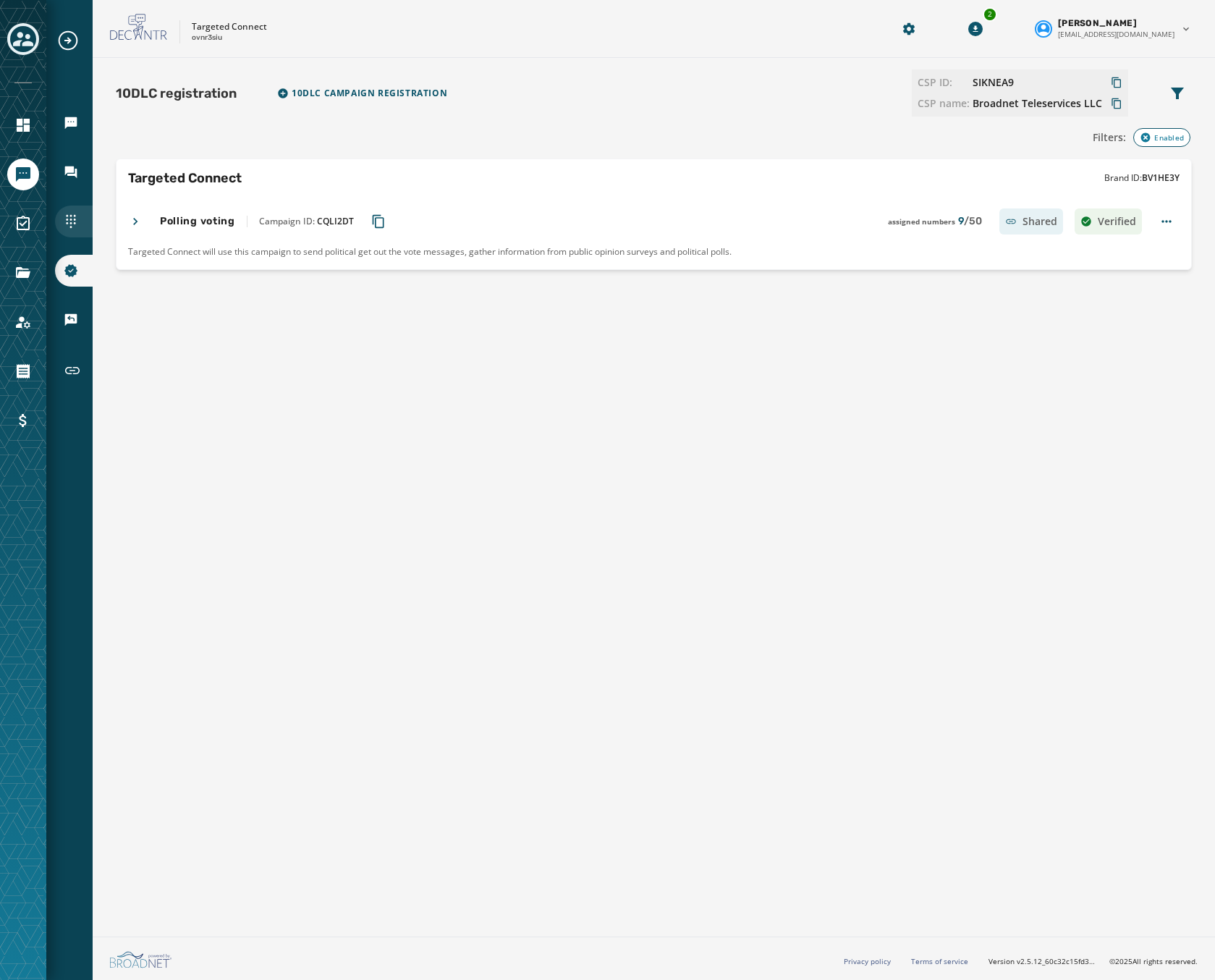
click at [69, 218] on icon "Navigate to Sending Numbers" at bounding box center [71, 221] width 14 height 14
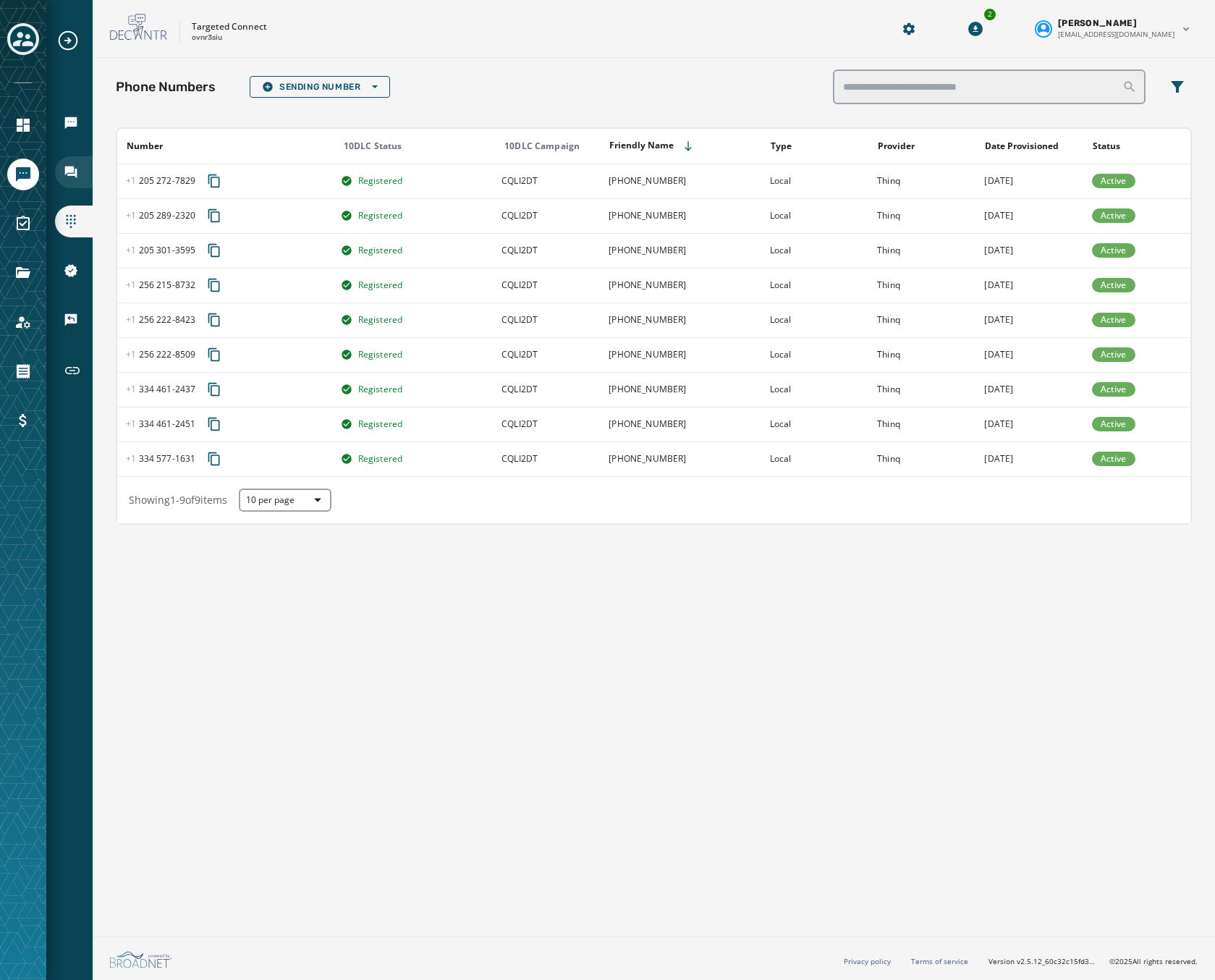
click at [72, 166] on icon "Navigate to Inbox" at bounding box center [71, 172] width 13 height 13
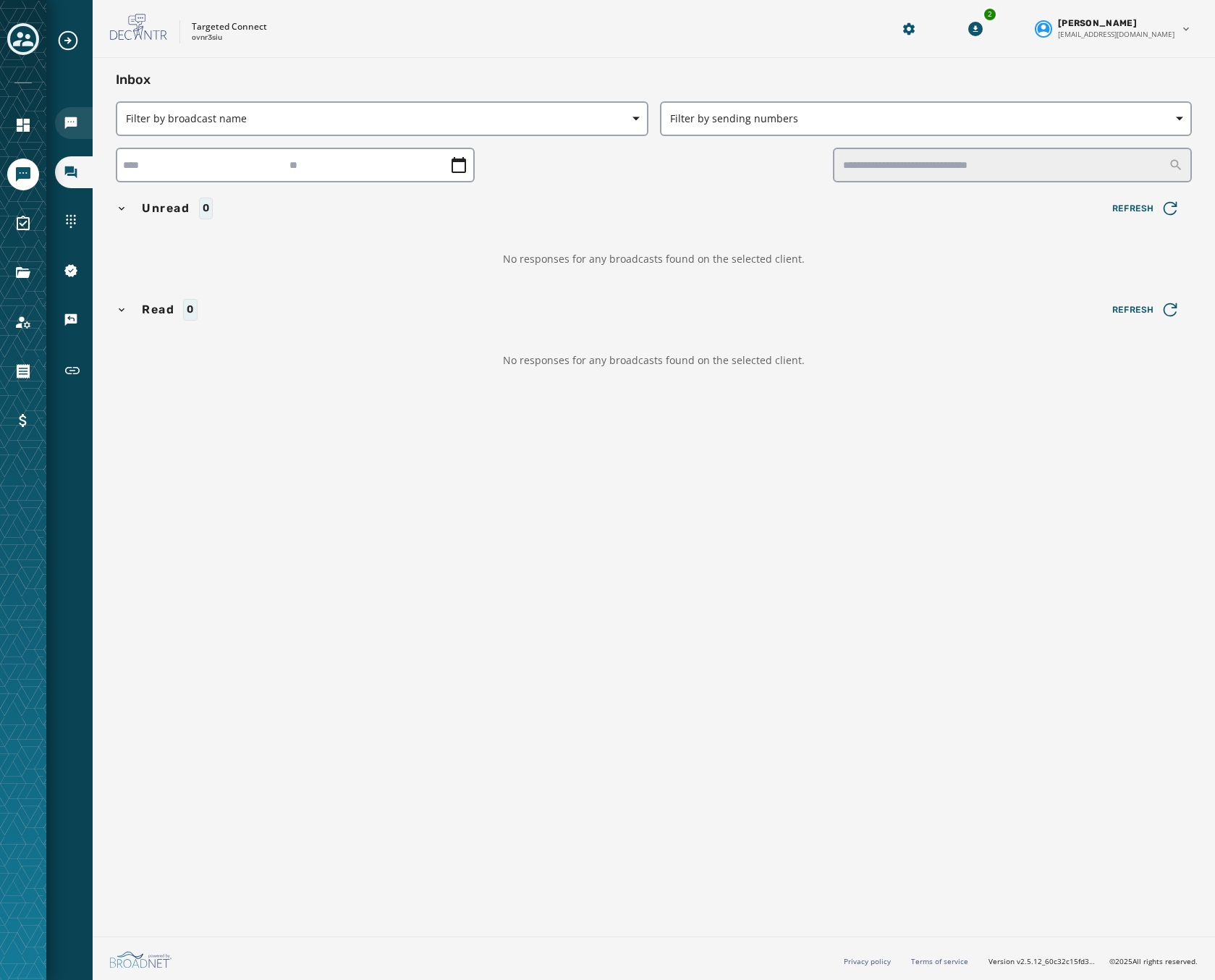
click at [78, 118] on icon "Navigate to Broadcasts" at bounding box center [71, 123] width 14 height 14
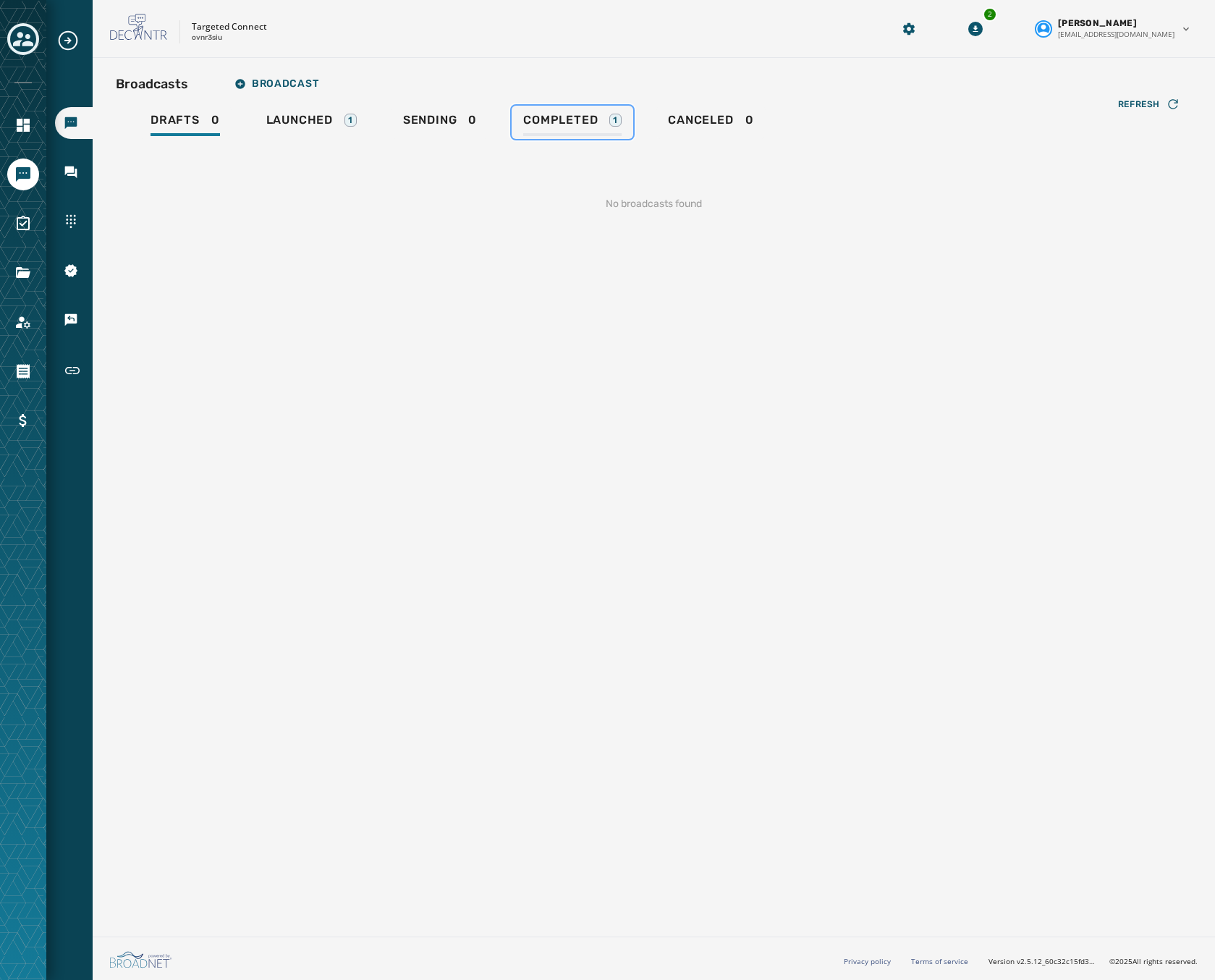
click at [587, 116] on span "Completed" at bounding box center [560, 120] width 74 height 14
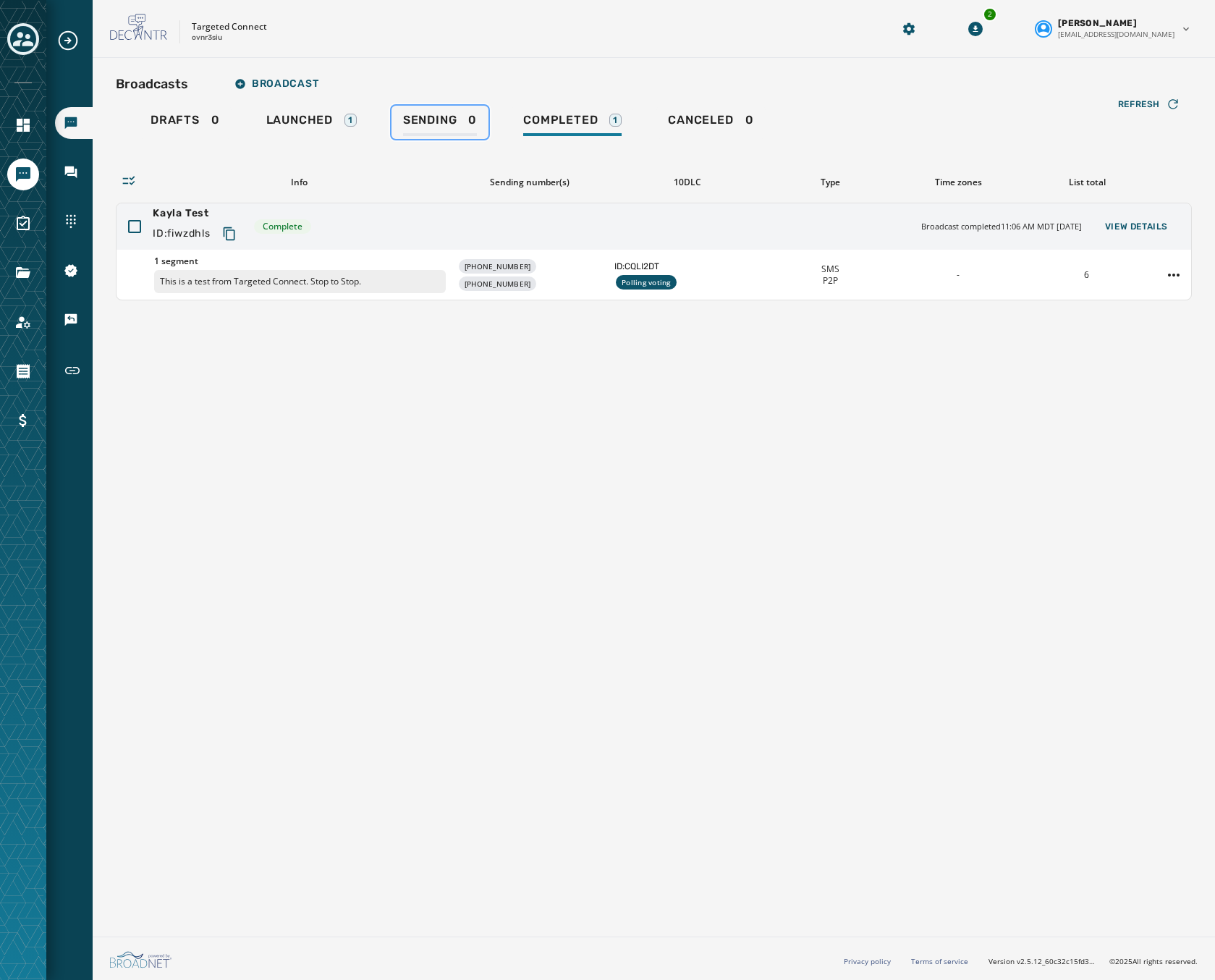
click at [451, 123] on span "Sending" at bounding box center [430, 120] width 55 height 14
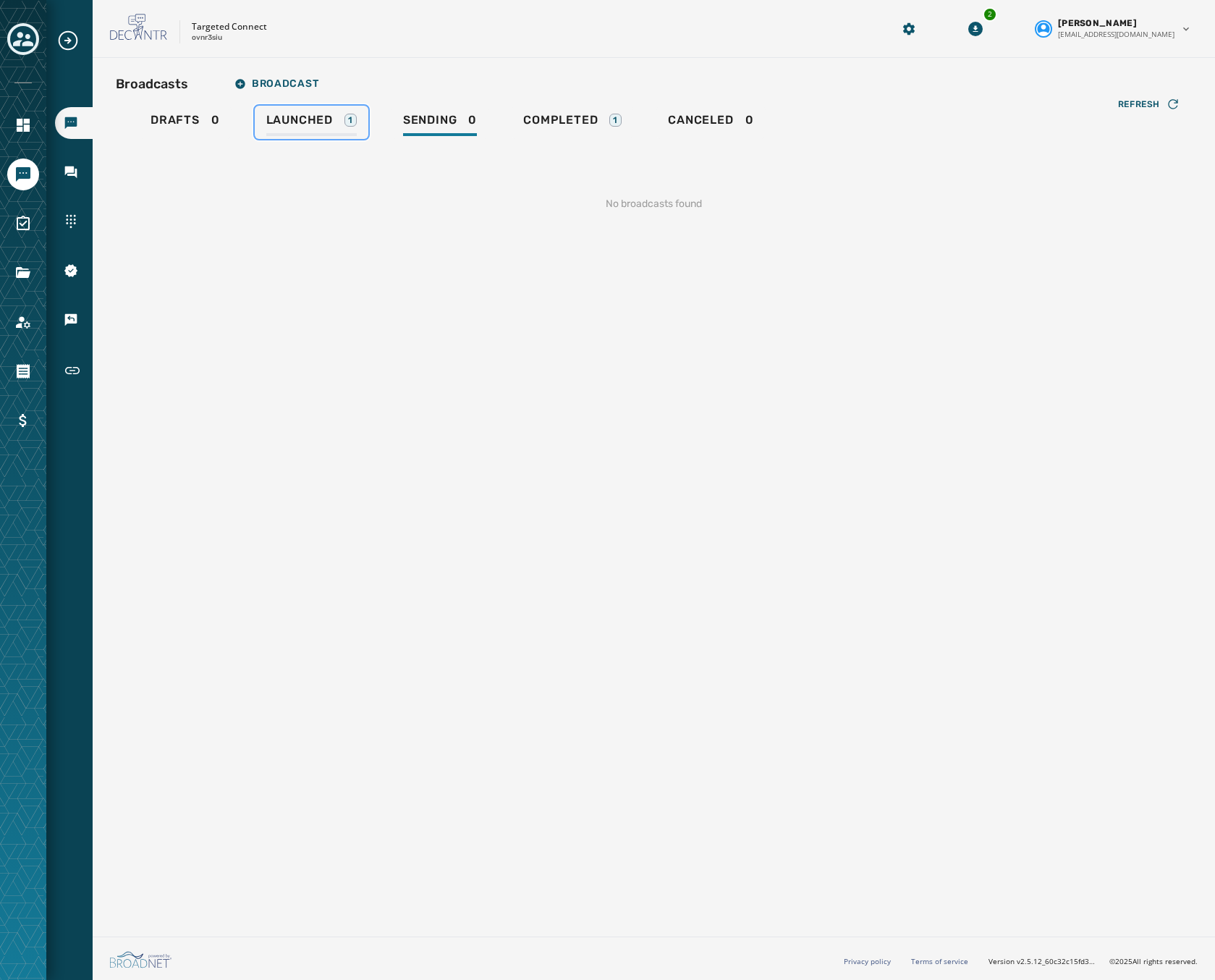
click at [284, 127] on span "Launched" at bounding box center [300, 120] width 66 height 14
